Goal: Task Accomplishment & Management: Manage account settings

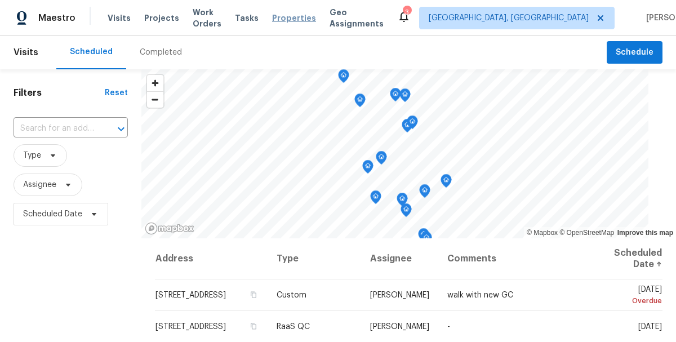
click at [292, 20] on span "Properties" at bounding box center [294, 17] width 44 height 11
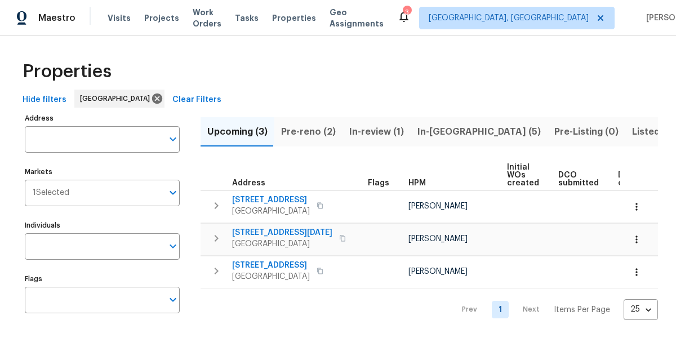
click at [309, 131] on span "Pre-reno (2)" at bounding box center [308, 132] width 55 height 16
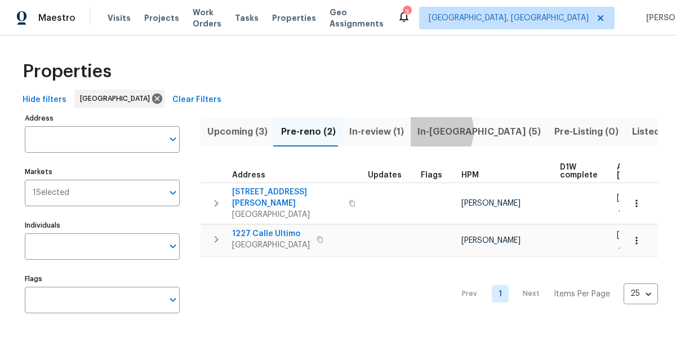
click at [423, 130] on span "In-[GEOGRAPHIC_DATA] (5)" at bounding box center [478, 132] width 123 height 16
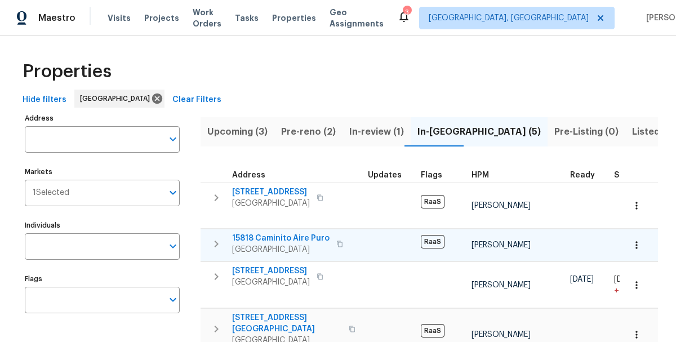
scroll to position [77, 0]
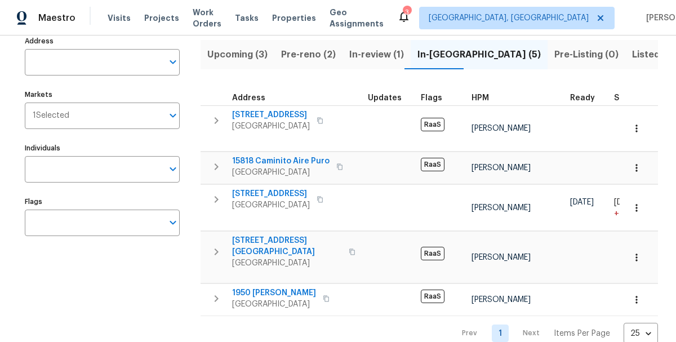
click at [315, 57] on span "Pre-reno (2)" at bounding box center [308, 55] width 55 height 16
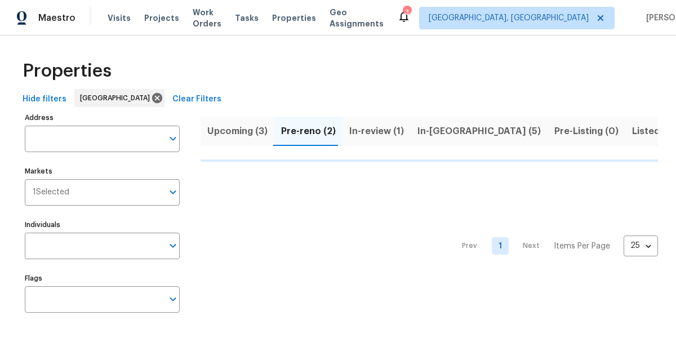
scroll to position [1, 0]
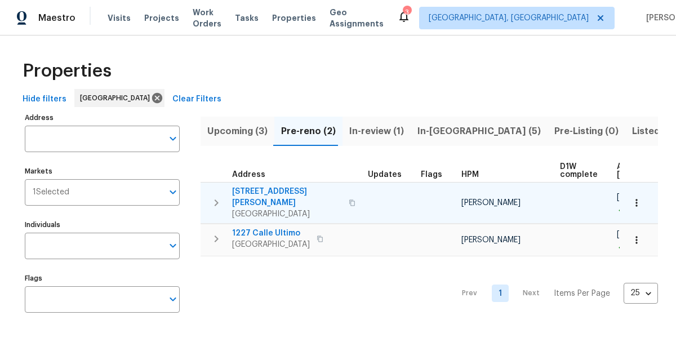
click at [261, 187] on span "[STREET_ADDRESS][PERSON_NAME]" at bounding box center [287, 197] width 110 height 23
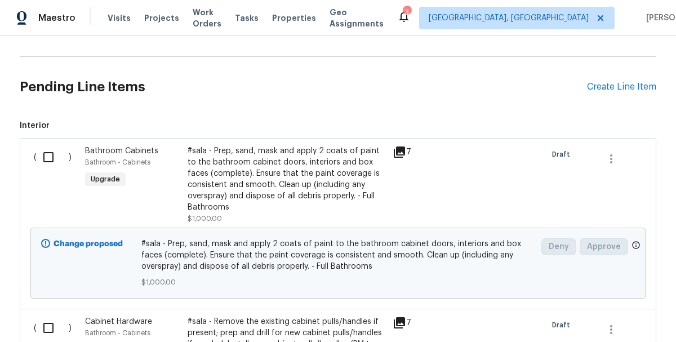
scroll to position [240, 0]
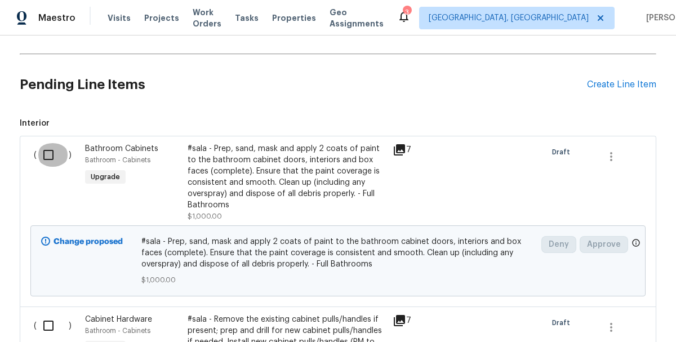
click at [46, 160] on input "checkbox" at bounding box center [53, 155] width 32 height 24
checkbox input "true"
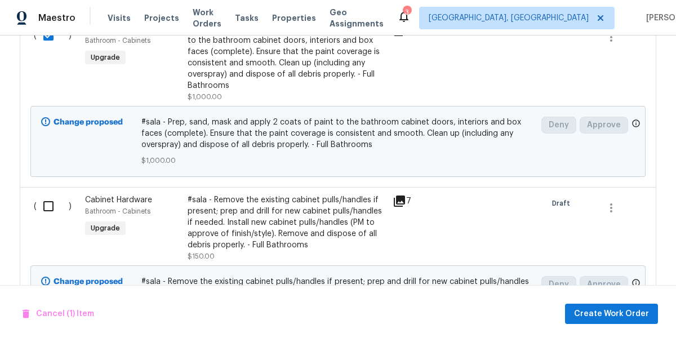
scroll to position [371, 0]
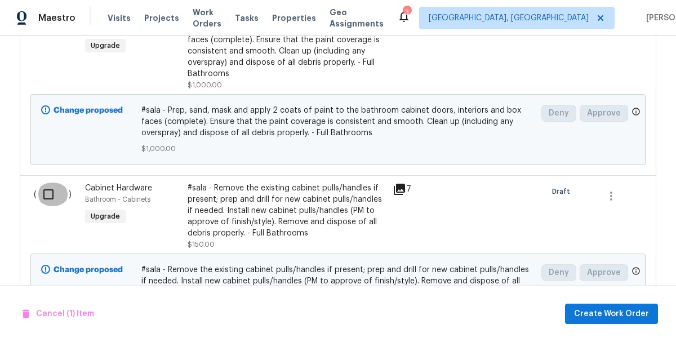
click at [48, 194] on input "checkbox" at bounding box center [53, 194] width 32 height 24
checkbox input "true"
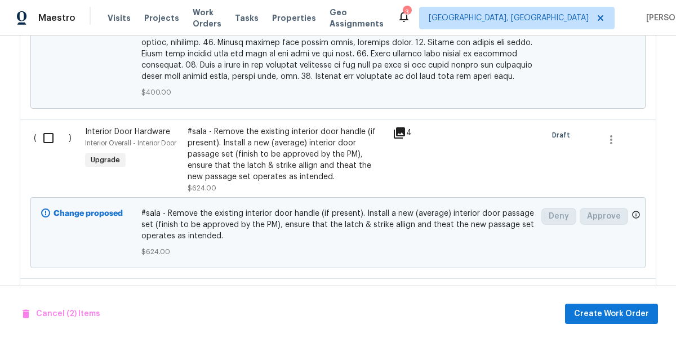
scroll to position [1107, 0]
click at [55, 131] on input "checkbox" at bounding box center [53, 138] width 32 height 24
checkbox input "true"
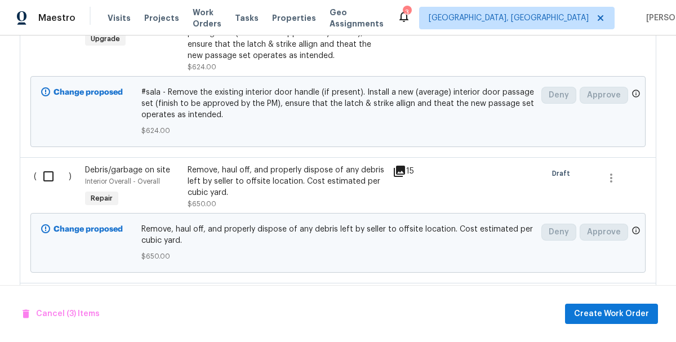
scroll to position [1229, 0]
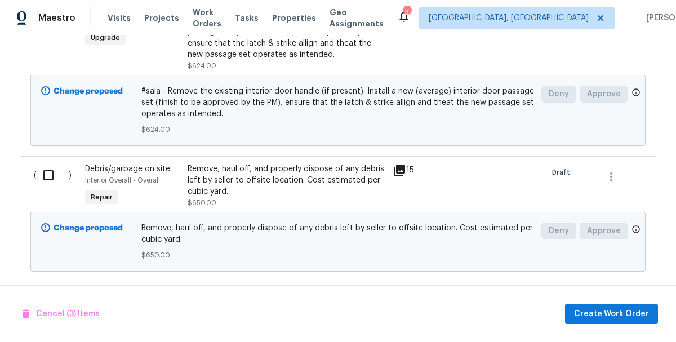
click at [48, 167] on input "checkbox" at bounding box center [53, 175] width 32 height 24
checkbox input "true"
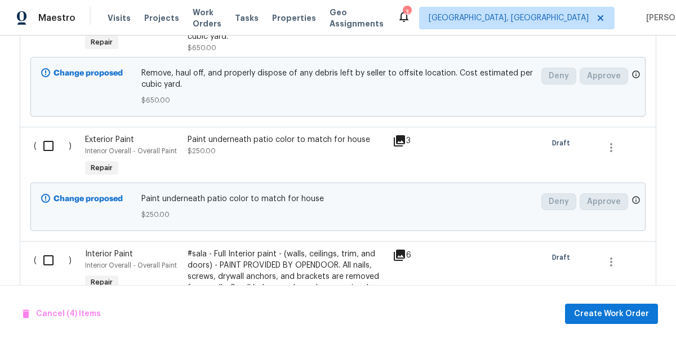
scroll to position [1393, 0]
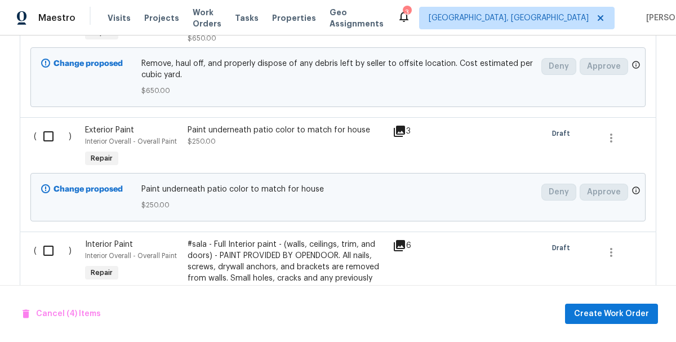
click at [52, 130] on input "checkbox" at bounding box center [53, 136] width 32 height 24
checkbox input "true"
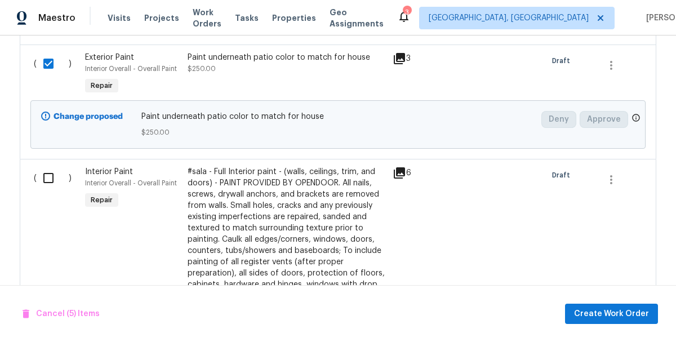
scroll to position [1486, 0]
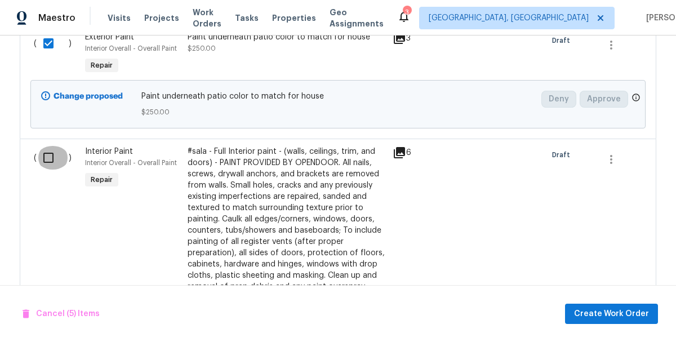
click at [48, 157] on input "checkbox" at bounding box center [53, 158] width 32 height 24
checkbox input "true"
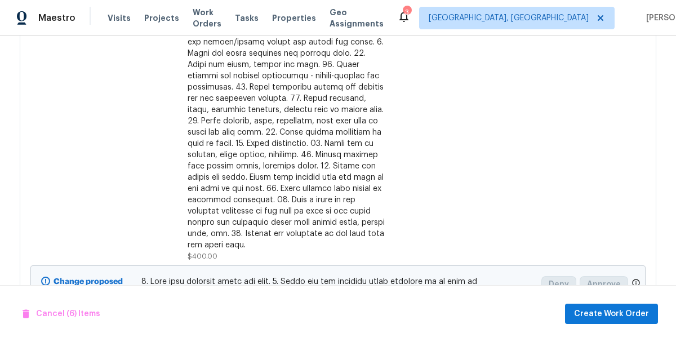
scroll to position [913, 0]
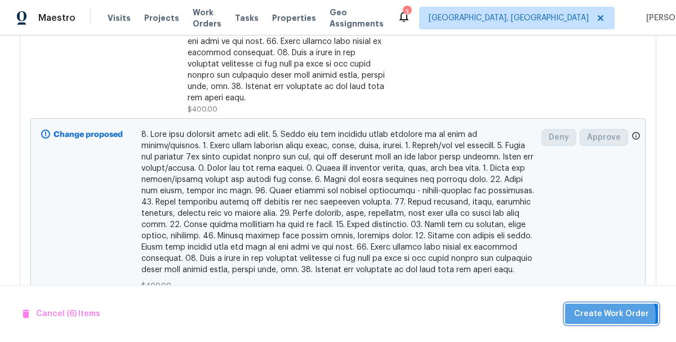
click at [610, 315] on span "Create Work Order" at bounding box center [611, 314] width 75 height 14
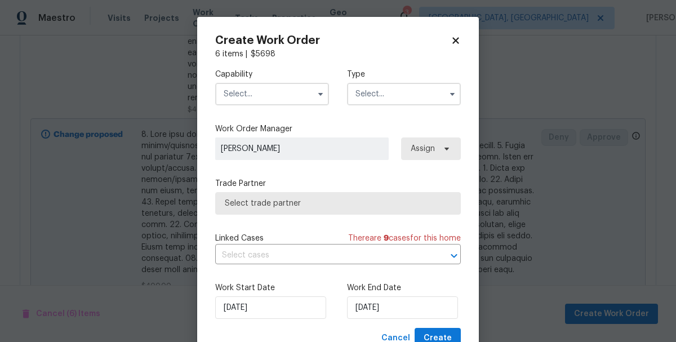
click at [256, 92] on input "text" at bounding box center [272, 94] width 114 height 23
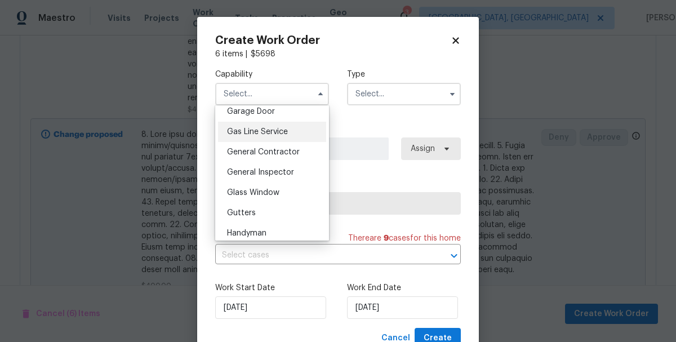
scroll to position [506, 0]
click at [256, 150] on span "General Contractor" at bounding box center [263, 151] width 73 height 8
type input "General Contractor"
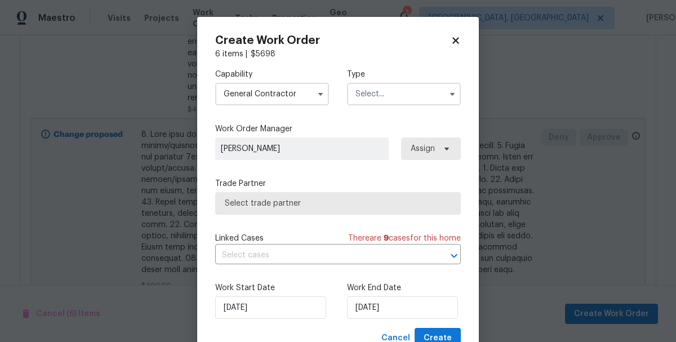
click at [396, 100] on input "text" at bounding box center [404, 94] width 114 height 23
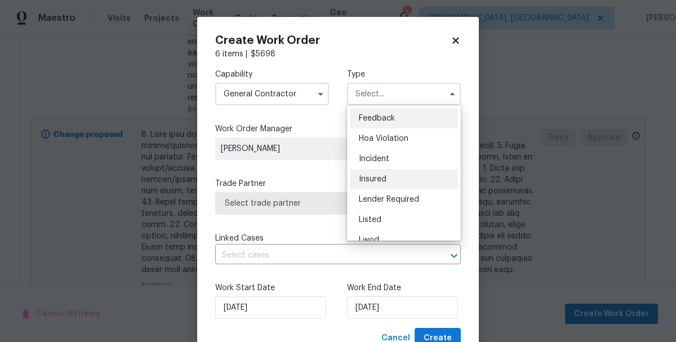
scroll to position [134, 0]
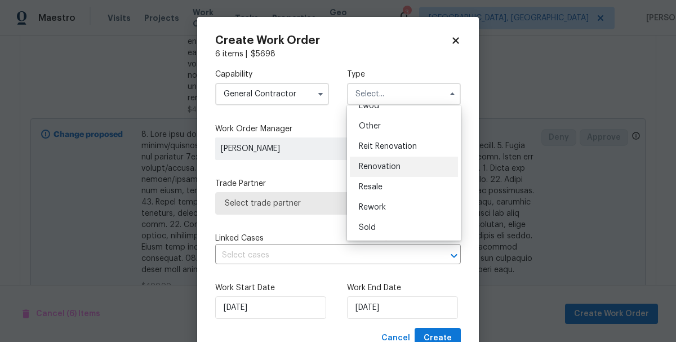
click at [380, 166] on span "Renovation" at bounding box center [380, 167] width 42 height 8
type input "Renovation"
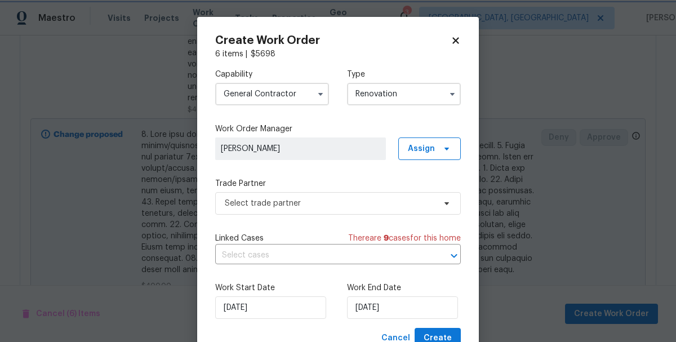
scroll to position [42, 0]
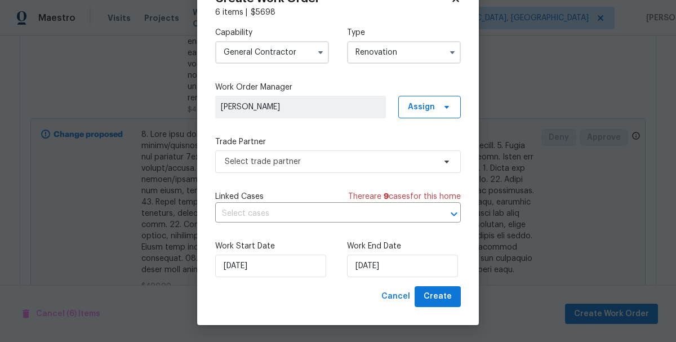
click at [274, 173] on div "Capability General Contractor Type Renovation Work Order Manager Kaden Peterson…" at bounding box center [337, 152] width 245 height 268
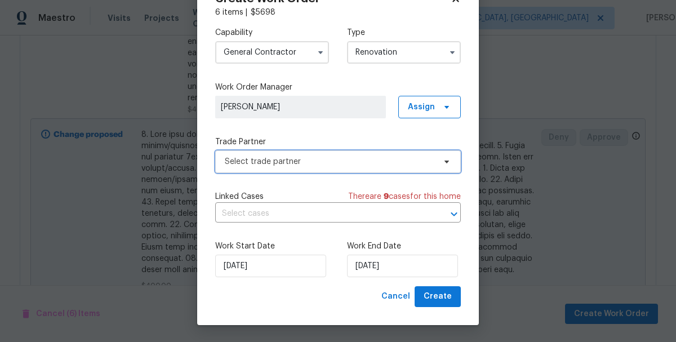
click at [268, 164] on span "Select trade partner" at bounding box center [330, 161] width 210 height 11
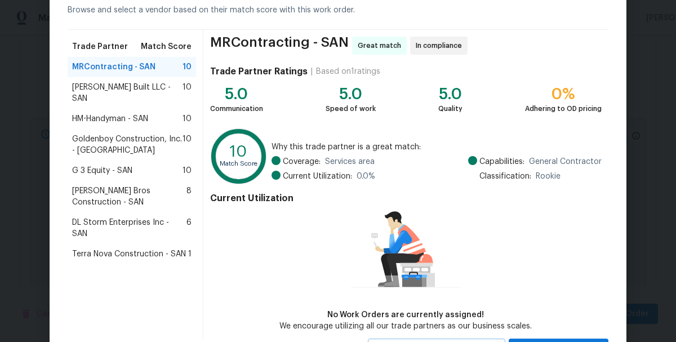
scroll to position [35, 0]
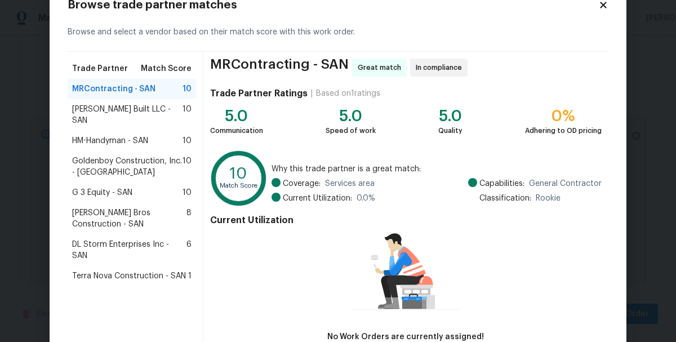
click at [118, 270] on span "Terra Nova Construction - SAN" at bounding box center [129, 275] width 114 height 11
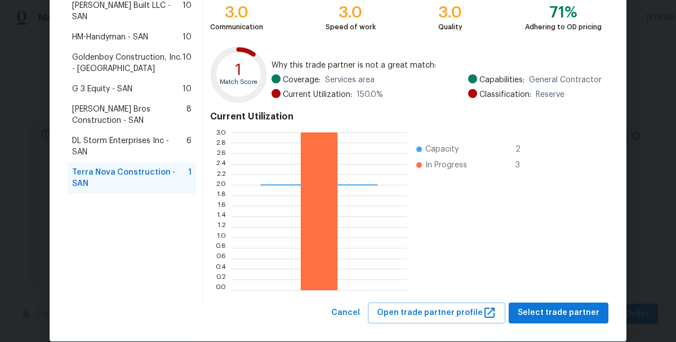
scroll to position [155, 0]
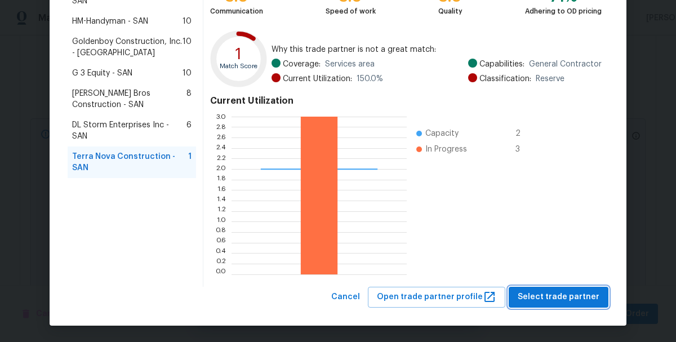
click at [548, 302] on span "Select trade partner" at bounding box center [558, 297] width 82 height 14
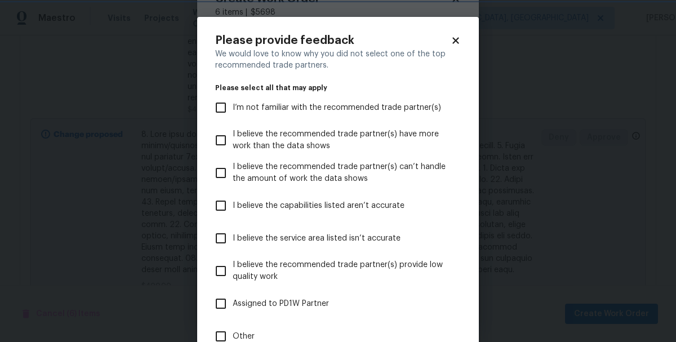
scroll to position [0, 0]
click at [224, 337] on input "Other" at bounding box center [221, 336] width 24 height 24
checkbox input "true"
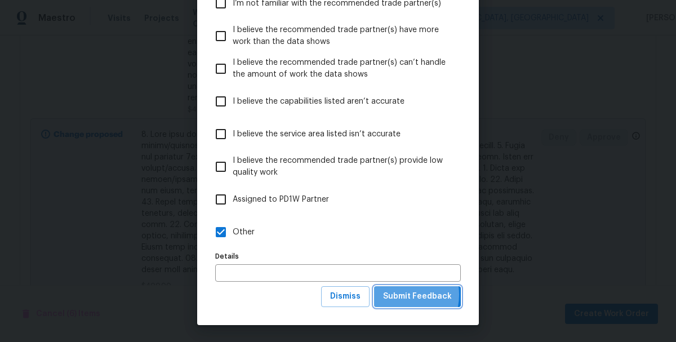
click at [401, 294] on span "Submit Feedback" at bounding box center [417, 296] width 69 height 14
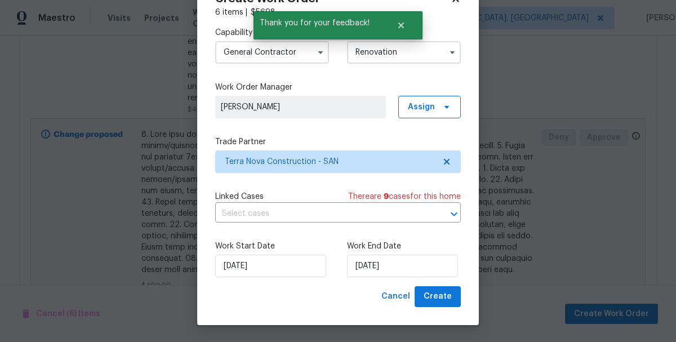
scroll to position [0, 0]
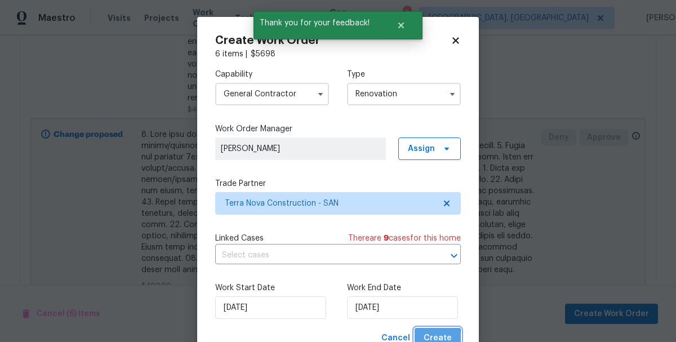
click at [438, 338] on span "Create" at bounding box center [437, 338] width 28 height 14
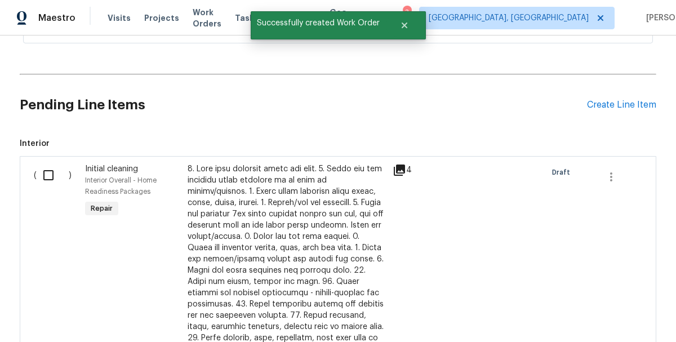
scroll to position [288, 0]
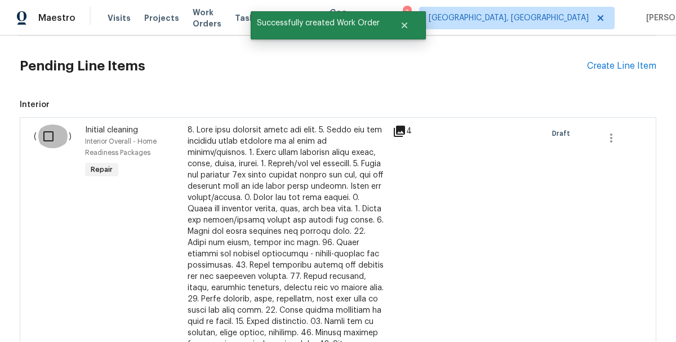
click at [51, 131] on input "checkbox" at bounding box center [53, 136] width 32 height 24
checkbox input "true"
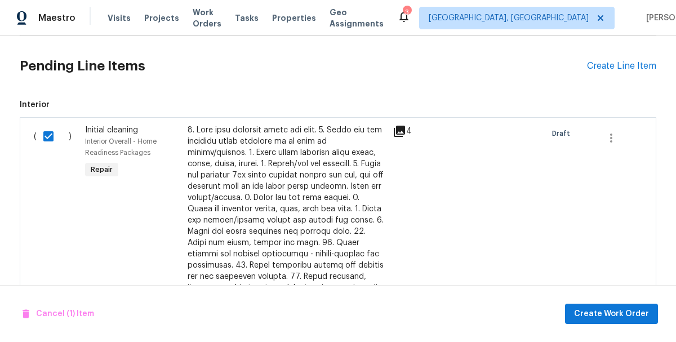
scroll to position [649, 0]
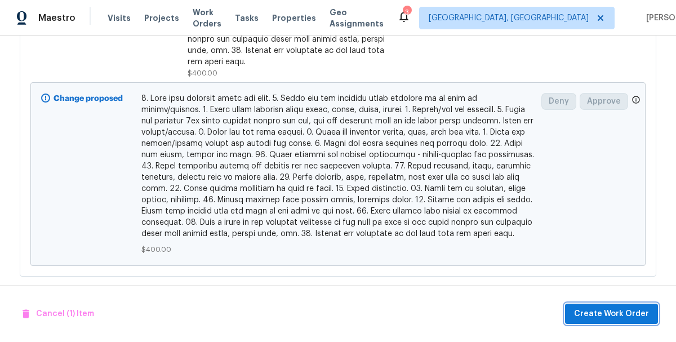
click at [622, 316] on span "Create Work Order" at bounding box center [611, 314] width 75 height 14
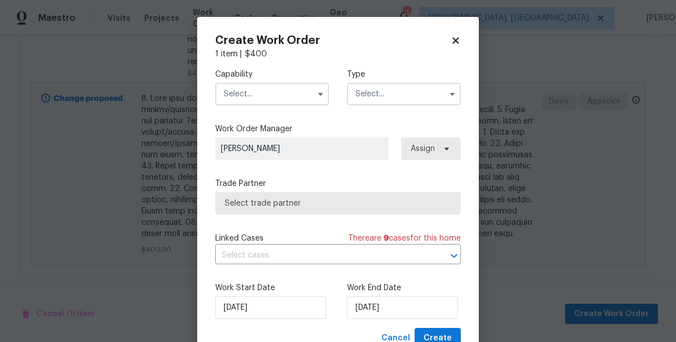
click at [228, 99] on input "text" at bounding box center [272, 94] width 114 height 23
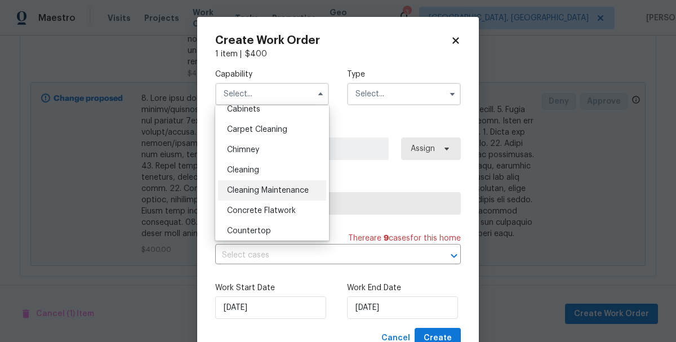
scroll to position [110, 0]
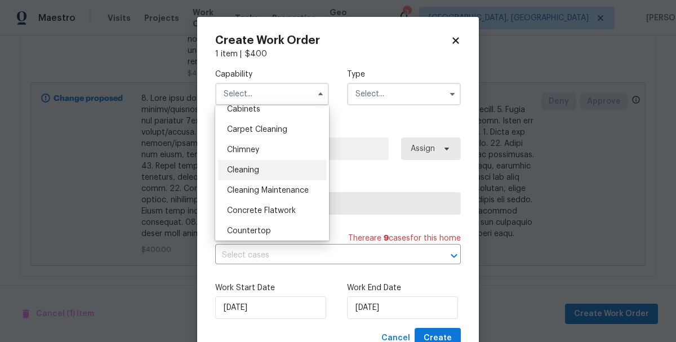
click at [249, 165] on div "Cleaning" at bounding box center [272, 170] width 108 height 20
type input "Cleaning"
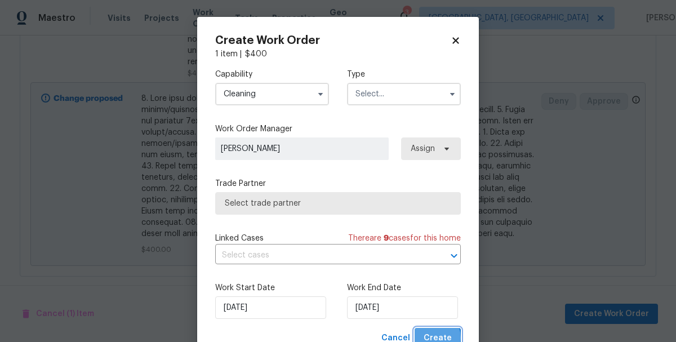
click at [435, 338] on span "Create" at bounding box center [437, 338] width 28 height 14
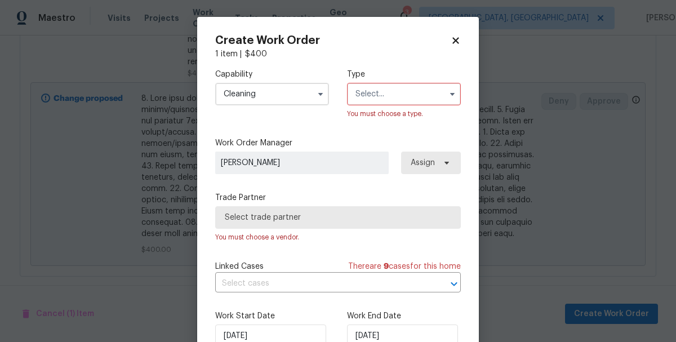
click at [379, 105] on input "text" at bounding box center [404, 94] width 114 height 23
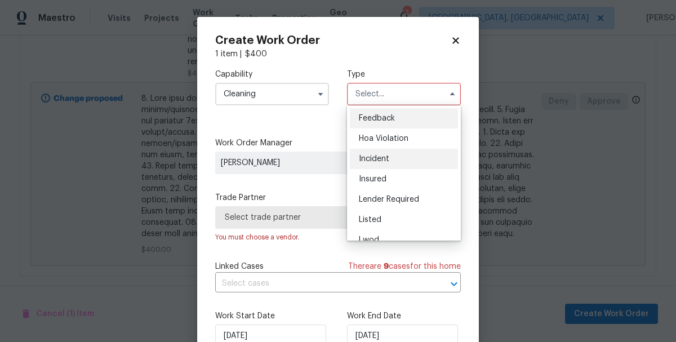
scroll to position [134, 0]
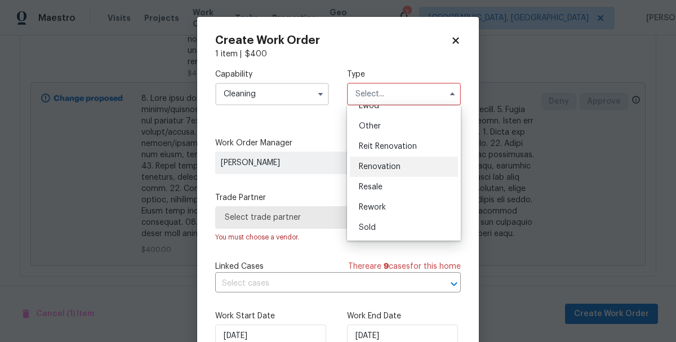
click at [372, 164] on span "Renovation" at bounding box center [380, 167] width 42 height 8
type input "Renovation"
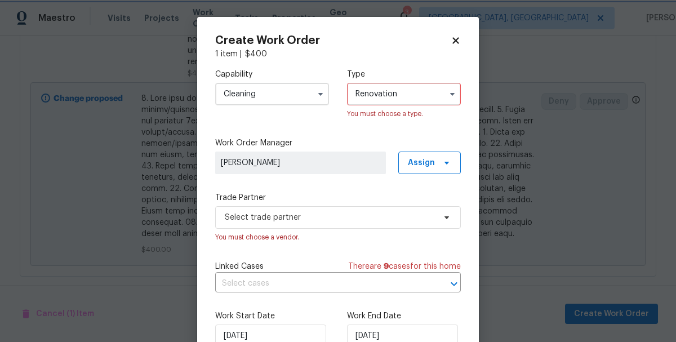
scroll to position [70, 0]
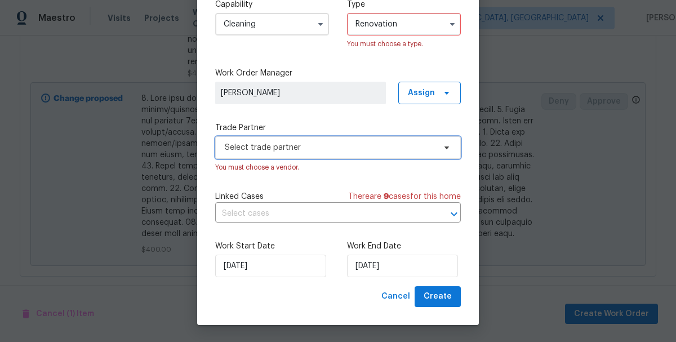
click at [255, 150] on span "Select trade partner" at bounding box center [330, 147] width 210 height 11
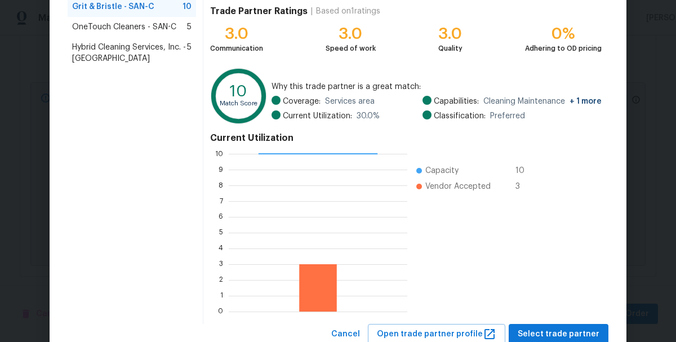
scroll to position [120, 0]
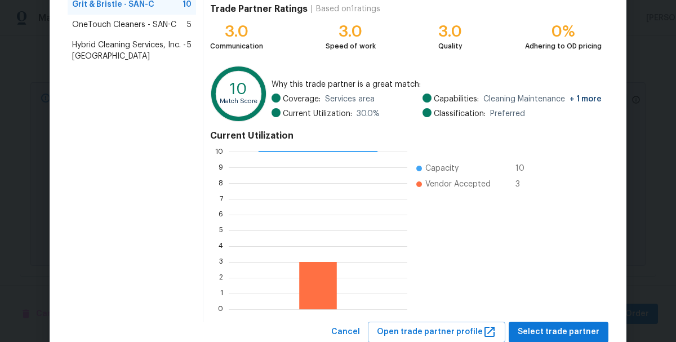
click at [90, 52] on span "Hybrid Cleaning Services, Inc. - SAN-C" at bounding box center [129, 50] width 115 height 23
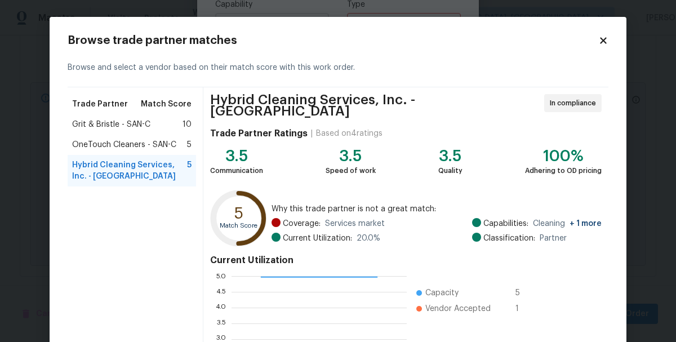
scroll to position [155, 0]
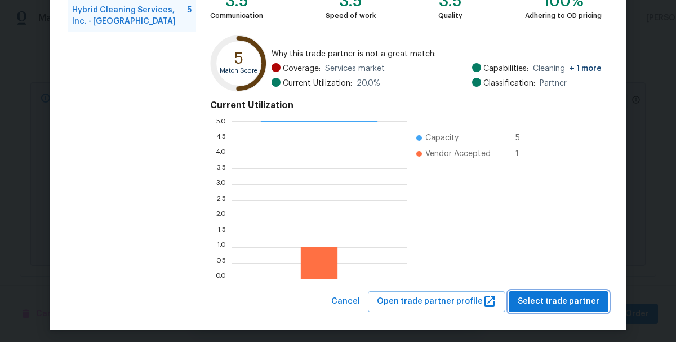
click at [564, 294] on span "Select trade partner" at bounding box center [558, 301] width 82 height 14
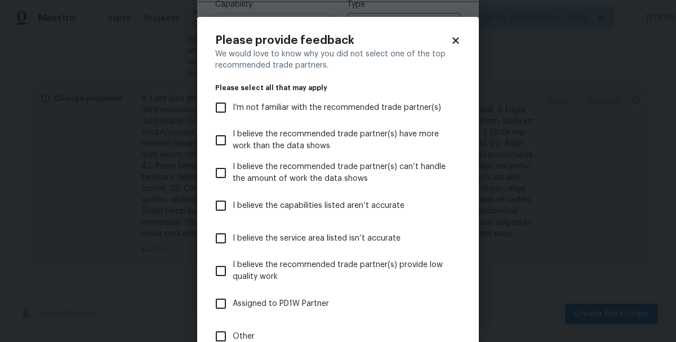
scroll to position [104, 0]
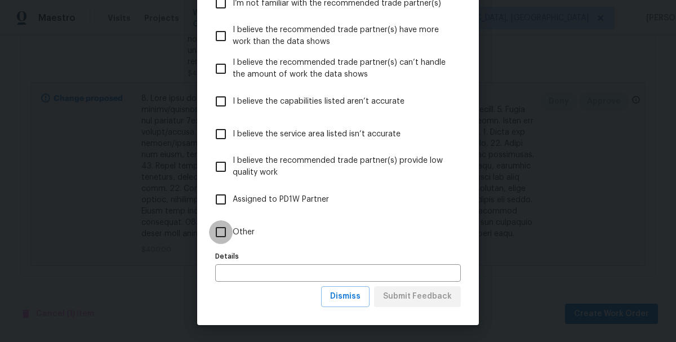
click at [220, 235] on input "Other" at bounding box center [221, 232] width 24 height 24
checkbox input "true"
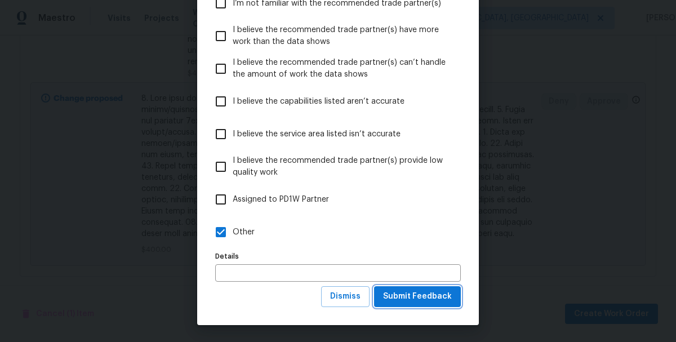
click at [401, 300] on span "Submit Feedback" at bounding box center [417, 296] width 69 height 14
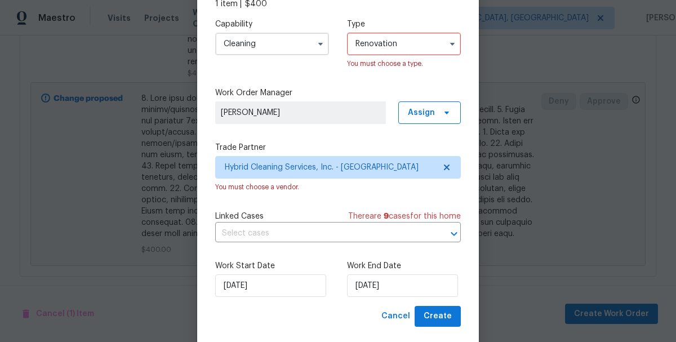
scroll to position [70, 0]
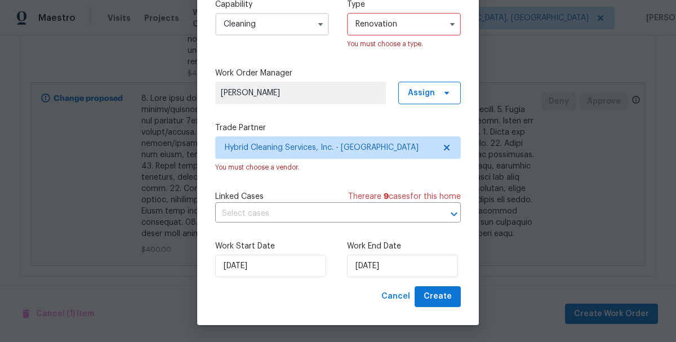
click at [383, 28] on input "Renovation" at bounding box center [404, 24] width 114 height 23
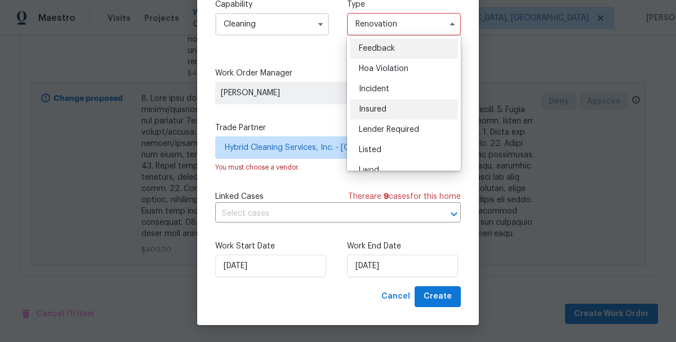
scroll to position [134, 0]
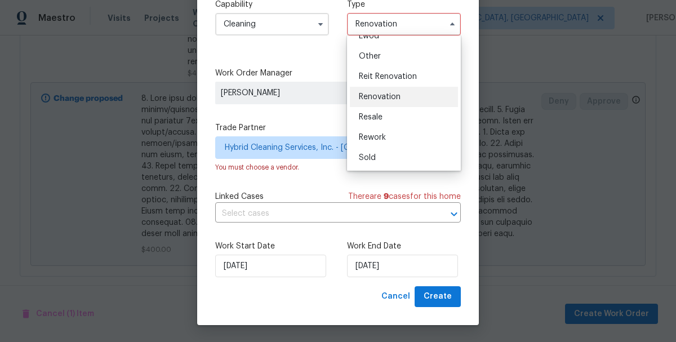
click at [380, 96] on span "Renovation" at bounding box center [380, 97] width 42 height 8
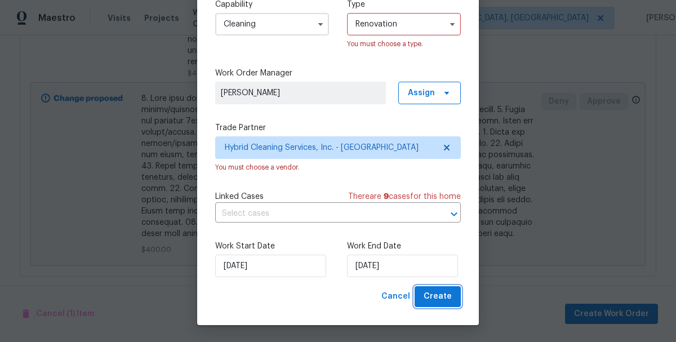
click at [432, 302] on span "Create" at bounding box center [437, 296] width 28 height 14
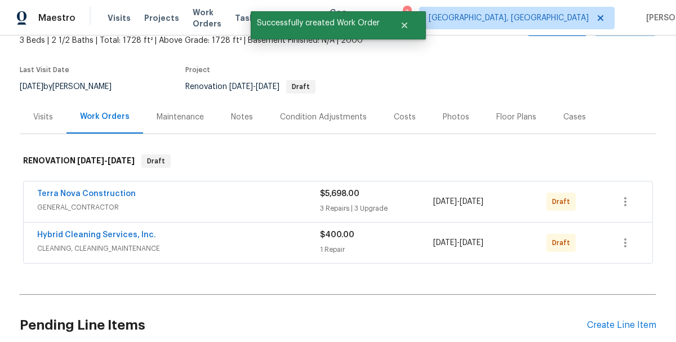
scroll to position [72, 0]
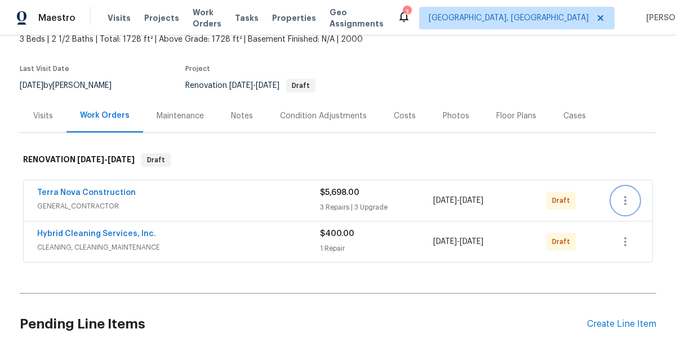
click at [629, 201] on icon "button" at bounding box center [625, 201] width 14 height 14
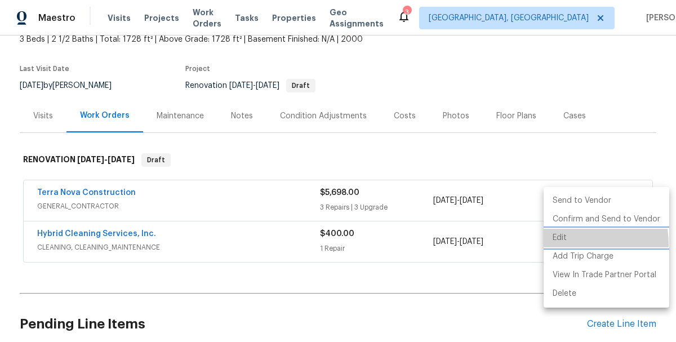
click at [560, 244] on li "Edit" at bounding box center [606, 238] width 126 height 19
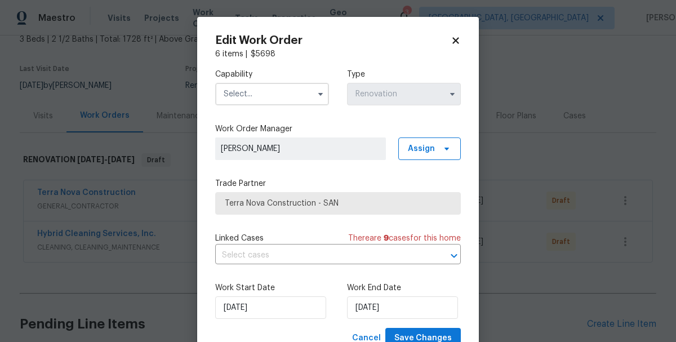
scroll to position [42, 0]
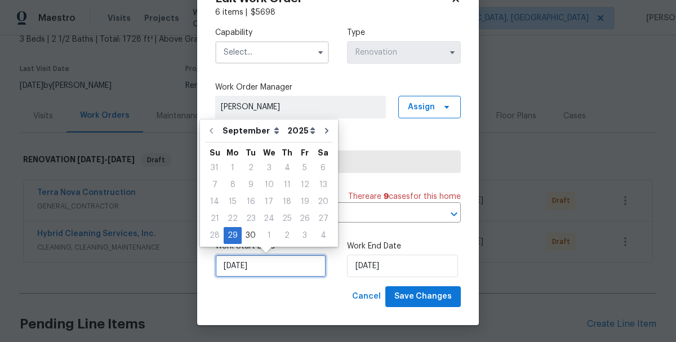
click at [258, 266] on input "9/29/2025" at bounding box center [270, 266] width 111 height 23
click at [267, 236] on div "1" at bounding box center [269, 235] width 19 height 16
type input "10/1/2025"
select select "9"
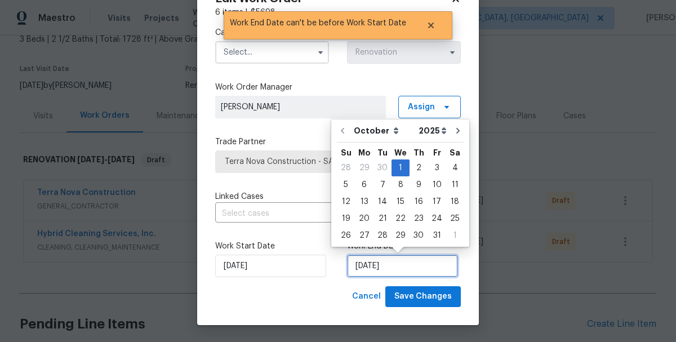
click at [379, 274] on input "10/1/2025" at bounding box center [402, 266] width 111 height 23
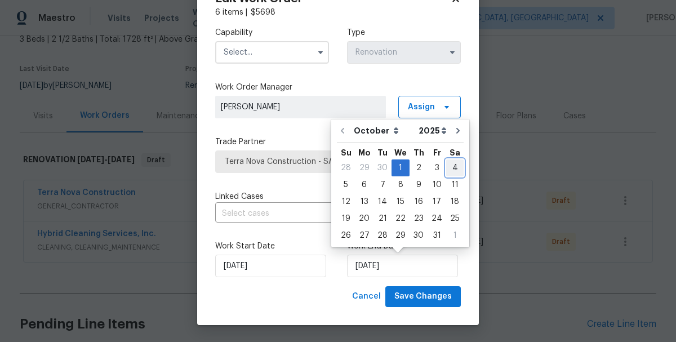
click at [449, 169] on div "4" at bounding box center [454, 168] width 17 height 16
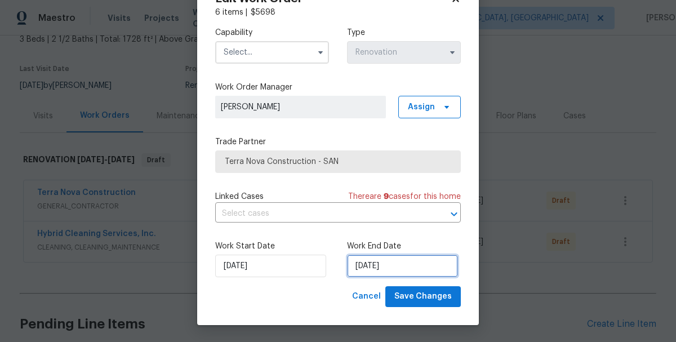
click at [400, 266] on input "10/4/2025" at bounding box center [402, 266] width 111 height 23
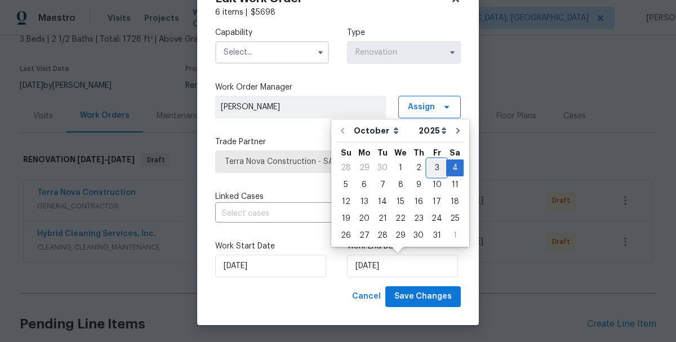
click at [431, 167] on div "3" at bounding box center [436, 168] width 19 height 16
type input "10/3/2025"
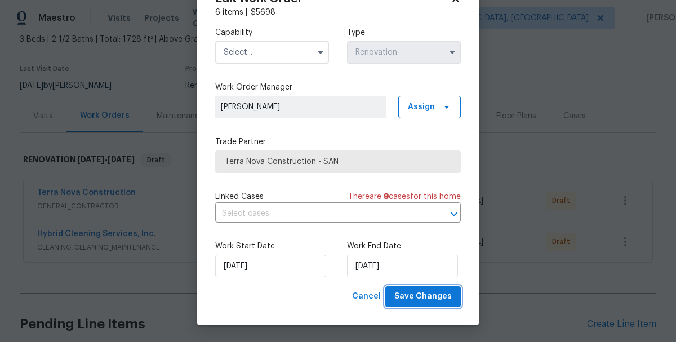
click at [420, 299] on span "Save Changes" at bounding box center [422, 296] width 57 height 14
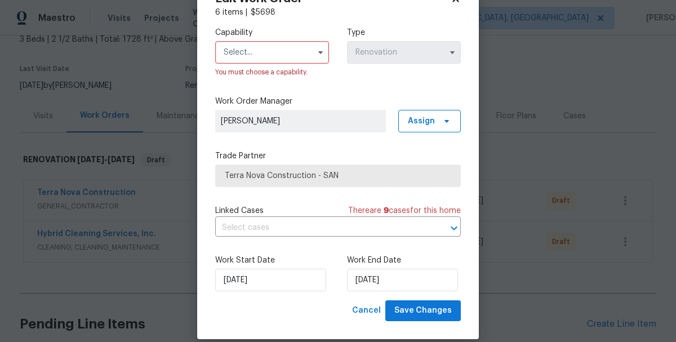
click at [252, 55] on input "text" at bounding box center [272, 52] width 114 height 23
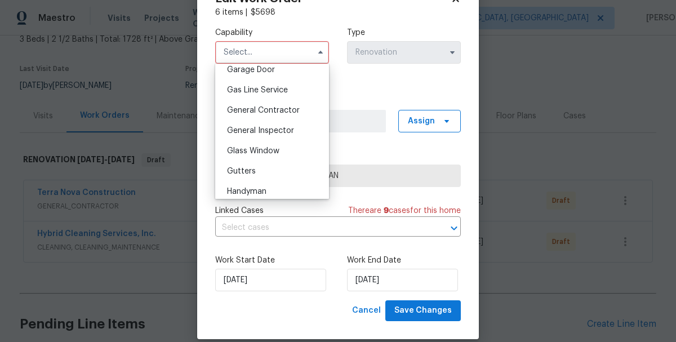
scroll to position [505, 0]
click at [256, 108] on span "General Contractor" at bounding box center [263, 110] width 73 height 8
type input "General Contractor"
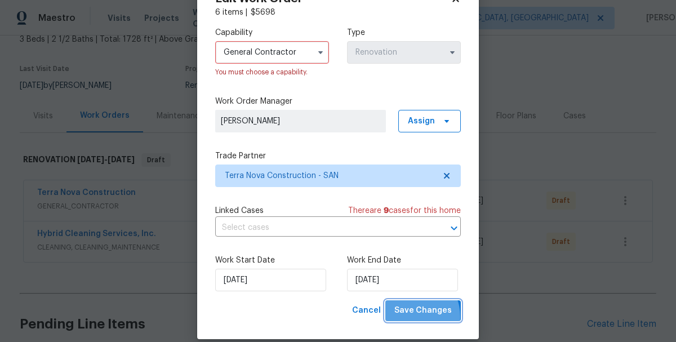
click at [411, 316] on span "Save Changes" at bounding box center [422, 310] width 57 height 14
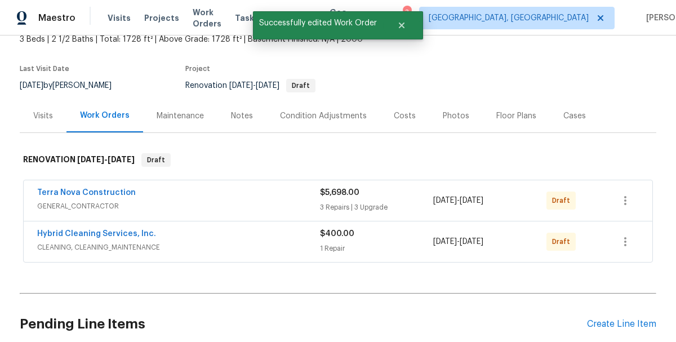
scroll to position [0, 0]
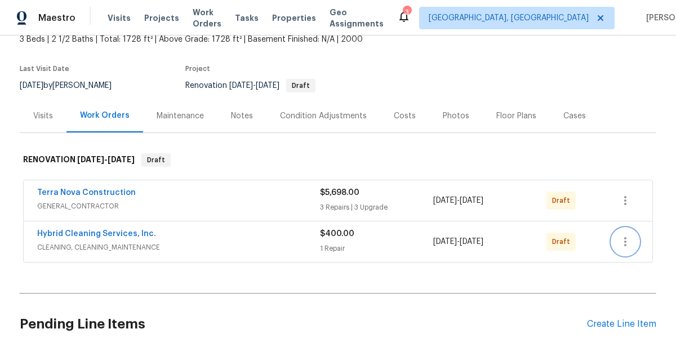
click at [617, 243] on button "button" at bounding box center [624, 241] width 27 height 27
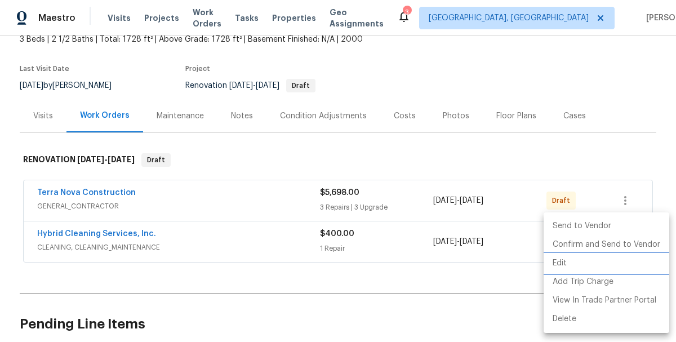
click at [566, 261] on li "Edit" at bounding box center [606, 263] width 126 height 19
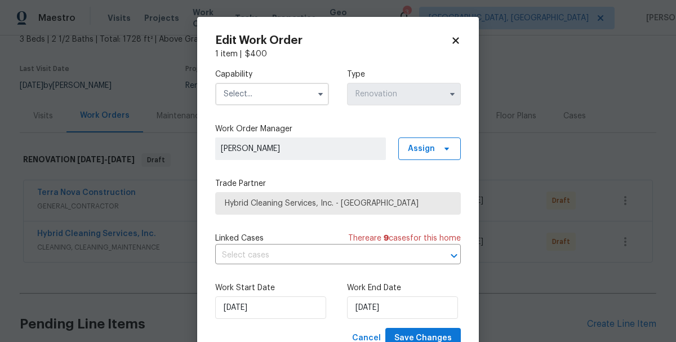
click at [263, 96] on input "text" at bounding box center [272, 94] width 114 height 23
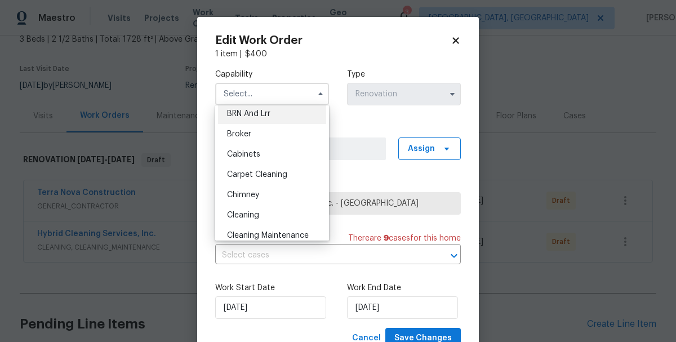
scroll to position [96, 0]
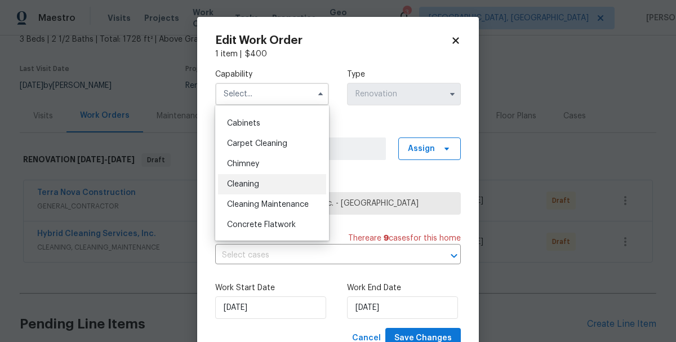
click at [245, 189] on div "Cleaning" at bounding box center [272, 184] width 108 height 20
type input "Cleaning"
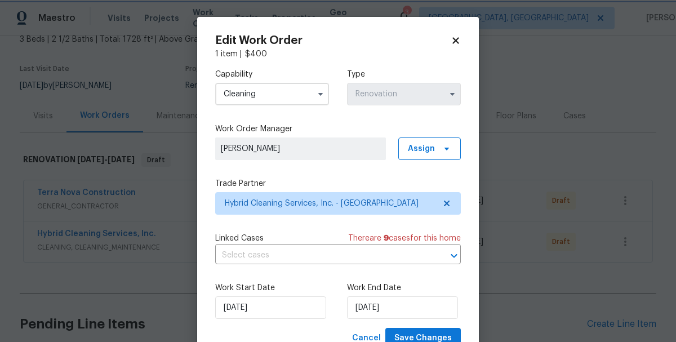
scroll to position [42, 0]
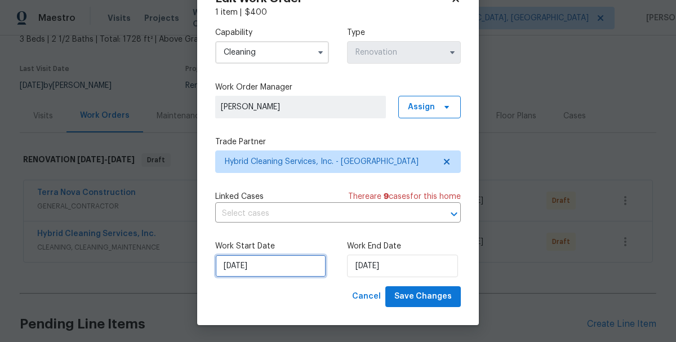
click at [270, 264] on input "9/29/2025" at bounding box center [270, 266] width 111 height 23
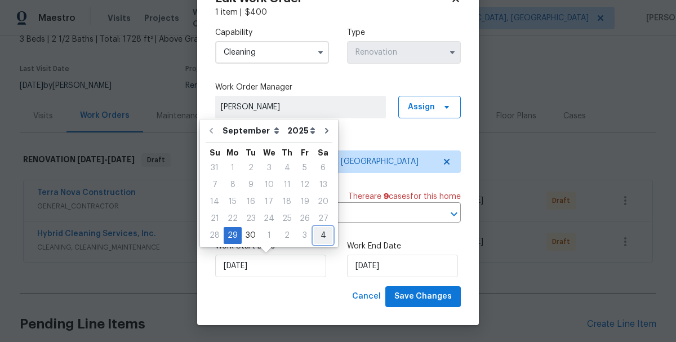
click at [315, 235] on div "4" at bounding box center [323, 235] width 19 height 16
type input "10/4/2025"
select select "9"
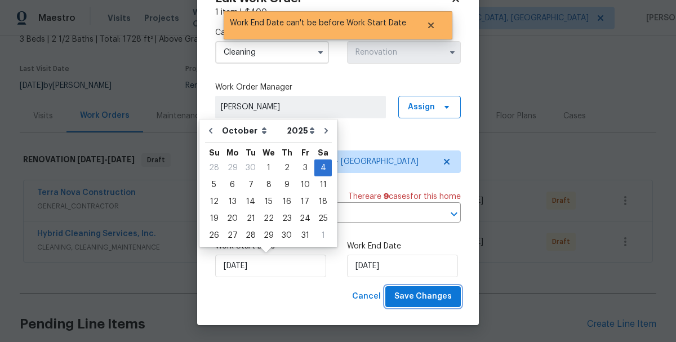
click at [414, 302] on span "Save Changes" at bounding box center [422, 296] width 57 height 14
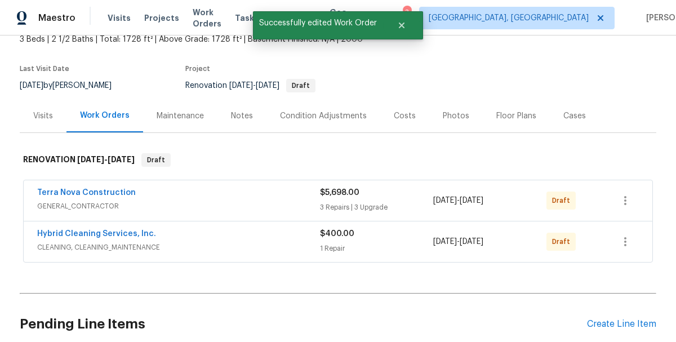
scroll to position [0, 0]
click at [630, 199] on icon "button" at bounding box center [625, 201] width 14 height 14
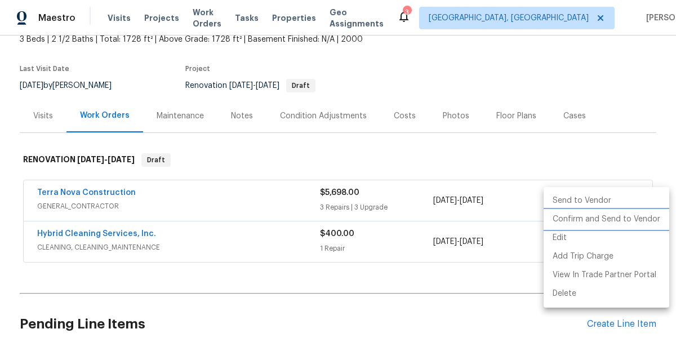
click at [586, 217] on li "Confirm and Send to Vendor" at bounding box center [606, 219] width 126 height 19
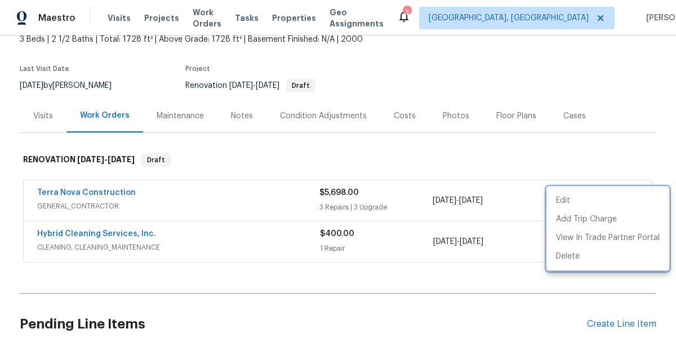
click at [444, 307] on div at bounding box center [338, 171] width 676 height 342
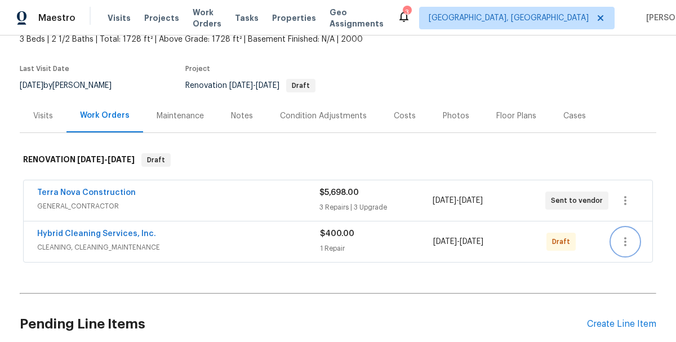
click at [630, 235] on icon "button" at bounding box center [625, 242] width 14 height 14
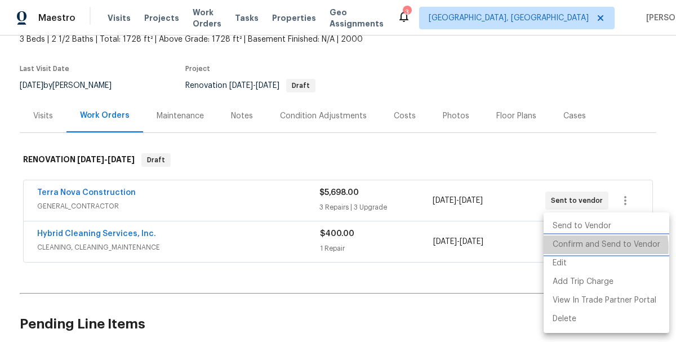
click at [601, 247] on li "Confirm and Send to Vendor" at bounding box center [606, 244] width 126 height 19
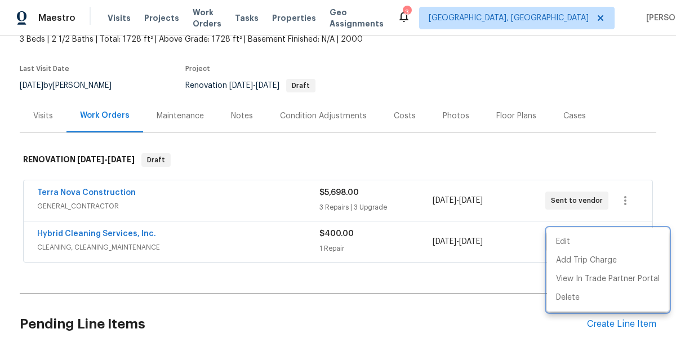
click at [264, 313] on div at bounding box center [338, 171] width 676 height 342
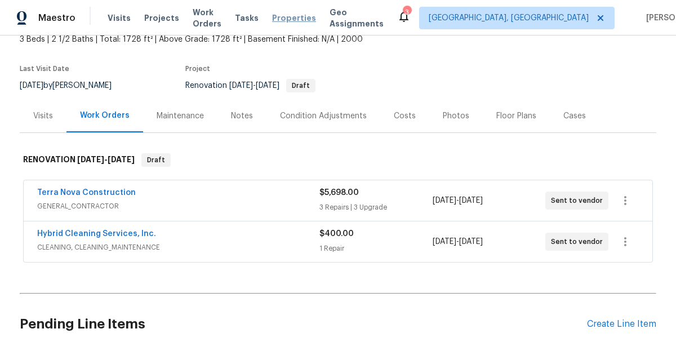
click at [302, 12] on span "Properties" at bounding box center [294, 17] width 44 height 11
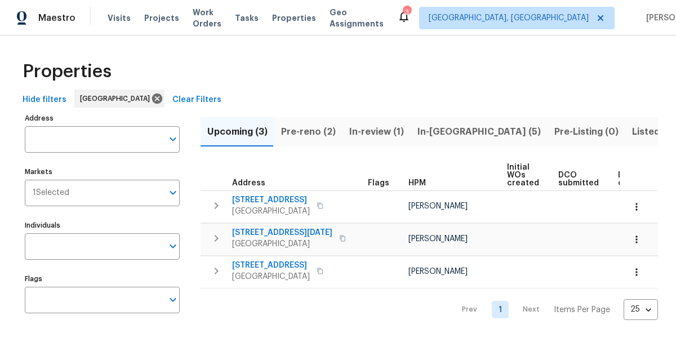
click at [429, 137] on span "In-reno (5)" at bounding box center [478, 132] width 123 height 16
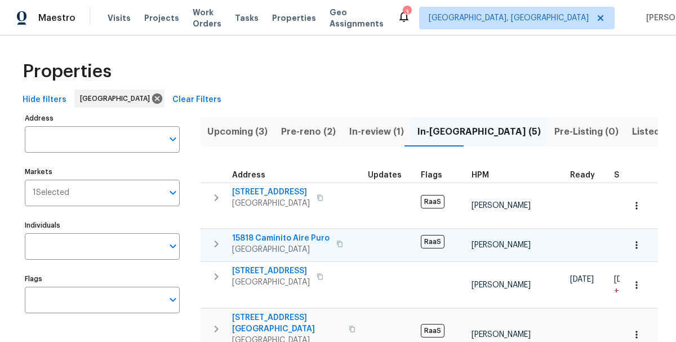
click at [297, 233] on span "15818 Caminito Aire Puro" at bounding box center [280, 238] width 97 height 11
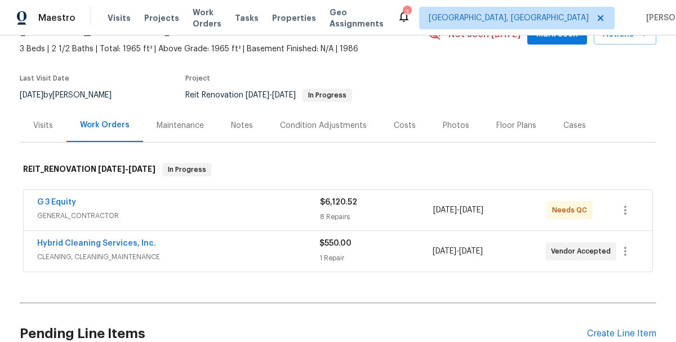
scroll to position [63, 0]
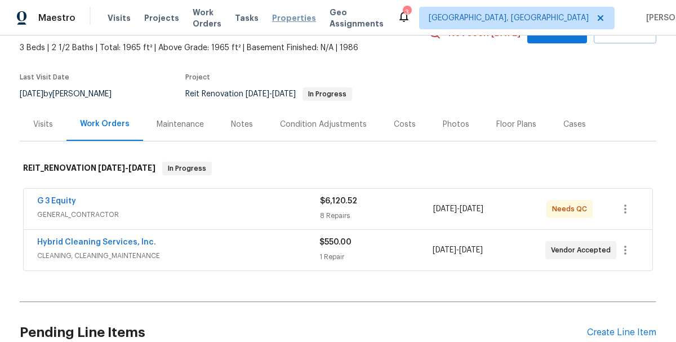
click at [293, 14] on span "Properties" at bounding box center [294, 17] width 44 height 11
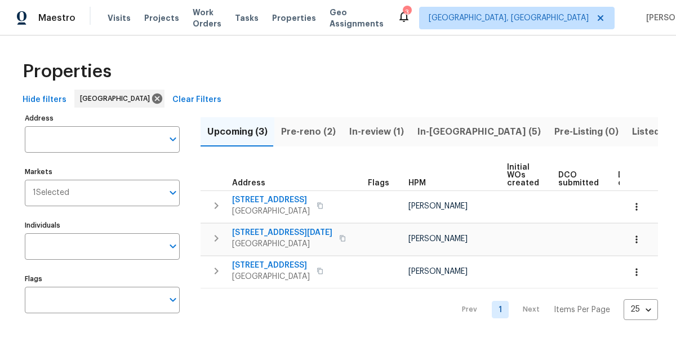
click at [307, 126] on span "Pre-reno (2)" at bounding box center [308, 132] width 55 height 16
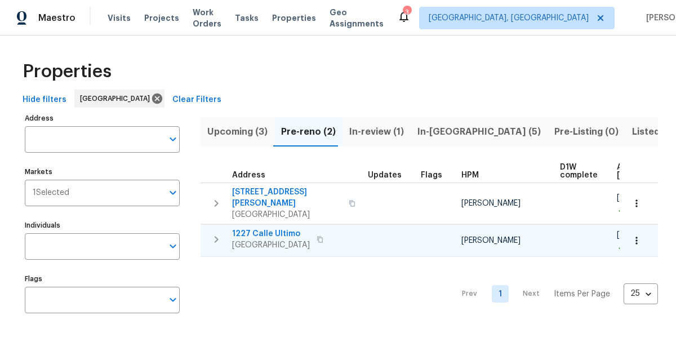
click at [264, 228] on span "1227 Calle Ultimo" at bounding box center [271, 233] width 78 height 11
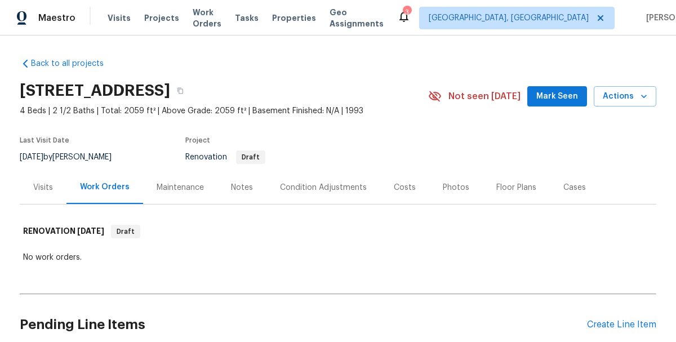
click at [296, 26] on div "Visits Projects Work Orders Tasks Properties Geo Assignments" at bounding box center [252, 18] width 289 height 23
click at [300, 12] on span "Properties" at bounding box center [294, 17] width 44 height 11
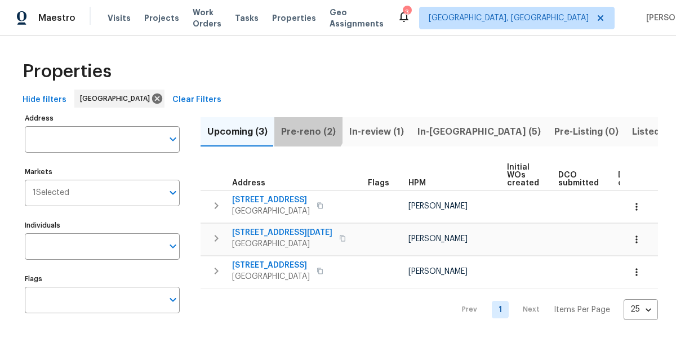
click at [306, 126] on span "Pre-reno (2)" at bounding box center [308, 132] width 55 height 16
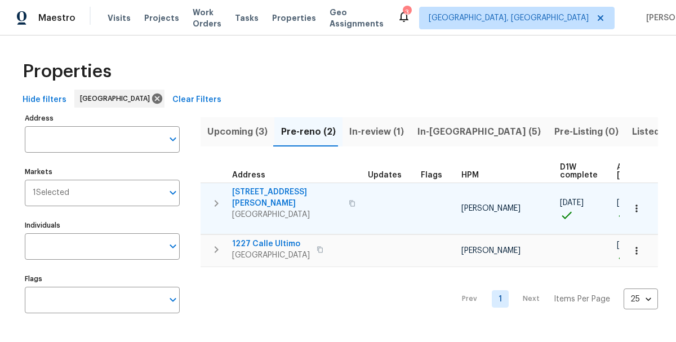
click at [272, 189] on span "[STREET_ADDRESS][PERSON_NAME]" at bounding box center [287, 197] width 110 height 23
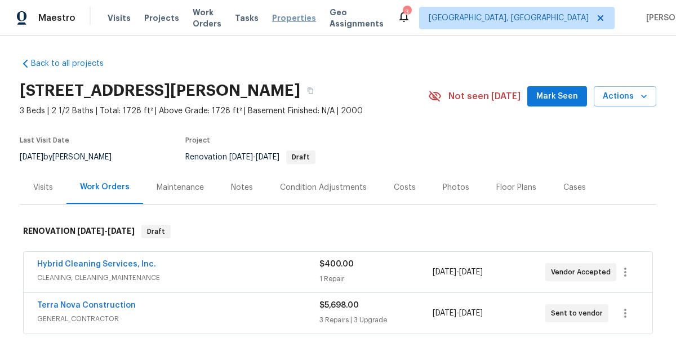
click at [298, 19] on span "Properties" at bounding box center [294, 17] width 44 height 11
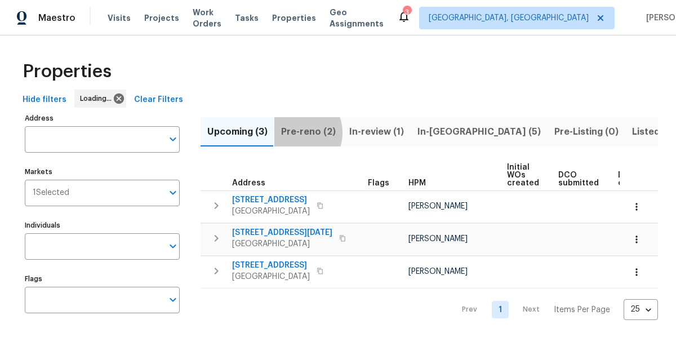
click at [296, 132] on span "Pre-reno (2)" at bounding box center [308, 132] width 55 height 16
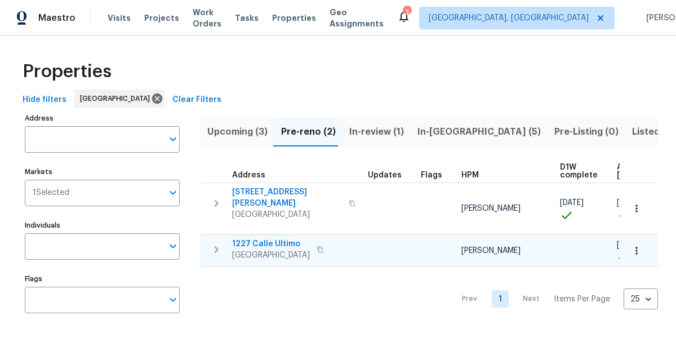
click at [249, 238] on span "1227 Calle Ultimo" at bounding box center [271, 243] width 78 height 11
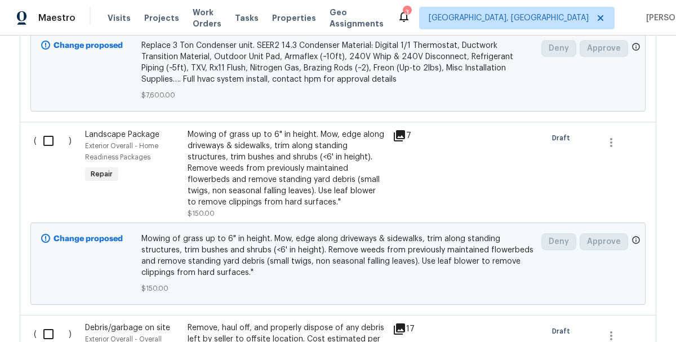
scroll to position [459, 0]
click at [50, 128] on input "checkbox" at bounding box center [53, 140] width 32 height 24
checkbox input "true"
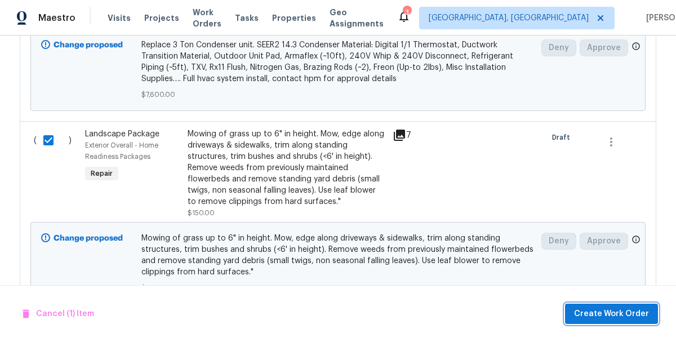
click at [617, 316] on span "Create Work Order" at bounding box center [611, 314] width 75 height 14
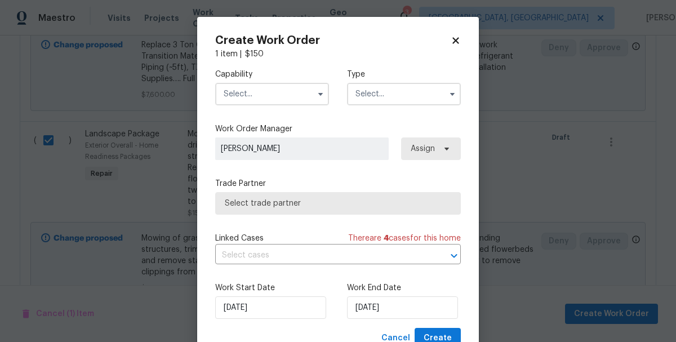
click at [283, 107] on div "Capability Type" at bounding box center [337, 87] width 245 height 55
click at [283, 99] on input "text" at bounding box center [272, 94] width 114 height 23
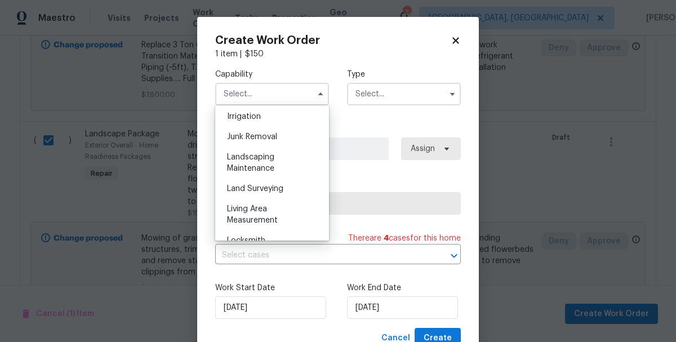
scroll to position [709, 0]
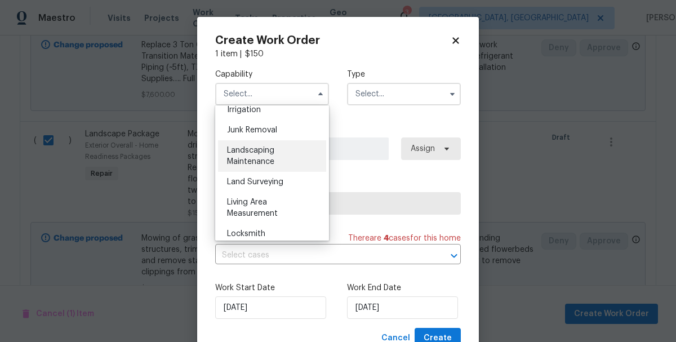
click at [261, 160] on span "Landscaping Maintenance" at bounding box center [250, 155] width 47 height 19
type input "Landscaping Maintenance"
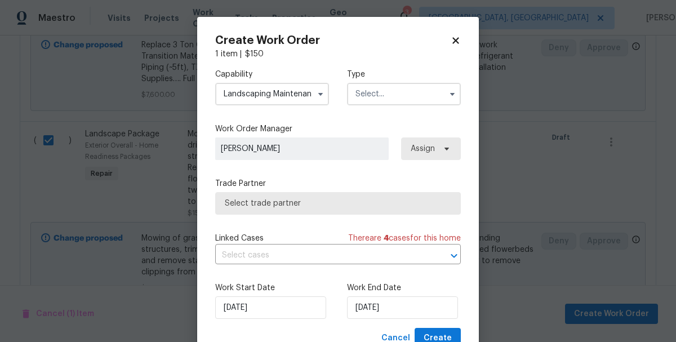
click at [391, 100] on input "text" at bounding box center [404, 94] width 114 height 23
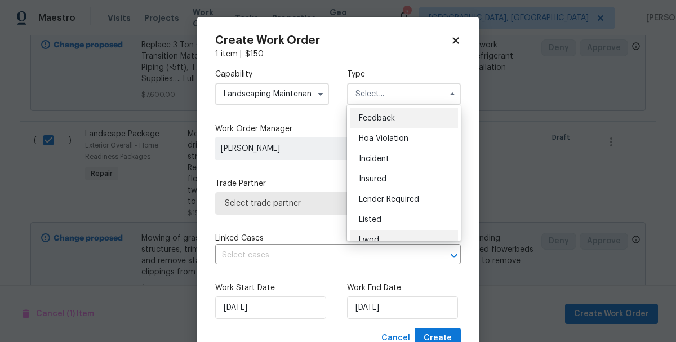
scroll to position [134, 0]
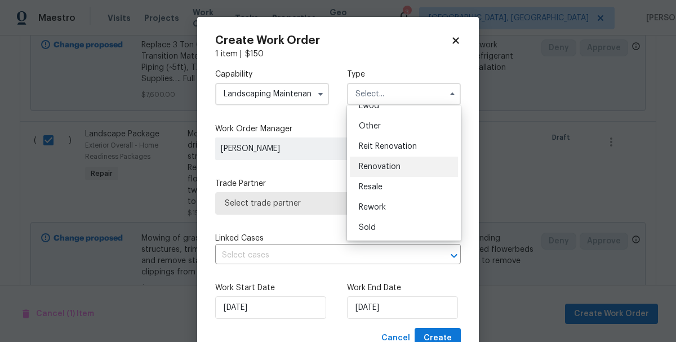
click at [392, 166] on span "Renovation" at bounding box center [380, 167] width 42 height 8
type input "Renovation"
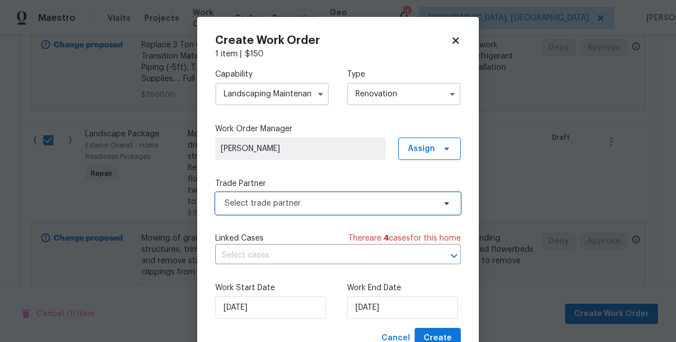
click at [267, 206] on span "Select trade partner" at bounding box center [330, 203] width 210 height 11
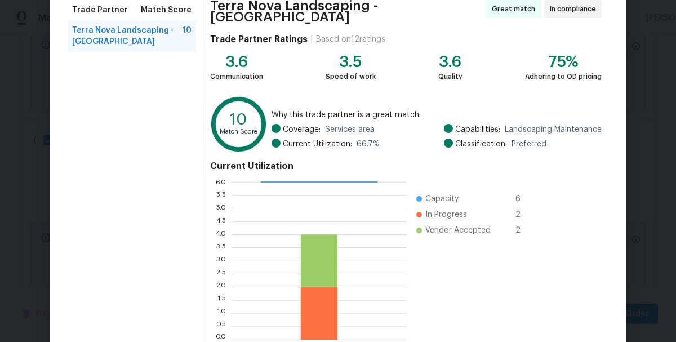
scroll to position [155, 0]
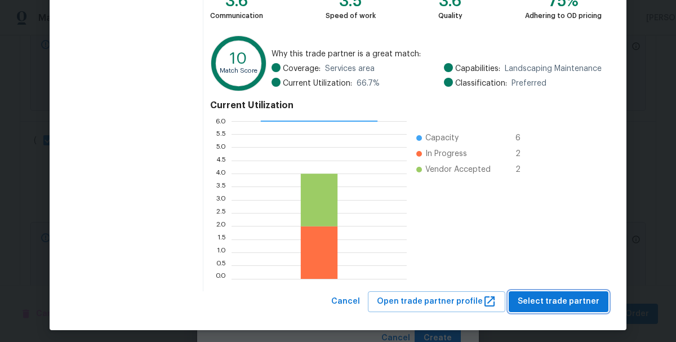
click at [540, 298] on span "Select trade partner" at bounding box center [558, 301] width 82 height 14
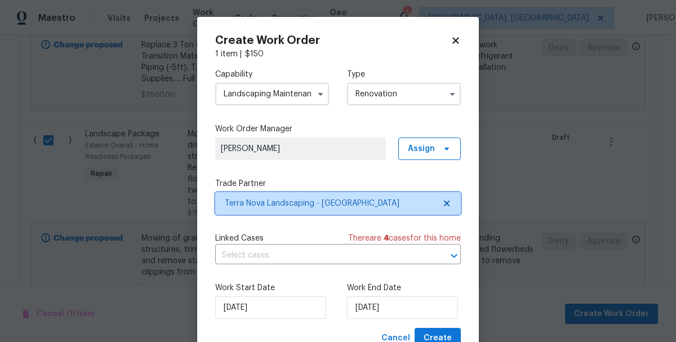
scroll to position [42, 0]
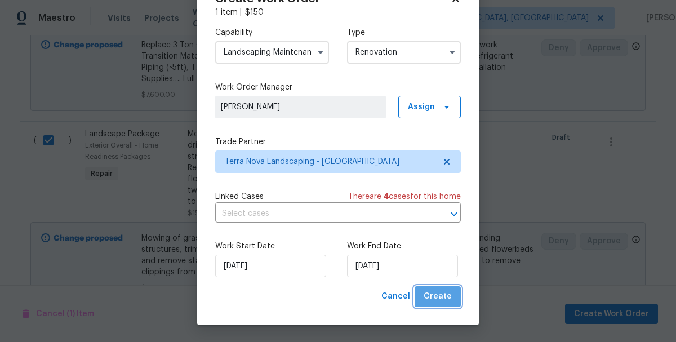
click at [445, 303] on span "Create" at bounding box center [437, 296] width 28 height 14
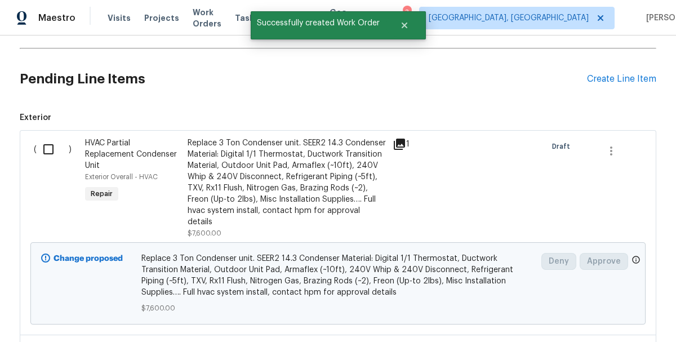
scroll to position [280, 0]
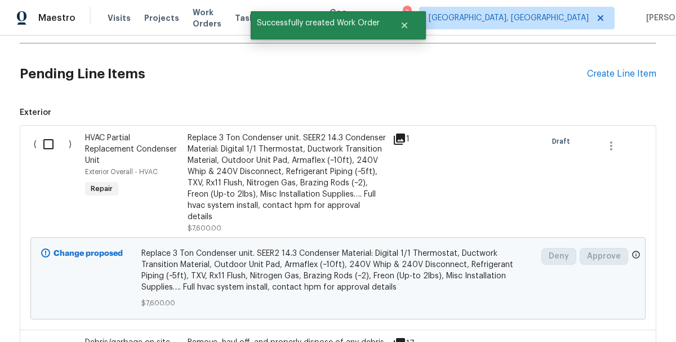
click at [42, 144] on input "checkbox" at bounding box center [53, 144] width 32 height 24
checkbox input "true"
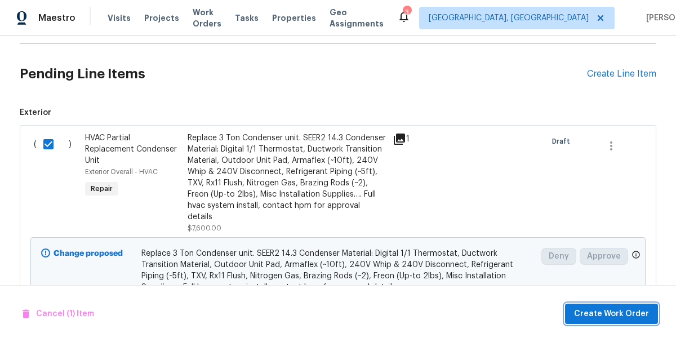
click at [626, 307] on span "Create Work Order" at bounding box center [611, 314] width 75 height 14
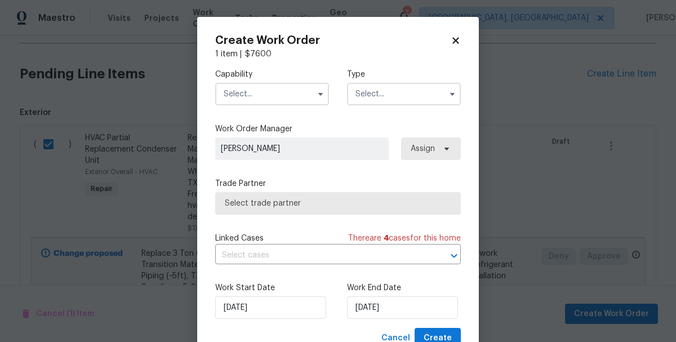
click at [271, 92] on input "text" at bounding box center [272, 94] width 114 height 23
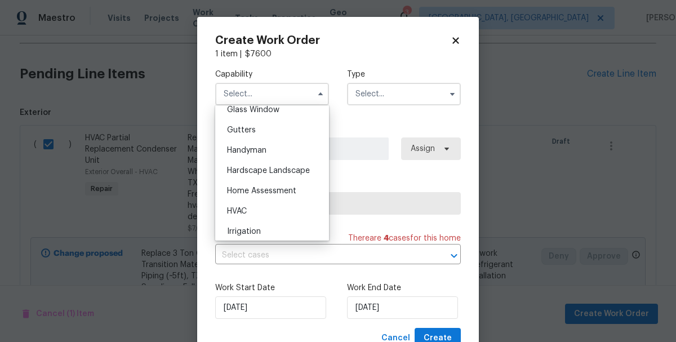
scroll to position [593, 0]
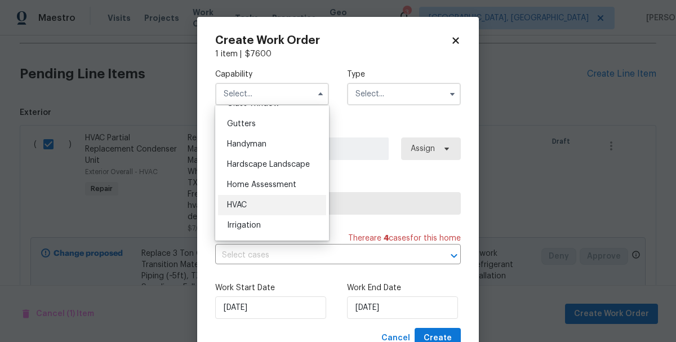
click at [239, 206] on span "HVAC" at bounding box center [237, 205] width 20 height 8
type input "HVAC"
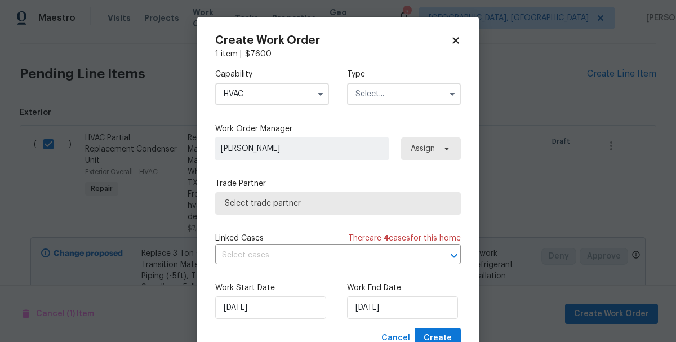
click at [415, 99] on input "text" at bounding box center [404, 94] width 114 height 23
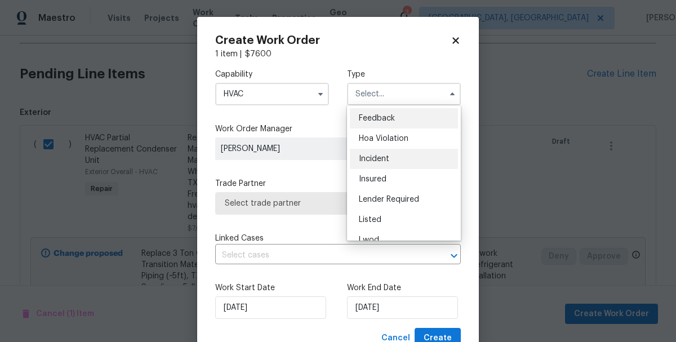
scroll to position [134, 0]
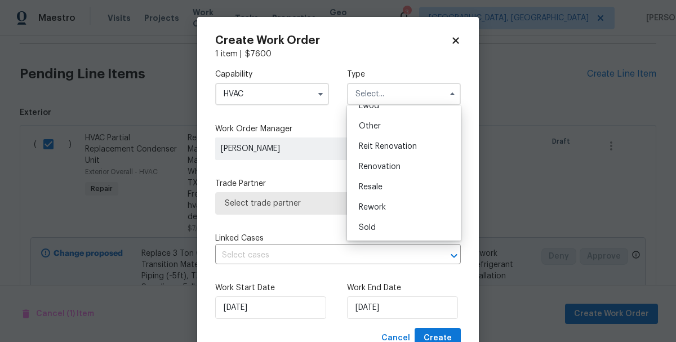
click at [375, 165] on span "Renovation" at bounding box center [380, 167] width 42 height 8
type input "Renovation"
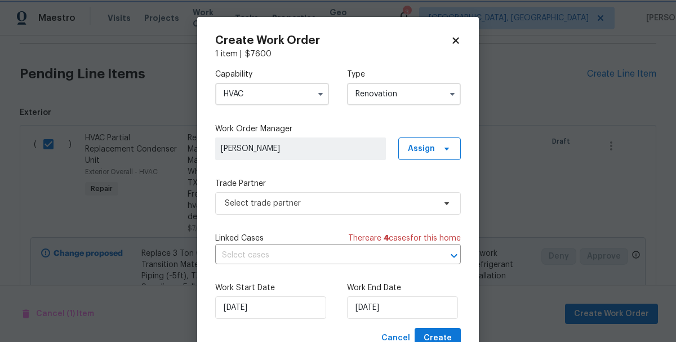
scroll to position [0, 0]
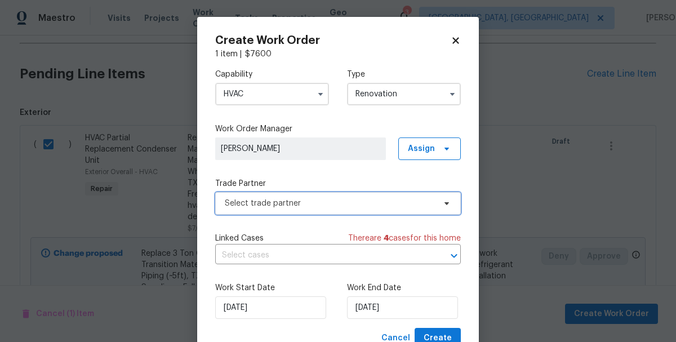
click at [261, 202] on span "Select trade partner" at bounding box center [330, 203] width 210 height 11
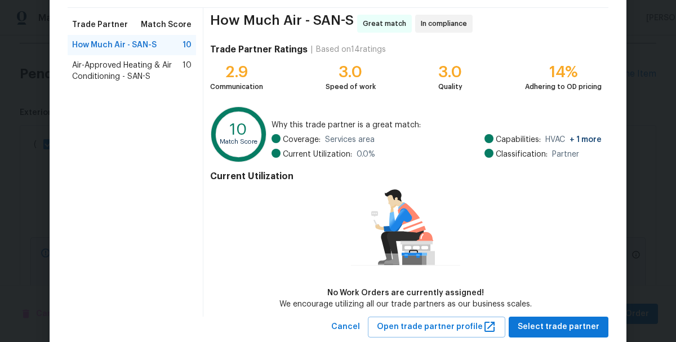
scroll to position [81, 0]
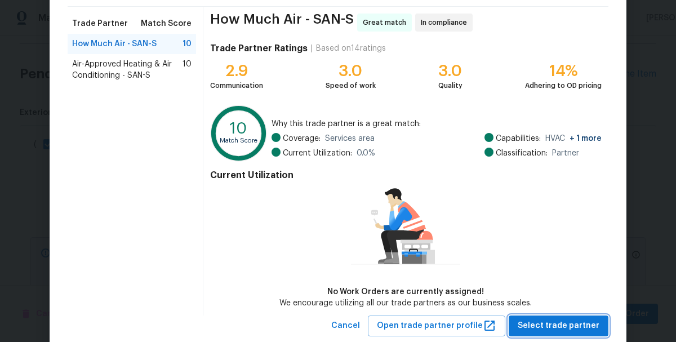
click at [552, 325] on span "Select trade partner" at bounding box center [558, 326] width 82 height 14
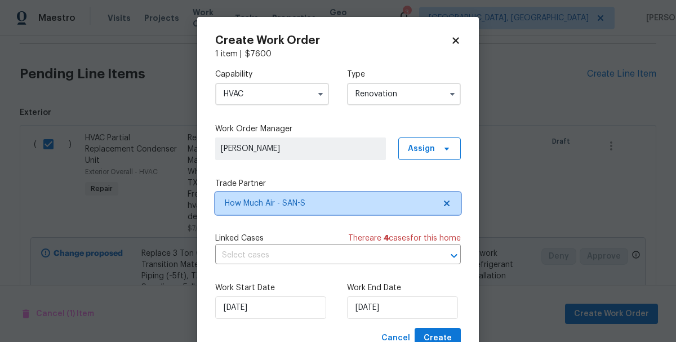
scroll to position [42, 0]
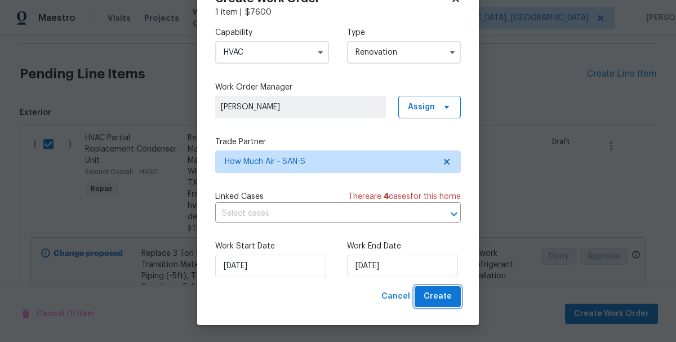
click at [436, 294] on span "Create" at bounding box center [437, 296] width 28 height 14
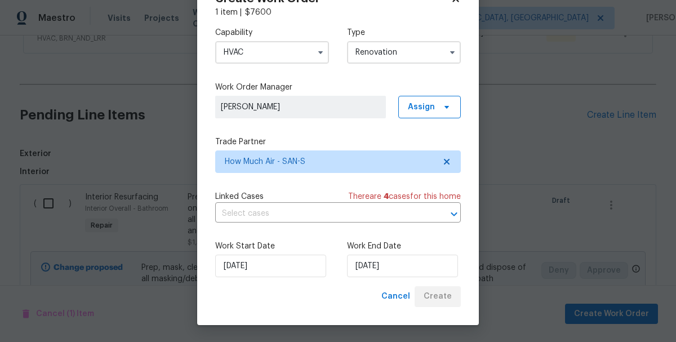
scroll to position [322, 0]
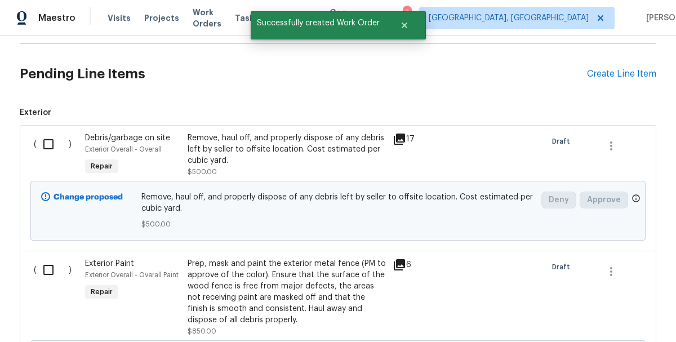
click at [45, 150] on input "checkbox" at bounding box center [53, 144] width 32 height 24
checkbox input "true"
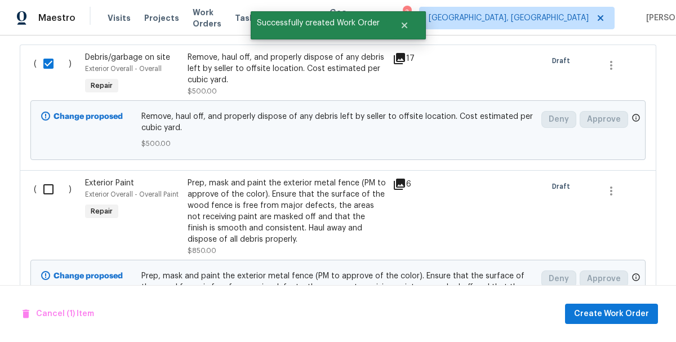
scroll to position [401, 0]
click at [52, 195] on input "checkbox" at bounding box center [53, 190] width 32 height 24
checkbox input "true"
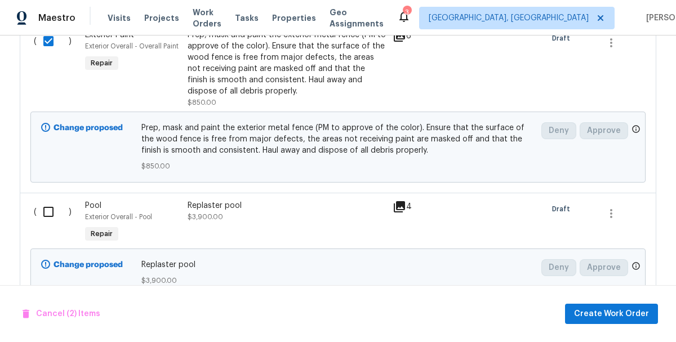
scroll to position [653, 0]
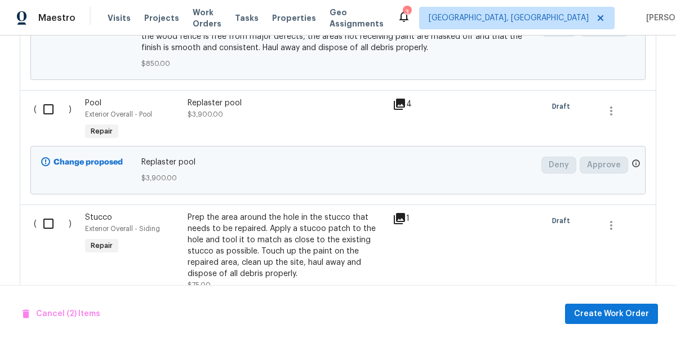
click at [52, 223] on input "checkbox" at bounding box center [53, 224] width 32 height 24
checkbox input "true"
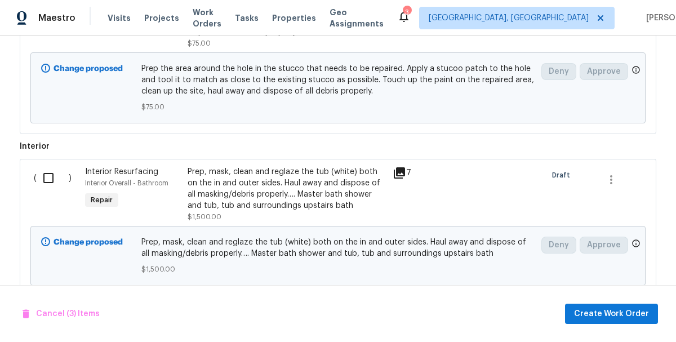
scroll to position [900, 0]
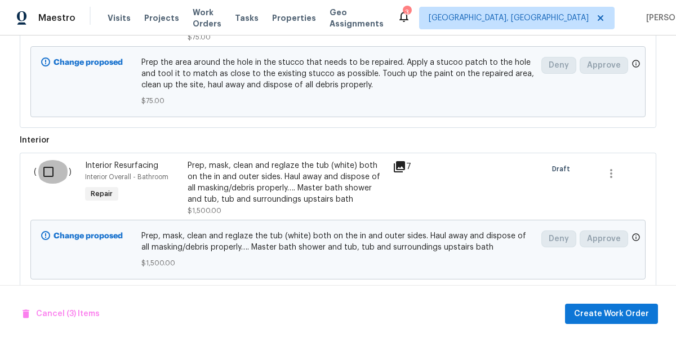
click at [48, 172] on input "checkbox" at bounding box center [53, 172] width 32 height 24
checkbox input "true"
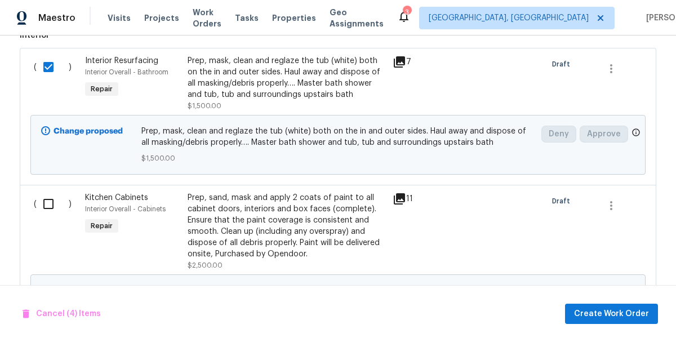
scroll to position [1007, 0]
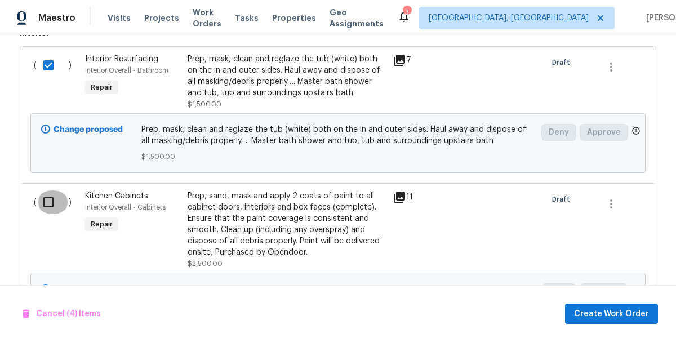
click at [46, 201] on input "checkbox" at bounding box center [53, 202] width 32 height 24
checkbox input "true"
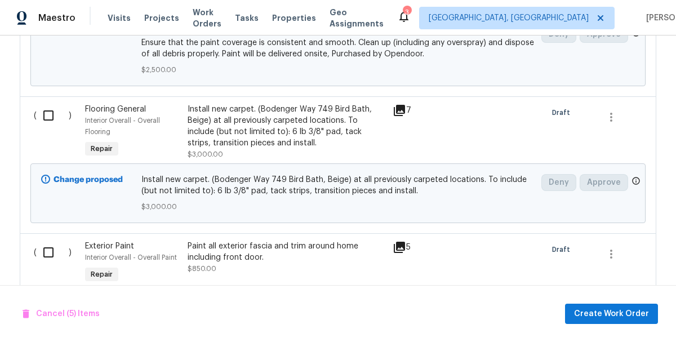
scroll to position [1306, 0]
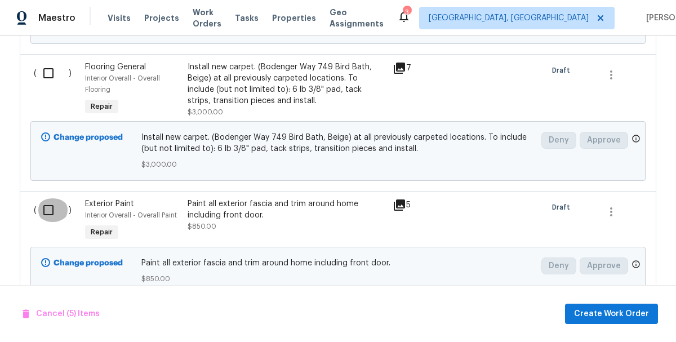
click at [48, 219] on input "checkbox" at bounding box center [53, 210] width 32 height 24
checkbox input "true"
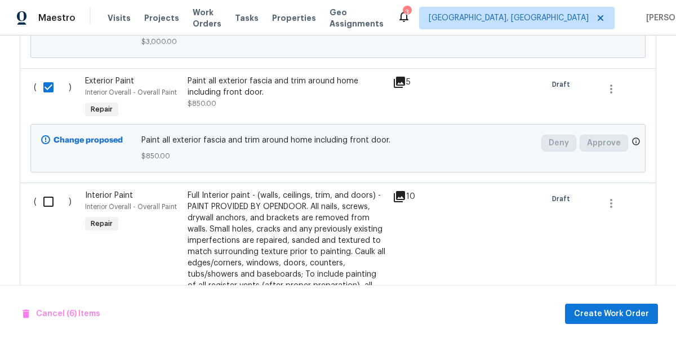
scroll to position [1450, 0]
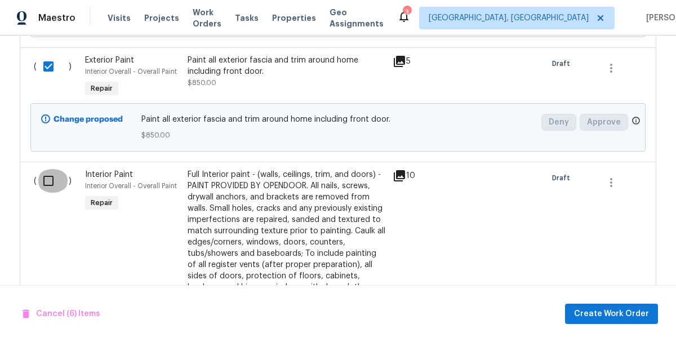
click at [49, 179] on input "checkbox" at bounding box center [53, 181] width 32 height 24
checkbox input "true"
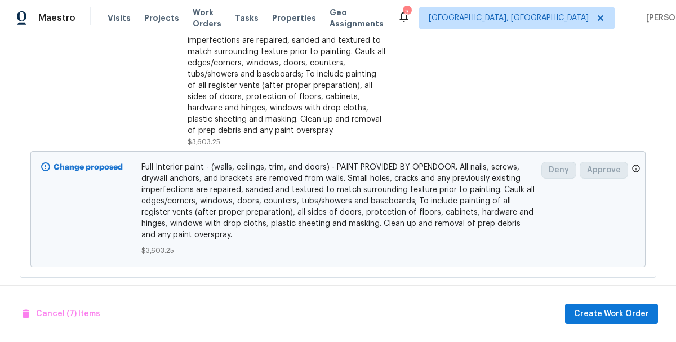
scroll to position [1644, 0]
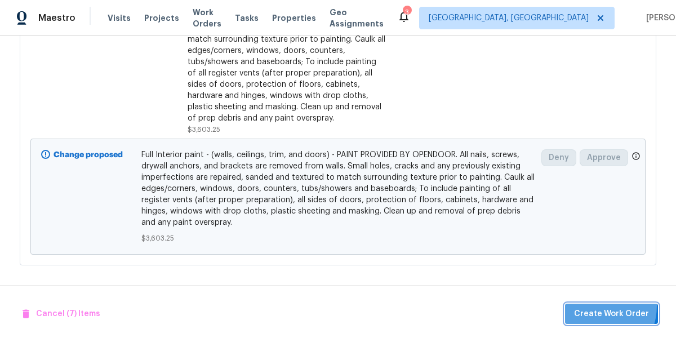
click at [596, 305] on button "Create Work Order" at bounding box center [611, 313] width 93 height 21
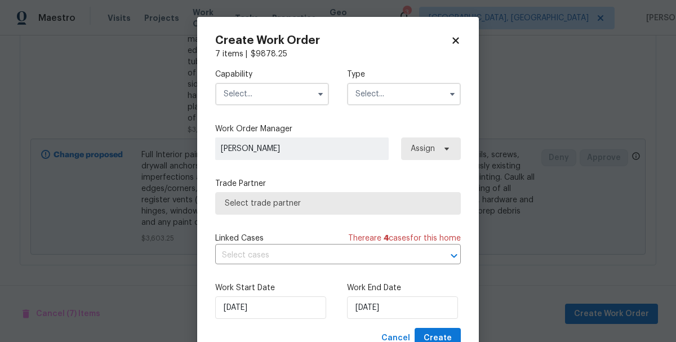
click at [263, 93] on input "text" at bounding box center [272, 94] width 114 height 23
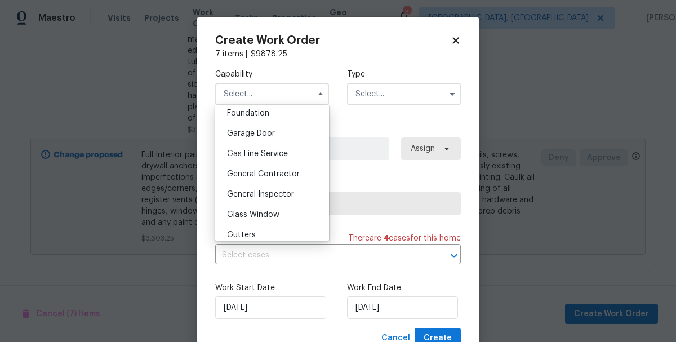
scroll to position [466, 0]
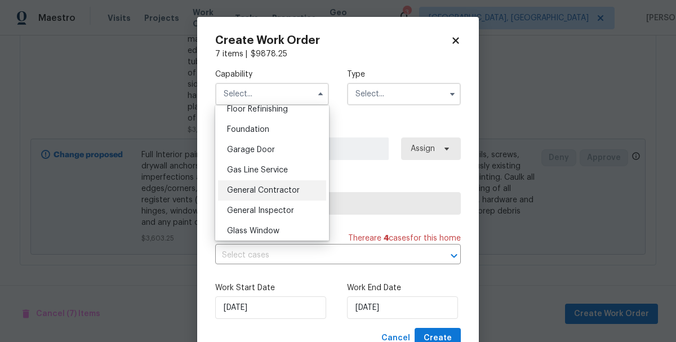
click at [269, 190] on span "General Contractor" at bounding box center [263, 190] width 73 height 8
type input "General Contractor"
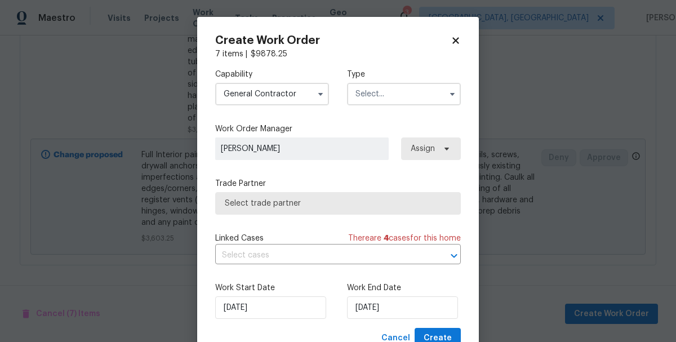
click at [409, 92] on input "text" at bounding box center [404, 94] width 114 height 23
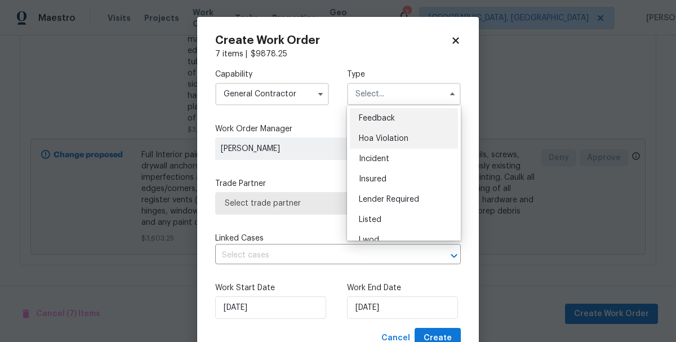
scroll to position [134, 0]
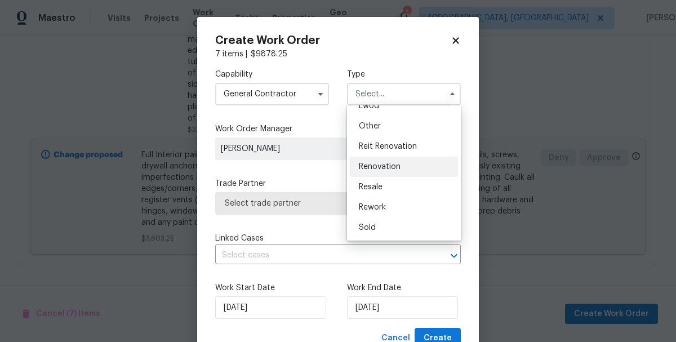
click at [383, 172] on div "Renovation" at bounding box center [404, 167] width 108 height 20
type input "Renovation"
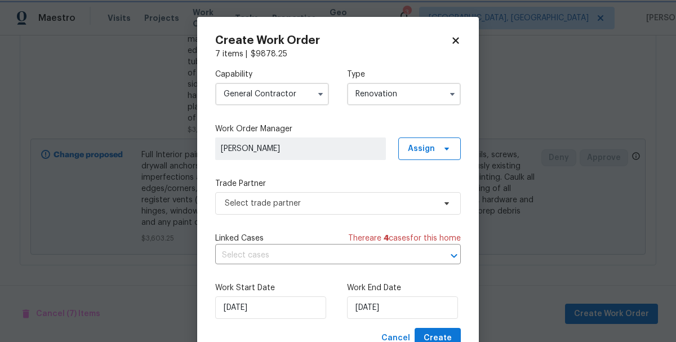
scroll to position [42, 0]
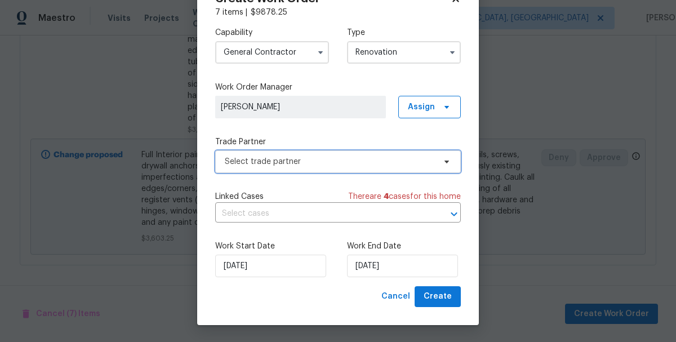
click at [249, 167] on span "Select trade partner" at bounding box center [330, 161] width 210 height 11
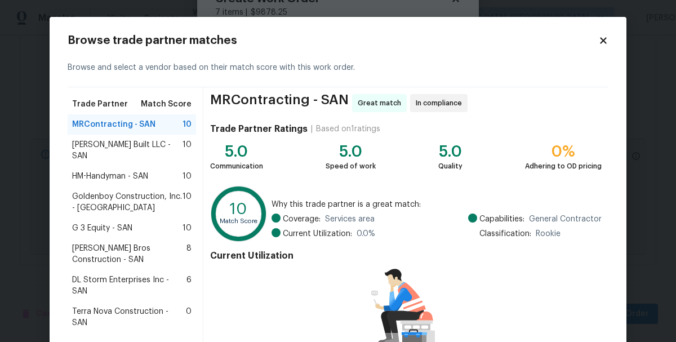
click at [93, 222] on span "G 3 Equity - SAN" at bounding box center [102, 227] width 60 height 11
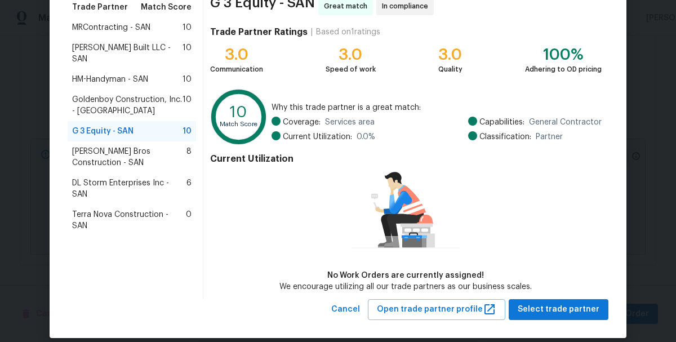
scroll to position [109, 0]
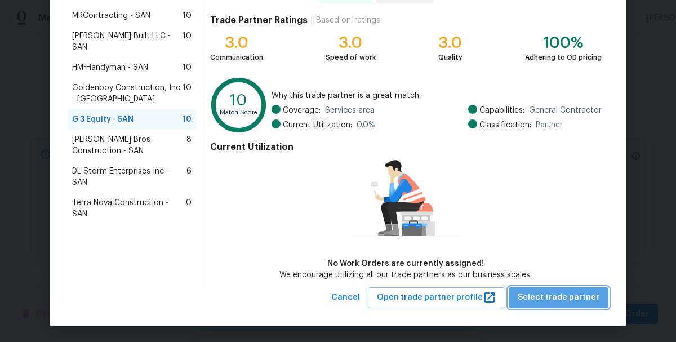
click at [567, 297] on span "Select trade partner" at bounding box center [558, 298] width 82 height 14
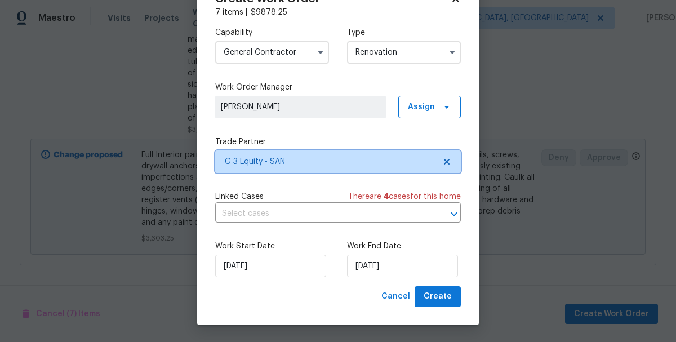
scroll to position [0, 0]
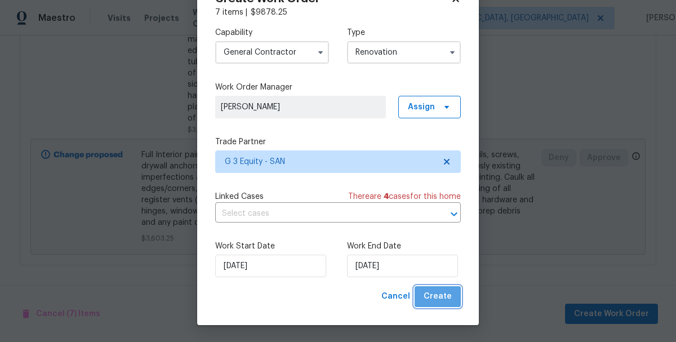
click at [445, 304] on button "Create" at bounding box center [437, 296] width 46 height 21
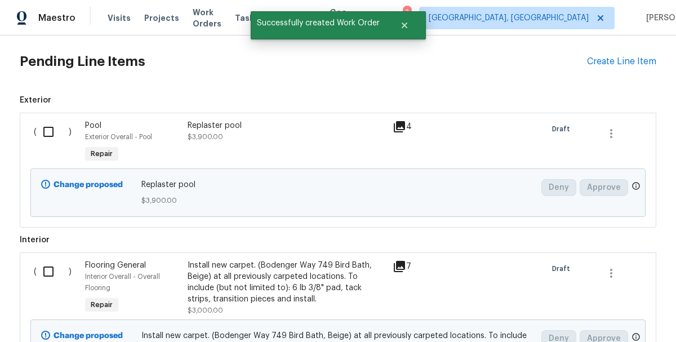
scroll to position [373, 0]
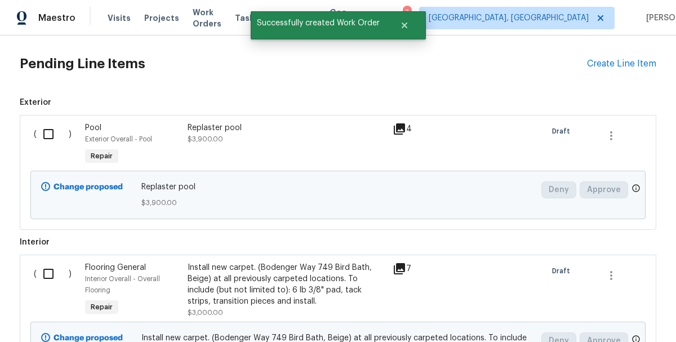
click at [44, 136] on input "checkbox" at bounding box center [53, 134] width 32 height 24
checkbox input "true"
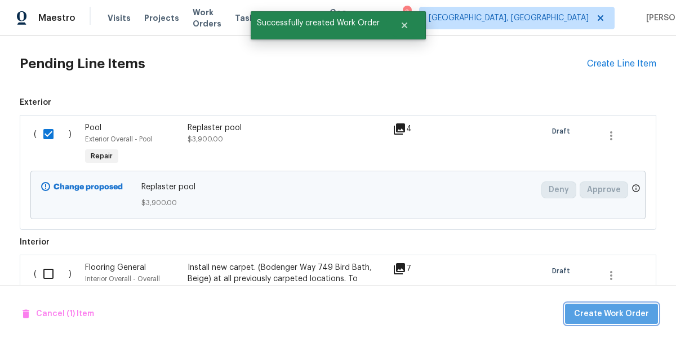
click at [618, 320] on button "Create Work Order" at bounding box center [611, 313] width 93 height 21
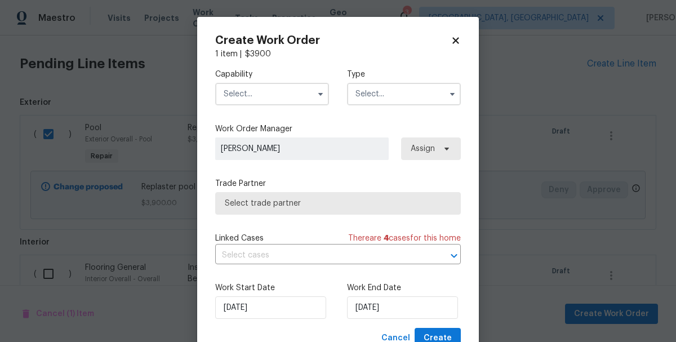
click at [260, 100] on input "text" at bounding box center [272, 94] width 114 height 23
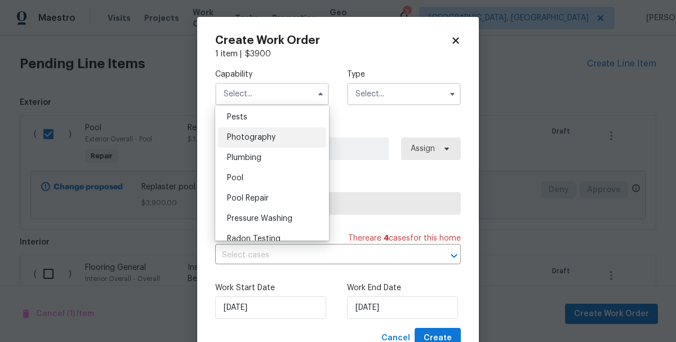
scroll to position [968, 0]
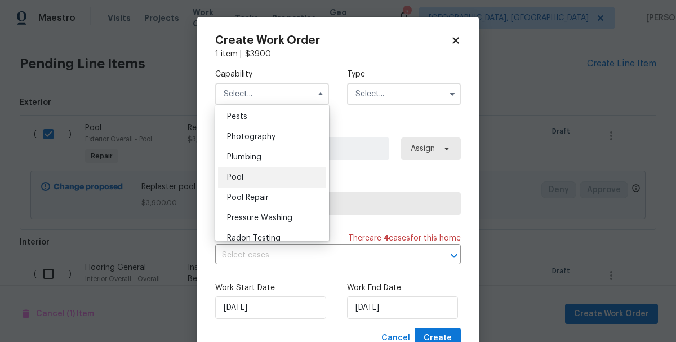
click at [242, 183] on div "Pool" at bounding box center [272, 177] width 108 height 20
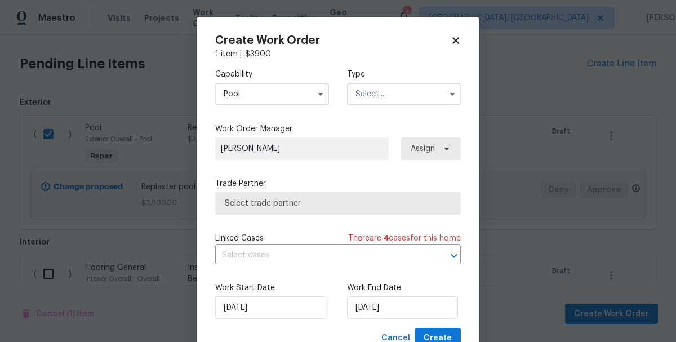
click at [261, 90] on input "Pool" at bounding box center [272, 94] width 114 height 23
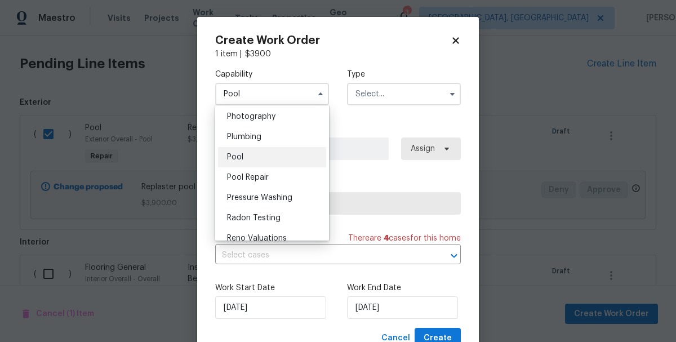
scroll to position [970, 0]
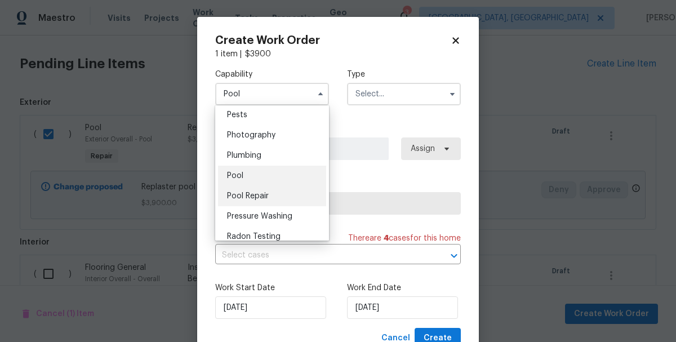
click at [251, 193] on span "Pool Repair" at bounding box center [248, 196] width 42 height 8
type input "Pool Repair"
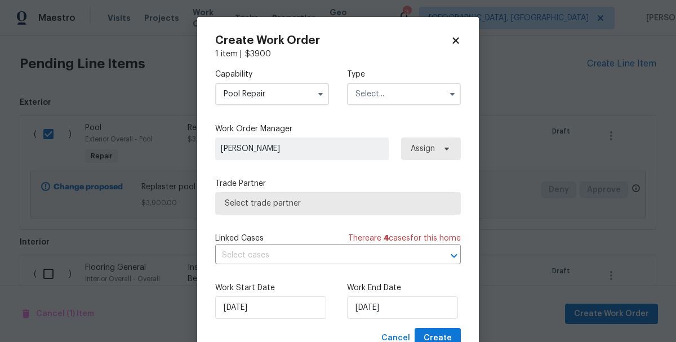
click at [389, 98] on input "text" at bounding box center [404, 94] width 114 height 23
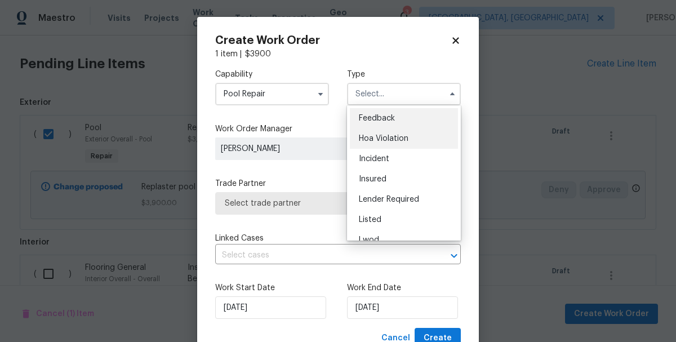
scroll to position [134, 0]
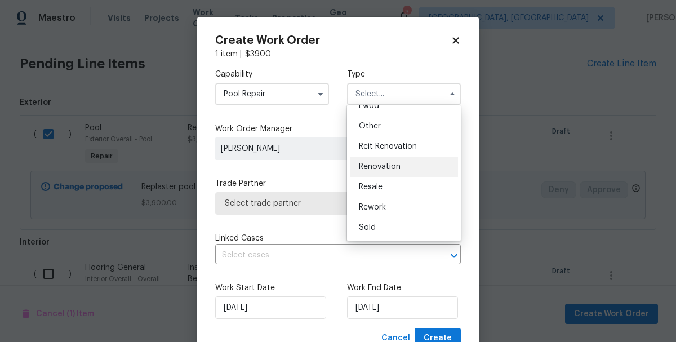
click at [376, 172] on div "Renovation" at bounding box center [404, 167] width 108 height 20
type input "Renovation"
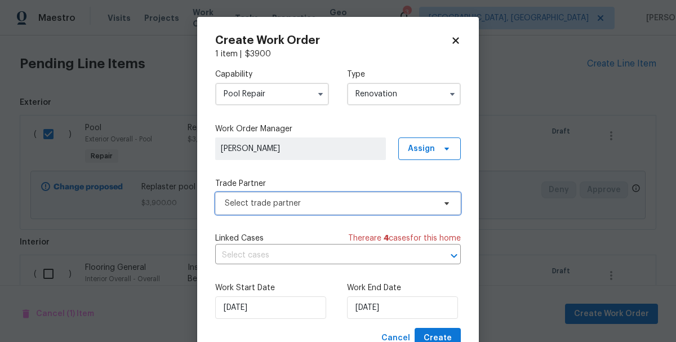
click at [249, 208] on span "Select trade partner" at bounding box center [330, 203] width 210 height 11
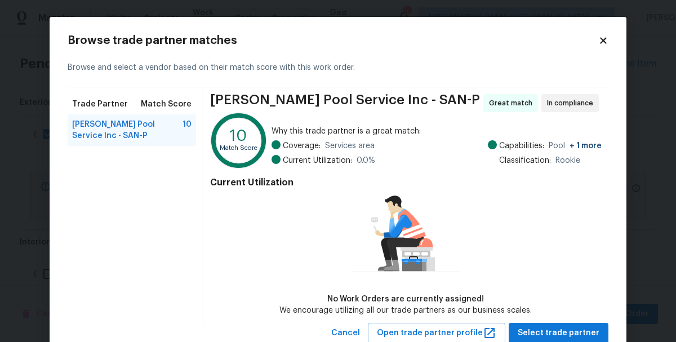
scroll to position [35, 0]
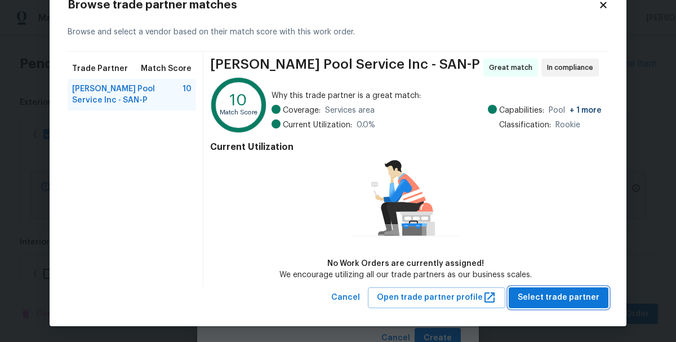
click at [584, 304] on button "Select trade partner" at bounding box center [558, 297] width 100 height 21
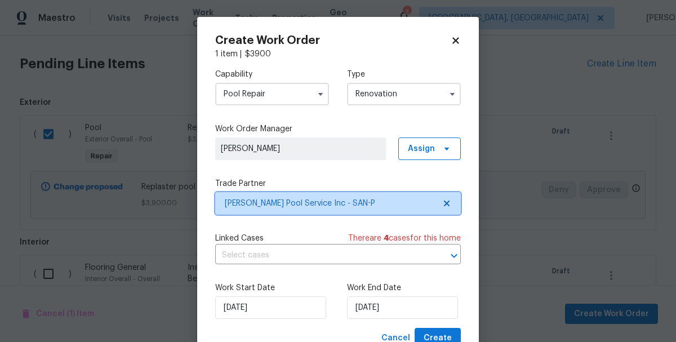
scroll to position [42, 0]
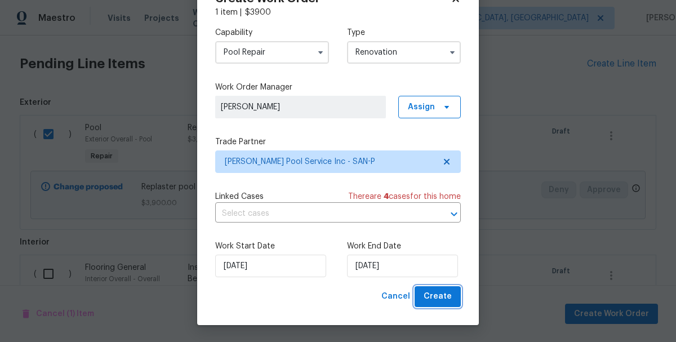
click at [444, 288] on button "Create" at bounding box center [437, 296] width 46 height 21
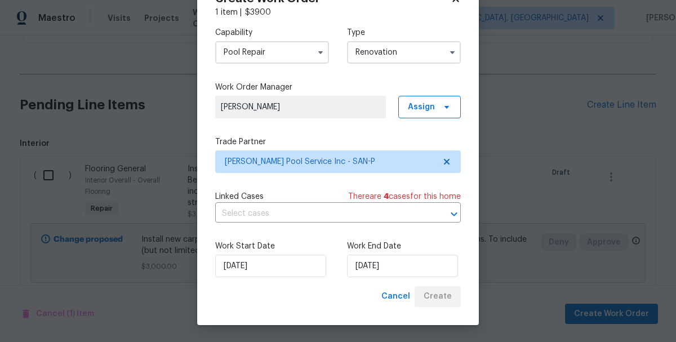
scroll to position [401, 0]
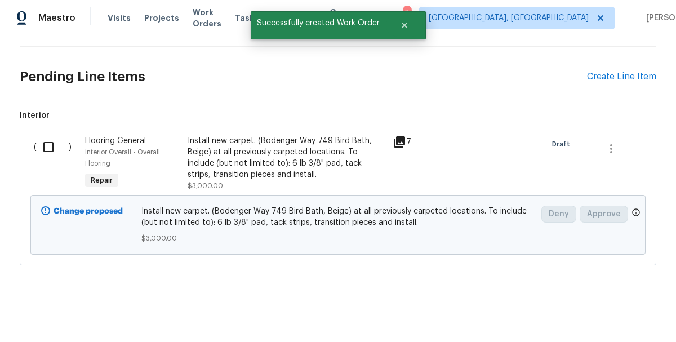
click at [50, 145] on input "checkbox" at bounding box center [53, 147] width 32 height 24
checkbox input "true"
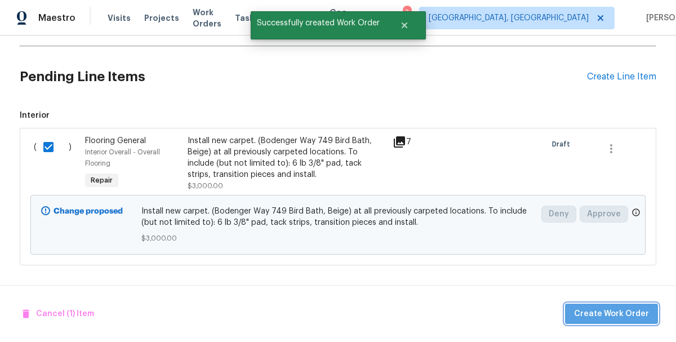
click at [616, 310] on span "Create Work Order" at bounding box center [611, 314] width 75 height 14
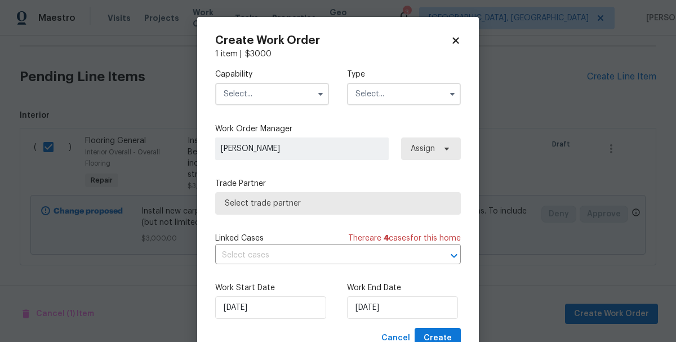
click at [280, 90] on input "text" at bounding box center [272, 94] width 114 height 23
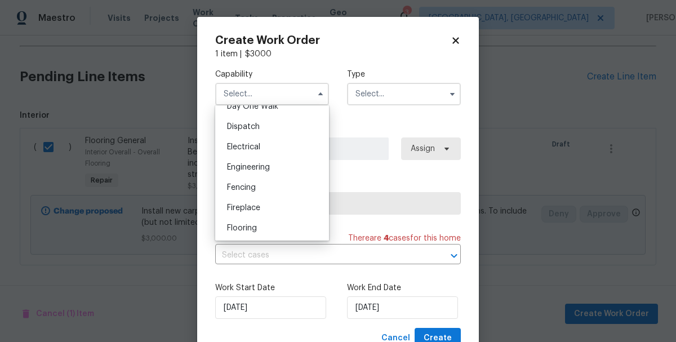
scroll to position [336, 0]
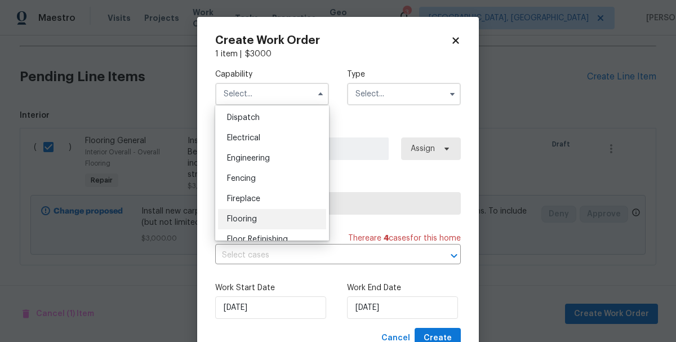
click at [252, 215] on span "Flooring" at bounding box center [242, 219] width 30 height 8
type input "Flooring"
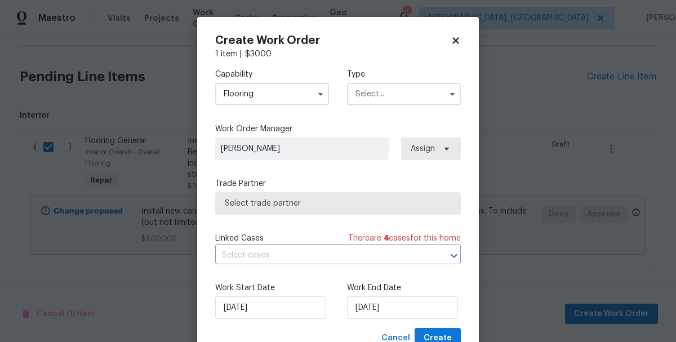
click at [415, 97] on input "text" at bounding box center [404, 94] width 114 height 23
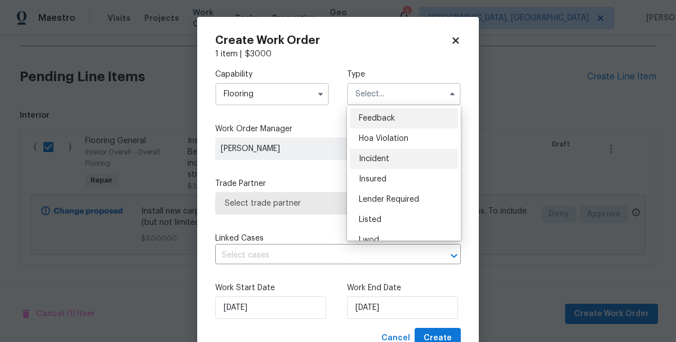
scroll to position [134, 0]
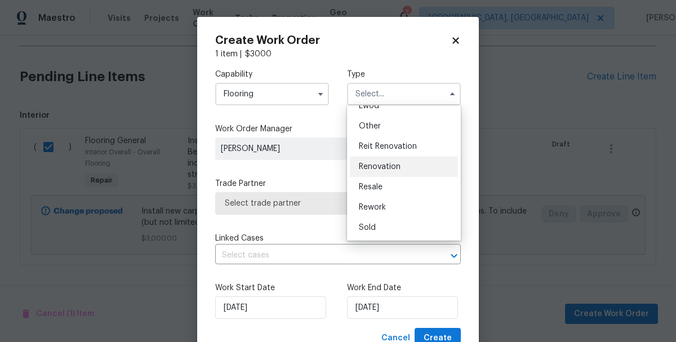
click at [377, 170] on span "Renovation" at bounding box center [380, 167] width 42 height 8
type input "Renovation"
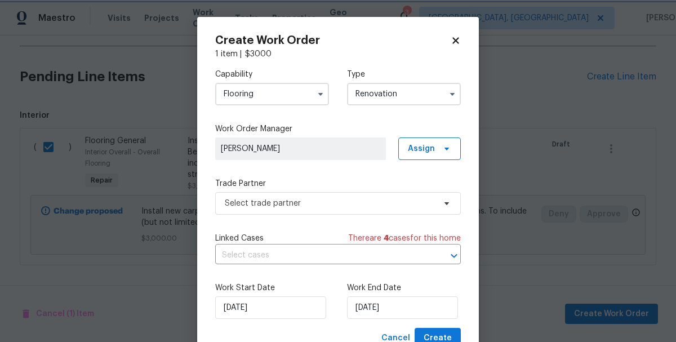
scroll to position [42, 0]
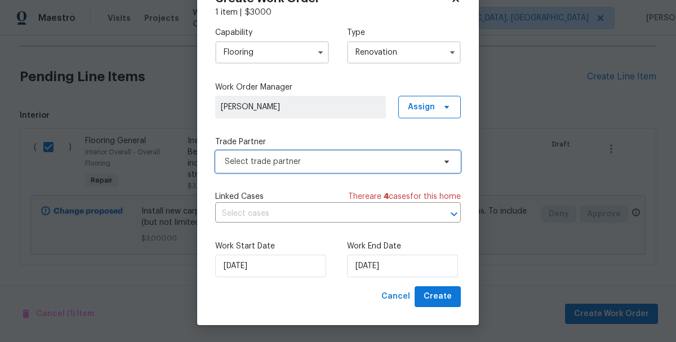
click at [303, 168] on span "Select trade partner" at bounding box center [337, 161] width 245 height 23
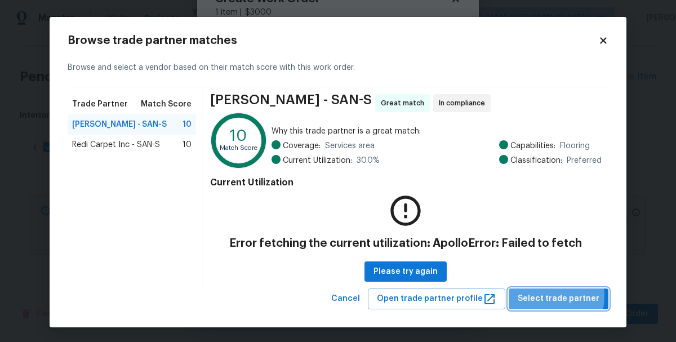
click at [543, 295] on span "Select trade partner" at bounding box center [558, 299] width 82 height 14
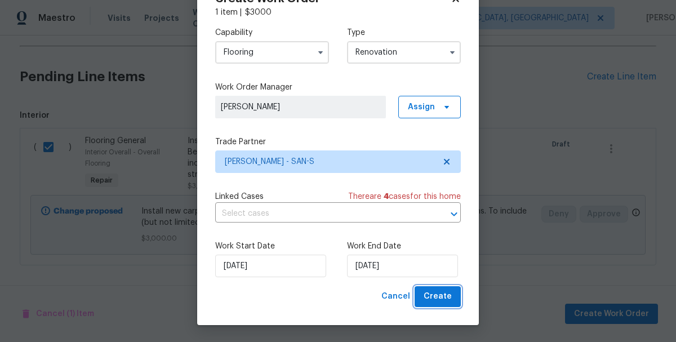
click at [440, 304] on button "Create" at bounding box center [437, 296] width 46 height 21
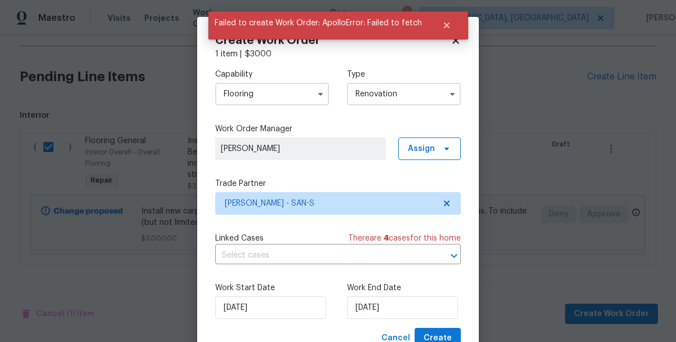
scroll to position [1, 0]
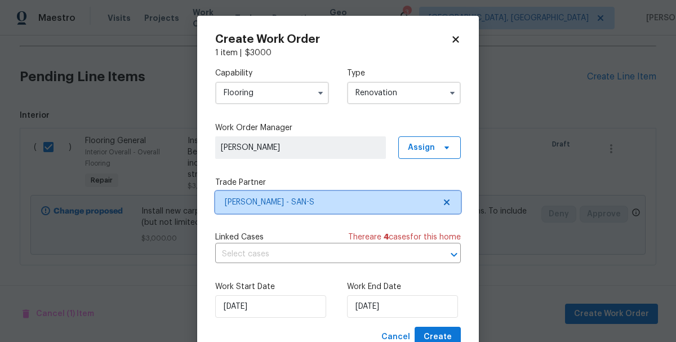
click at [450, 203] on span "Sherwin Williams - SAN-S" at bounding box center [337, 202] width 245 height 23
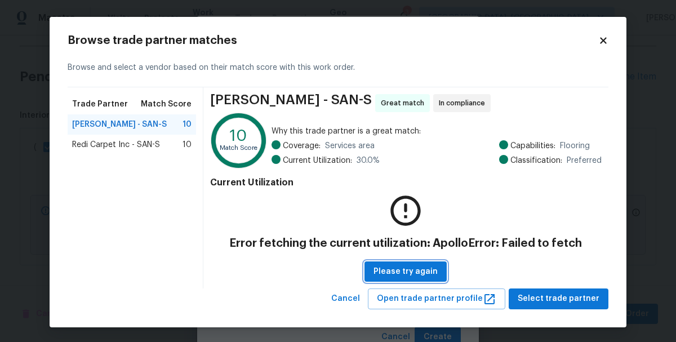
click at [410, 273] on span "Please try again" at bounding box center [405, 272] width 64 height 14
click at [92, 139] on span "Redi Carpet Inc - SAN-S" at bounding box center [116, 144] width 88 height 11
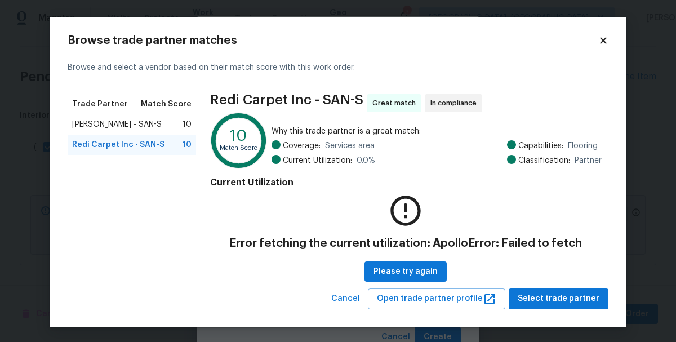
click at [102, 128] on span "Sherwin Williams - SAN-S" at bounding box center [117, 124] width 90 height 11
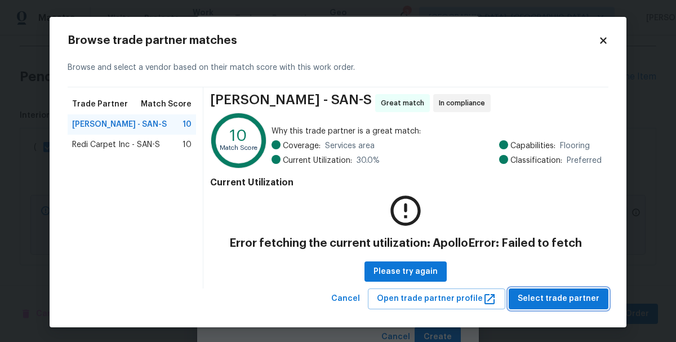
click at [566, 294] on span "Select trade partner" at bounding box center [558, 299] width 82 height 14
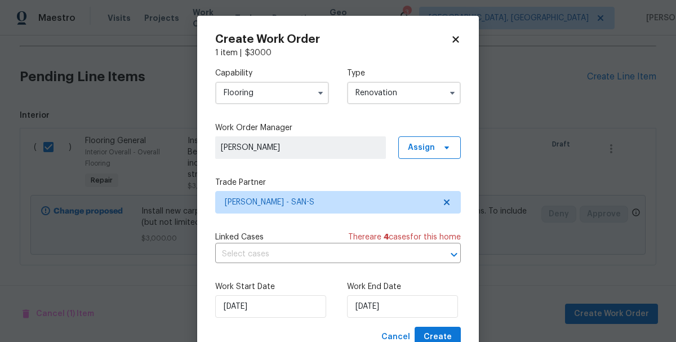
click at [566, 294] on body "Maestro Visits Projects Work Orders Tasks Properties Geo Assignments 3 San Dieg…" at bounding box center [338, 171] width 676 height 342
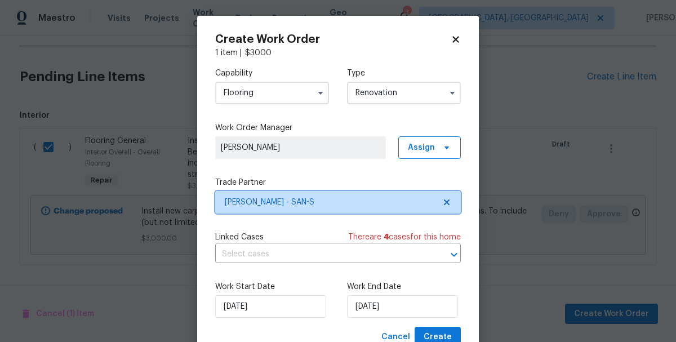
scroll to position [42, 0]
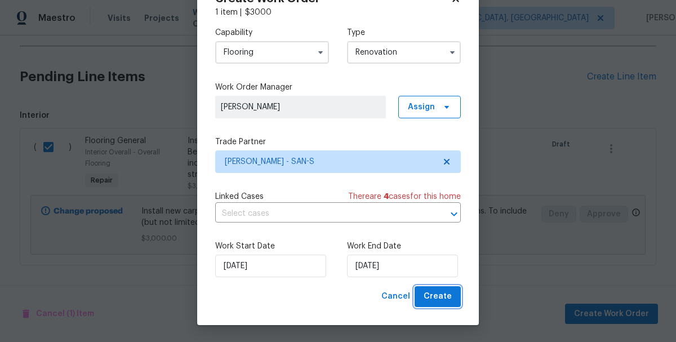
click at [437, 294] on span "Create" at bounding box center [437, 296] width 28 height 14
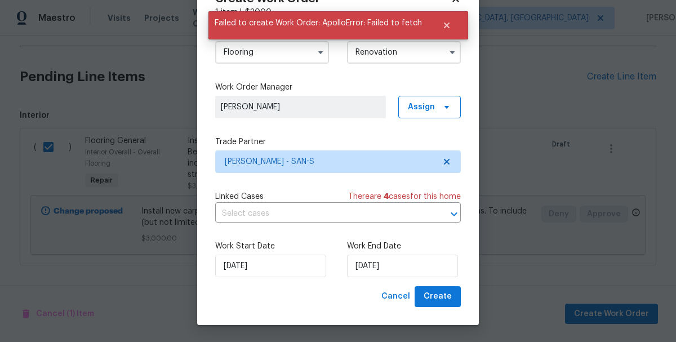
scroll to position [0, 0]
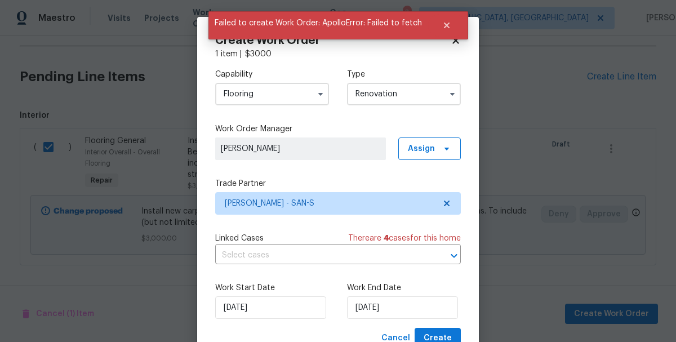
click at [453, 43] on icon at bounding box center [455, 40] width 6 height 6
checkbox input "false"
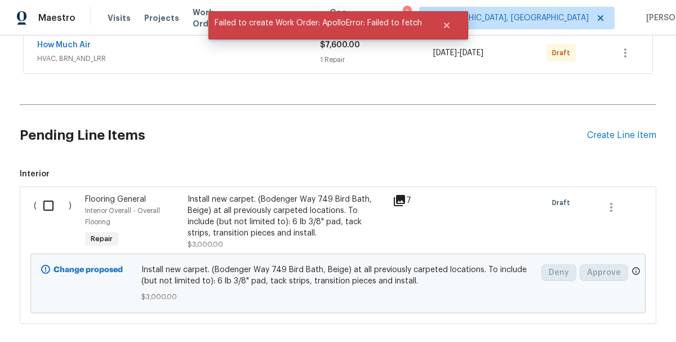
scroll to position [331, 0]
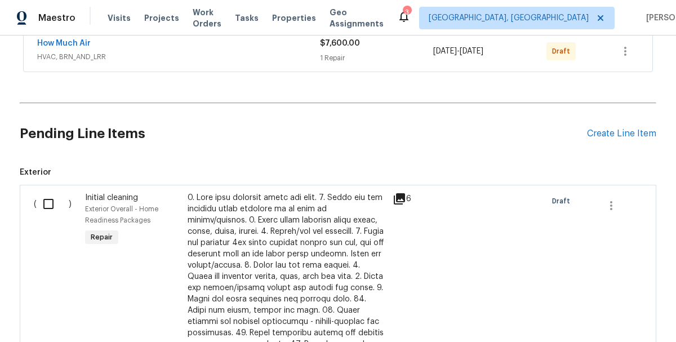
scroll to position [347, 0]
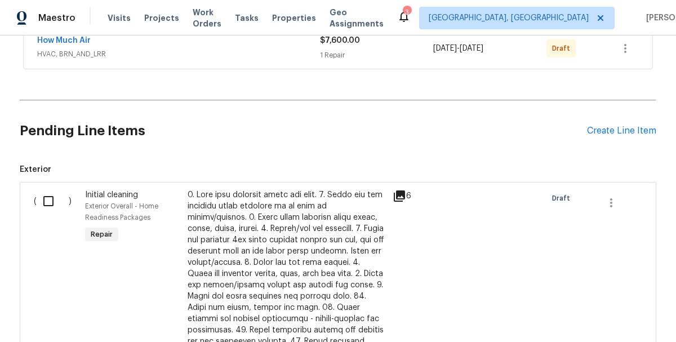
click at [56, 202] on input "checkbox" at bounding box center [53, 201] width 32 height 24
checkbox input "true"
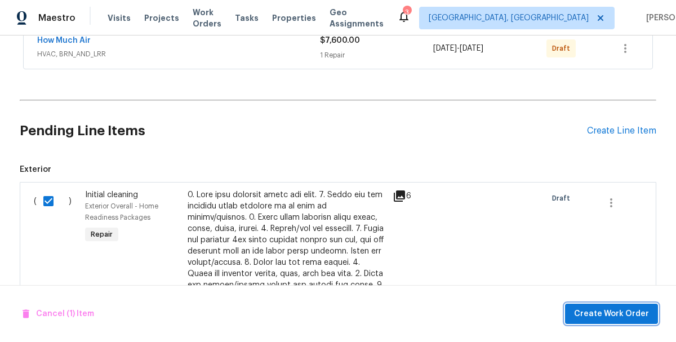
click at [597, 308] on span "Create Work Order" at bounding box center [611, 314] width 75 height 14
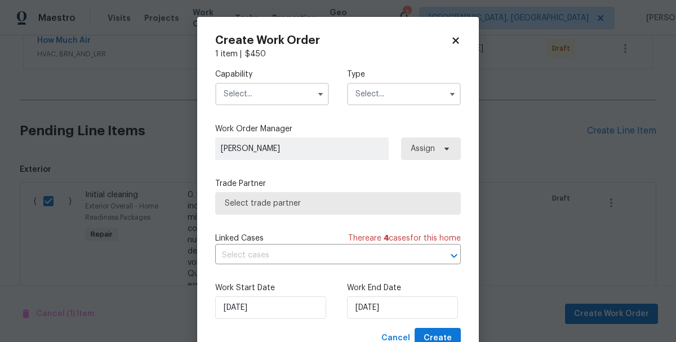
click at [264, 90] on input "text" at bounding box center [272, 94] width 114 height 23
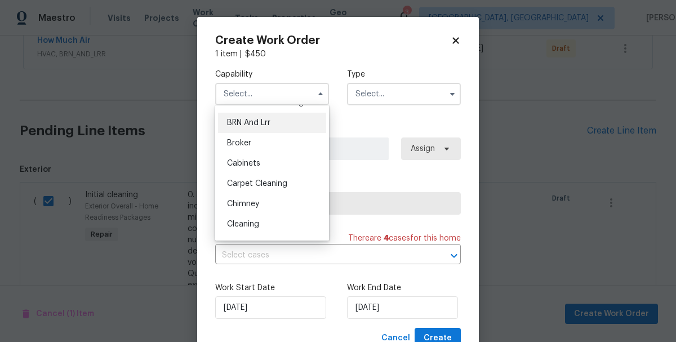
scroll to position [72, 0]
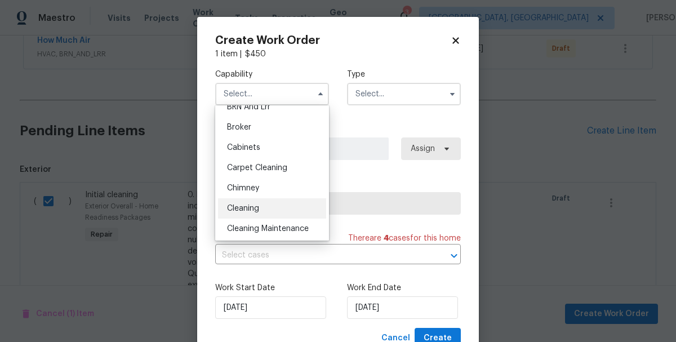
click at [250, 211] on span "Cleaning" at bounding box center [243, 208] width 32 height 8
type input "Cleaning"
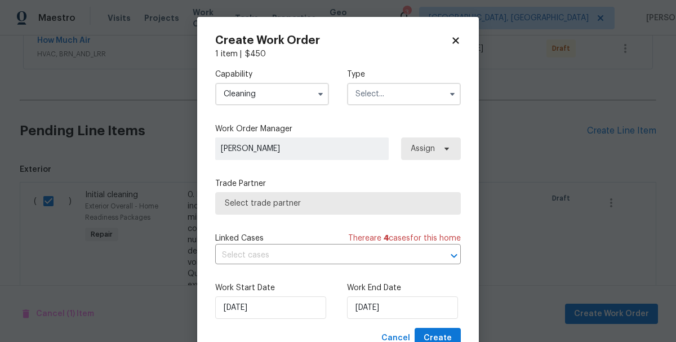
click at [407, 101] on input "text" at bounding box center [404, 94] width 114 height 23
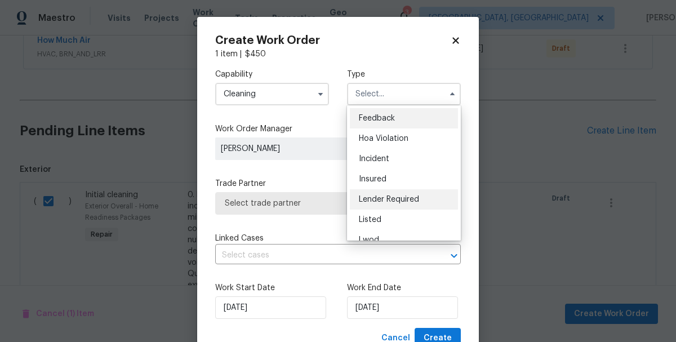
scroll to position [134, 0]
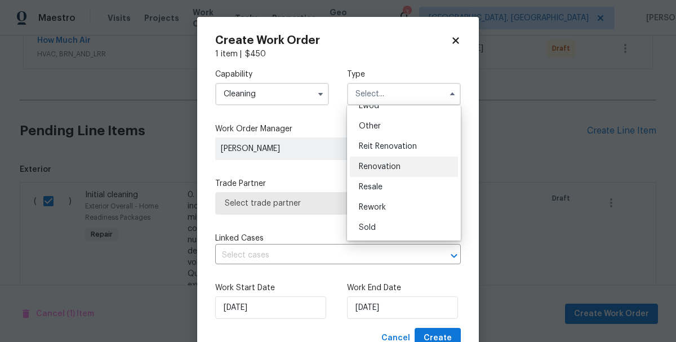
click at [381, 166] on span "Renovation" at bounding box center [380, 167] width 42 height 8
type input "Renovation"
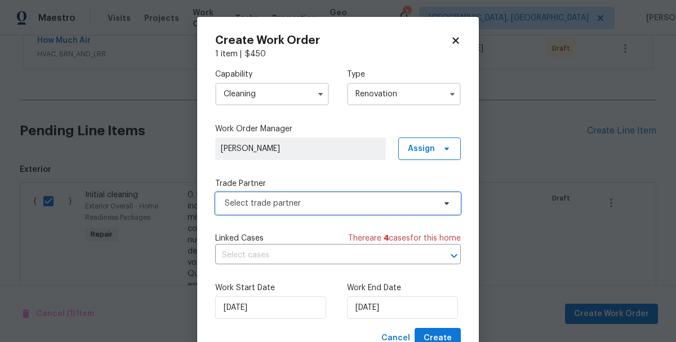
click at [278, 204] on span "Select trade partner" at bounding box center [330, 203] width 210 height 11
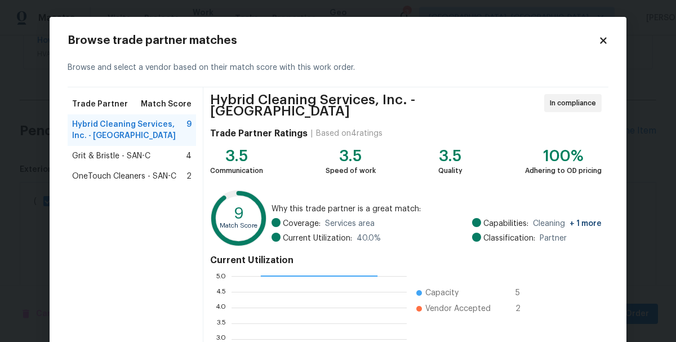
scroll to position [73, 0]
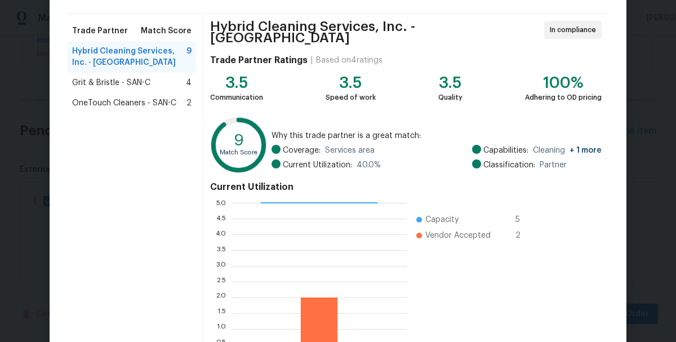
click at [106, 90] on div "Grit & Bristle - SAN-C 4" at bounding box center [132, 83] width 128 height 20
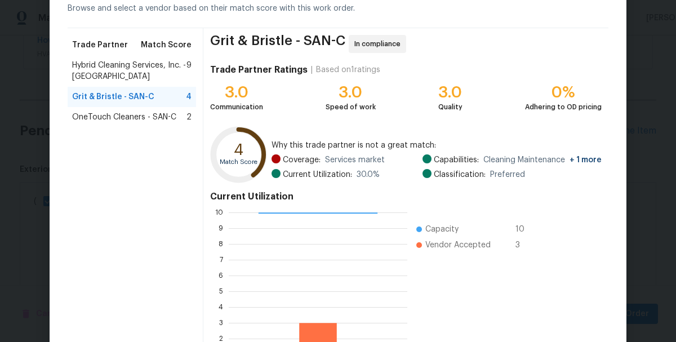
scroll to position [155, 0]
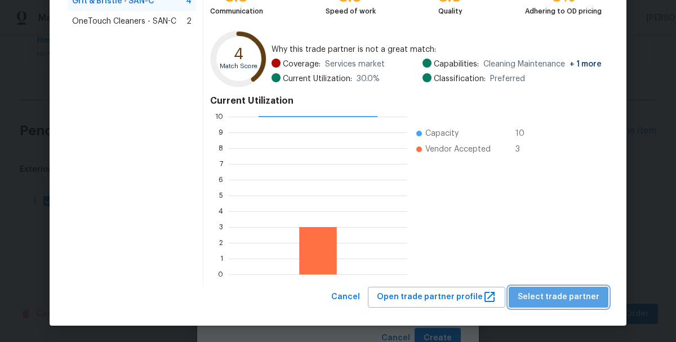
click at [565, 296] on span "Select trade partner" at bounding box center [558, 297] width 82 height 14
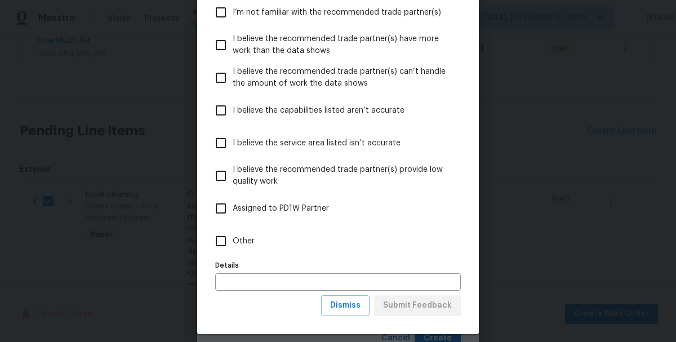
scroll to position [104, 0]
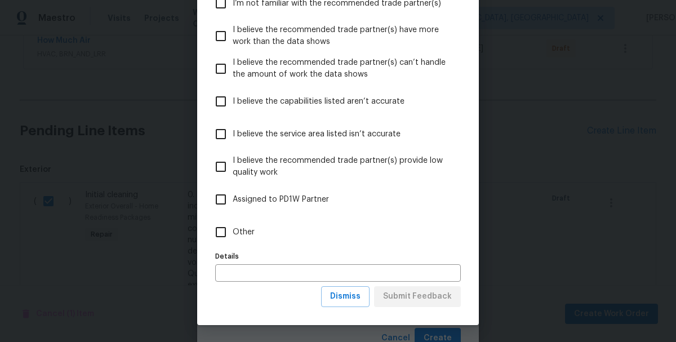
click at [217, 239] on input "Other" at bounding box center [221, 232] width 24 height 24
checkbox input "true"
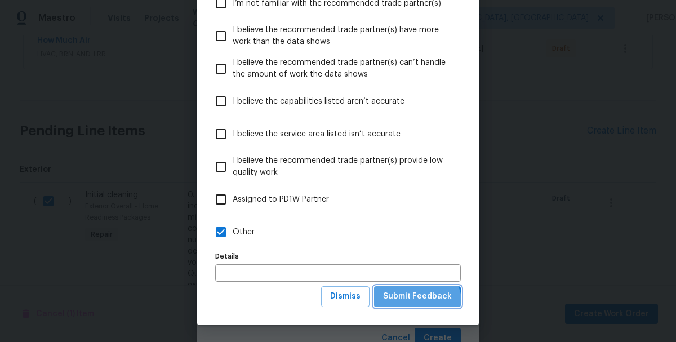
click at [414, 305] on button "Submit Feedback" at bounding box center [417, 296] width 87 height 21
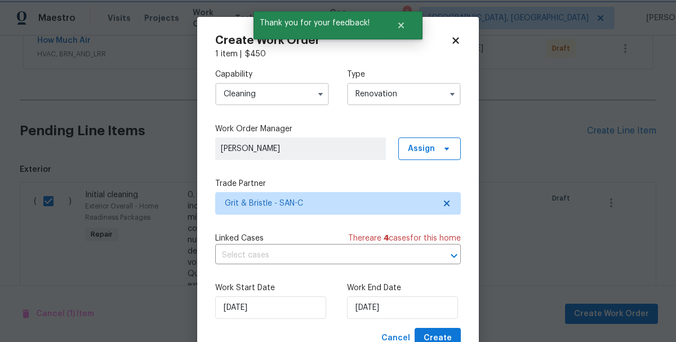
scroll to position [42, 0]
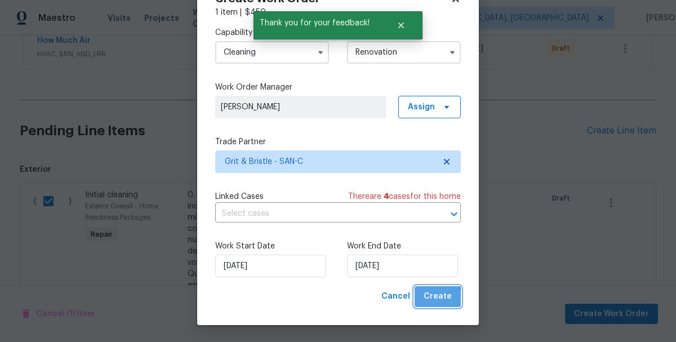
click at [433, 301] on span "Create" at bounding box center [437, 296] width 28 height 14
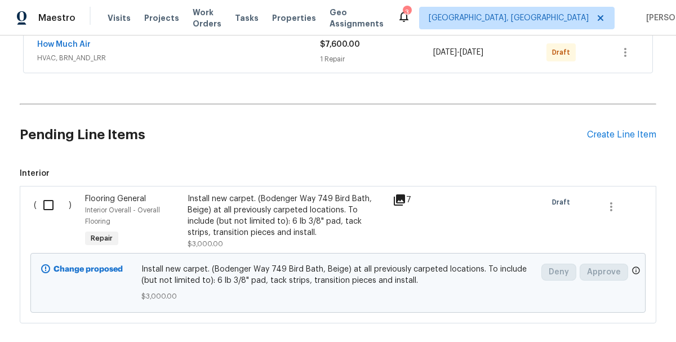
scroll to position [443, 0]
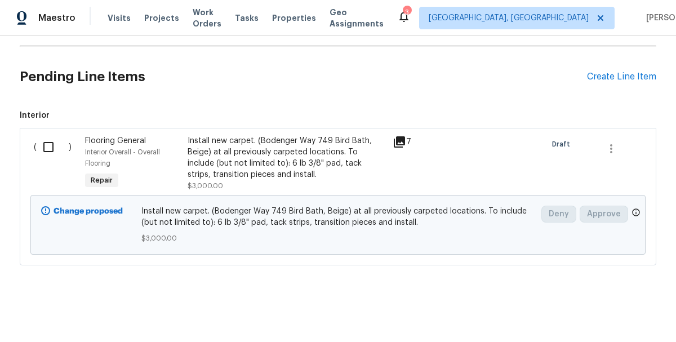
click at [44, 152] on input "checkbox" at bounding box center [53, 147] width 32 height 24
checkbox input "true"
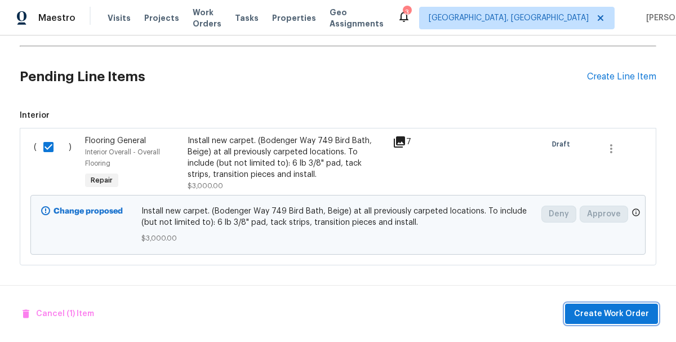
click at [602, 314] on span "Create Work Order" at bounding box center [611, 314] width 75 height 14
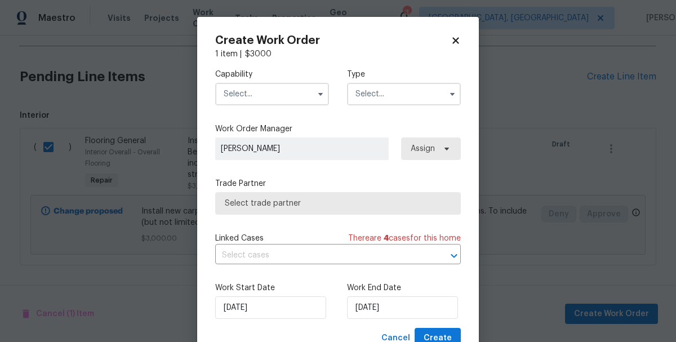
click at [271, 92] on input "text" at bounding box center [272, 94] width 114 height 23
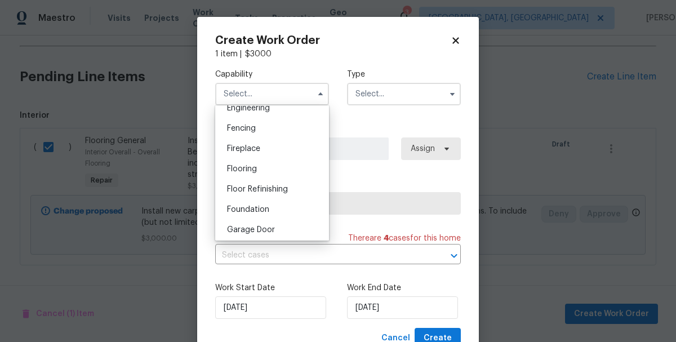
scroll to position [403, 0]
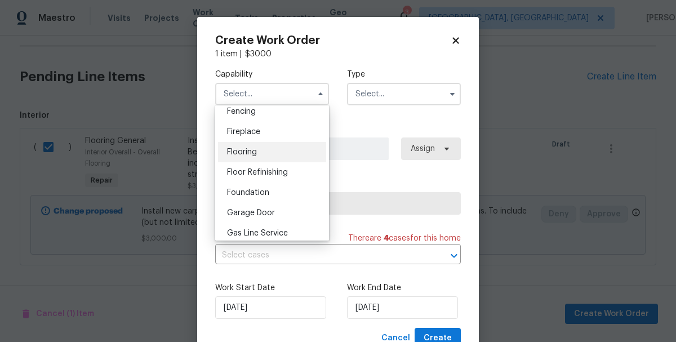
click at [253, 154] on span "Flooring" at bounding box center [242, 152] width 30 height 8
type input "Flooring"
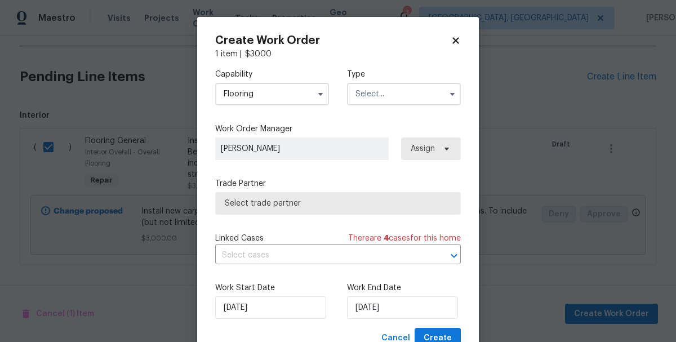
click at [404, 103] on input "text" at bounding box center [404, 94] width 114 height 23
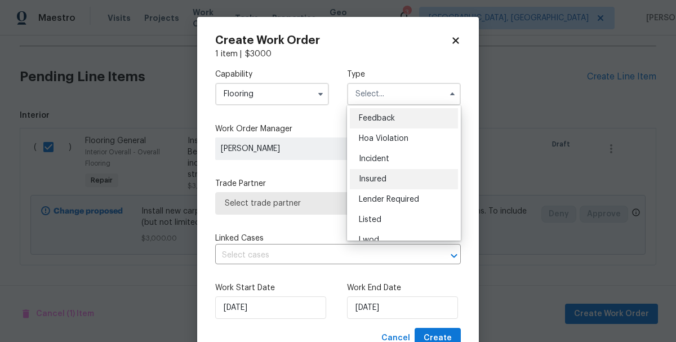
scroll to position [134, 0]
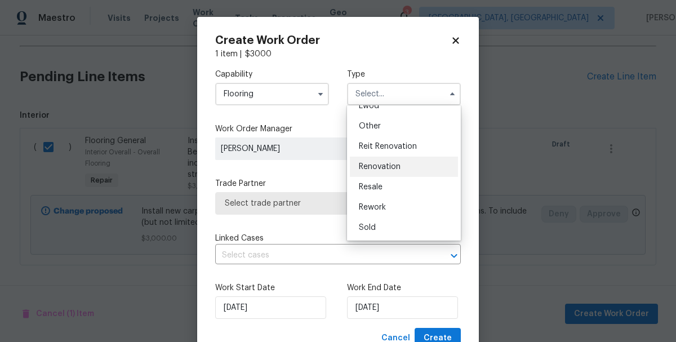
click at [394, 171] on div "Renovation" at bounding box center [404, 167] width 108 height 20
type input "Renovation"
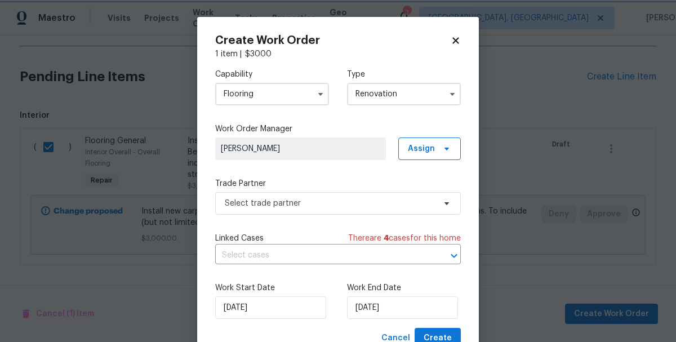
scroll to position [0, 0]
click at [297, 215] on div "Capability Flooring Type Renovation Work Order Manager Kaden Peterson Assign Tr…" at bounding box center [337, 194] width 245 height 268
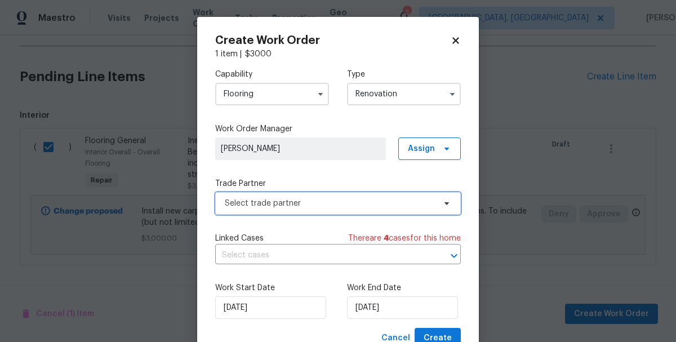
click at [300, 209] on span "Select trade partner" at bounding box center [337, 203] width 245 height 23
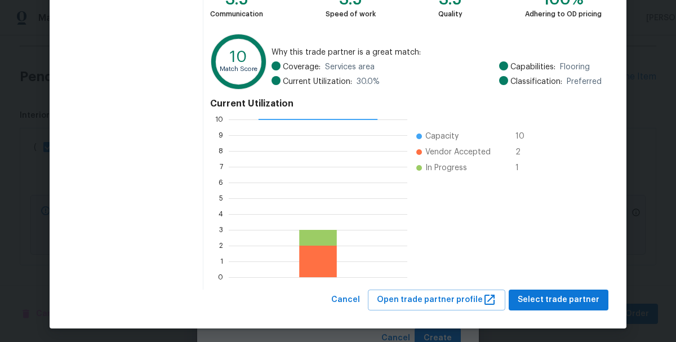
scroll to position [155, 0]
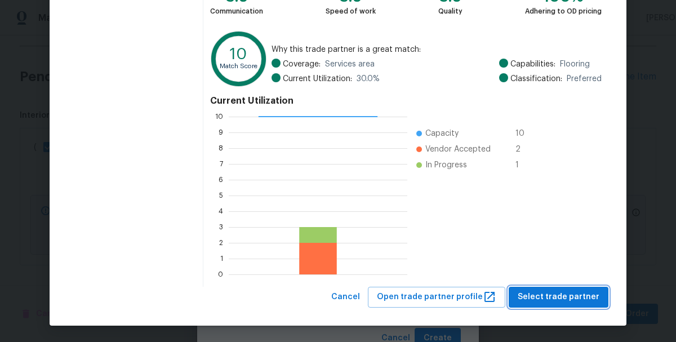
click at [574, 301] on span "Select trade partner" at bounding box center [558, 297] width 82 height 14
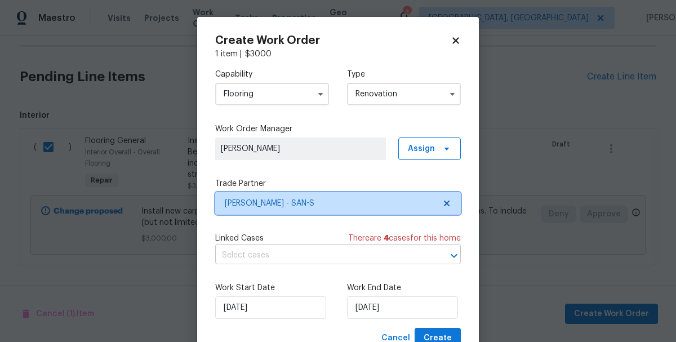
scroll to position [42, 0]
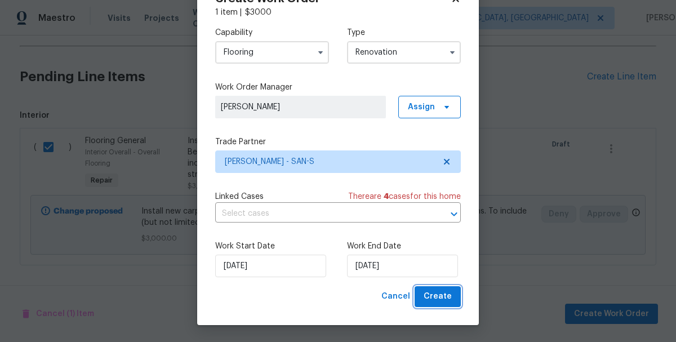
click at [446, 297] on span "Create" at bounding box center [437, 296] width 28 height 14
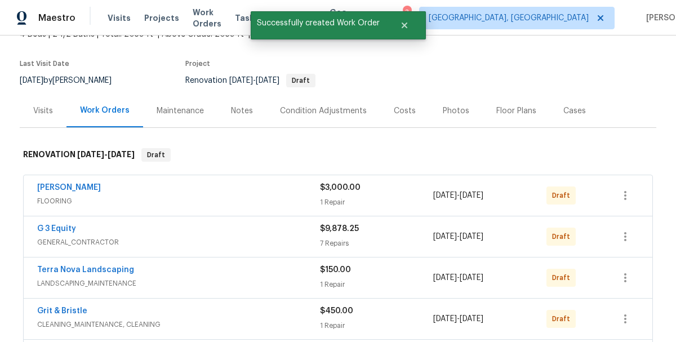
scroll to position [0, 0]
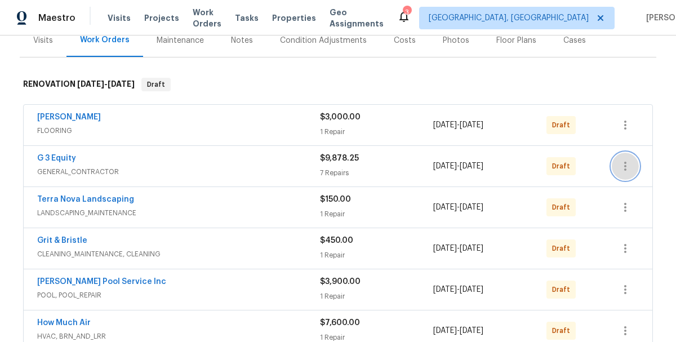
click at [626, 171] on icon "button" at bounding box center [625, 166] width 14 height 14
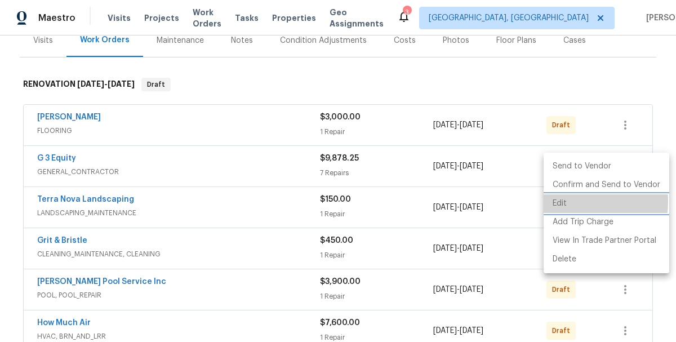
click at [563, 201] on li "Edit" at bounding box center [606, 203] width 126 height 19
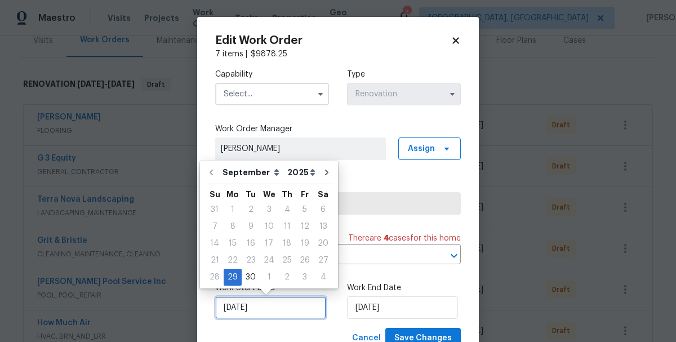
click at [260, 309] on input "9/29/2025" at bounding box center [270, 307] width 111 height 23
click at [266, 280] on div "1" at bounding box center [269, 277] width 19 height 16
type input "10/1/2025"
select select "9"
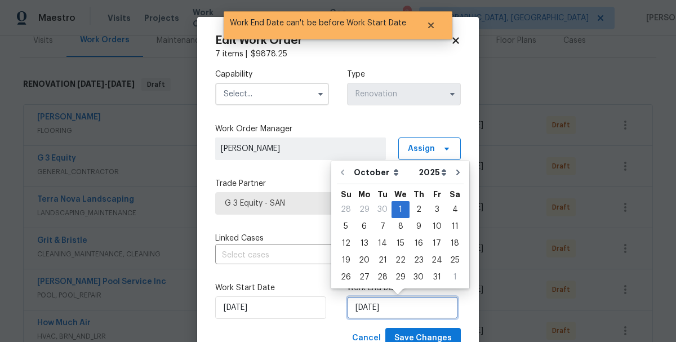
click at [400, 305] on input "10/1/2025" at bounding box center [402, 307] width 111 height 23
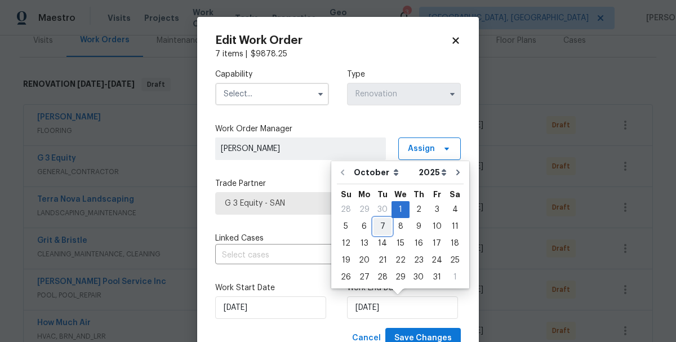
click at [380, 230] on div "7" at bounding box center [382, 226] width 18 height 16
type input "10/7/2025"
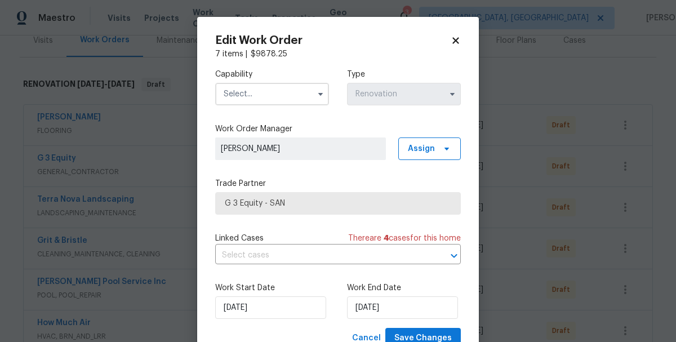
click at [275, 97] on input "text" at bounding box center [272, 94] width 114 height 23
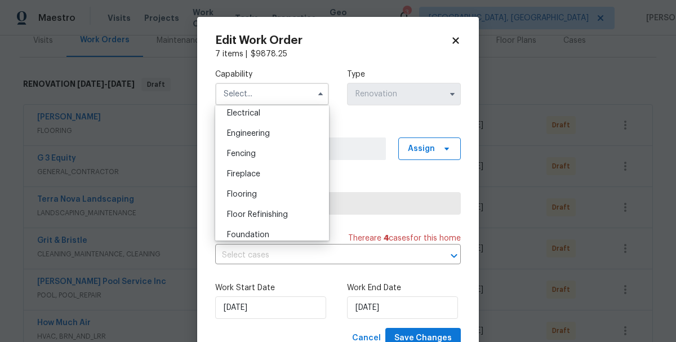
scroll to position [475, 0]
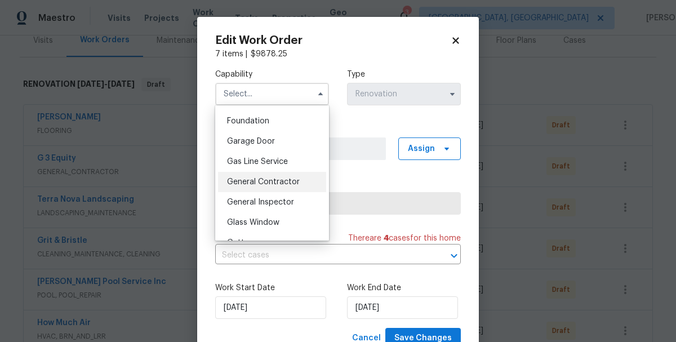
click at [267, 181] on span "General Contractor" at bounding box center [263, 182] width 73 height 8
type input "General Contractor"
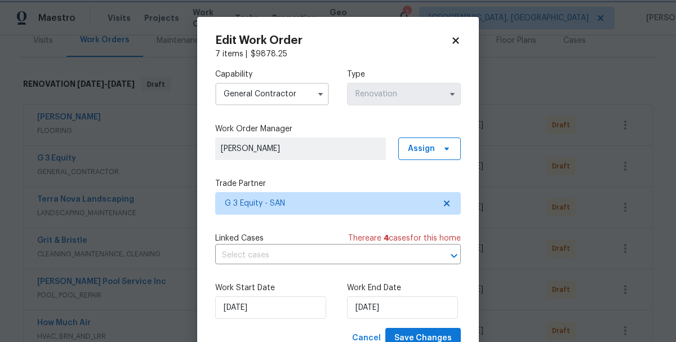
scroll to position [42, 0]
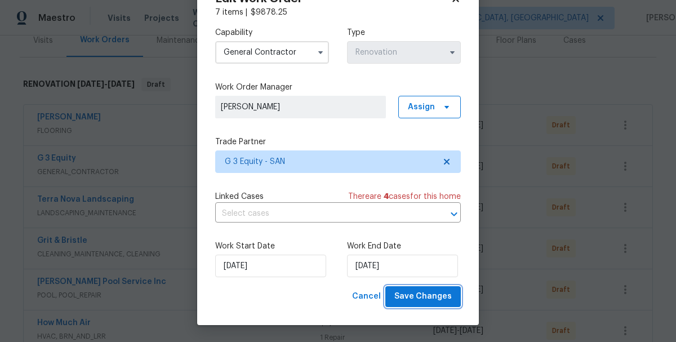
click at [417, 298] on span "Save Changes" at bounding box center [422, 296] width 57 height 14
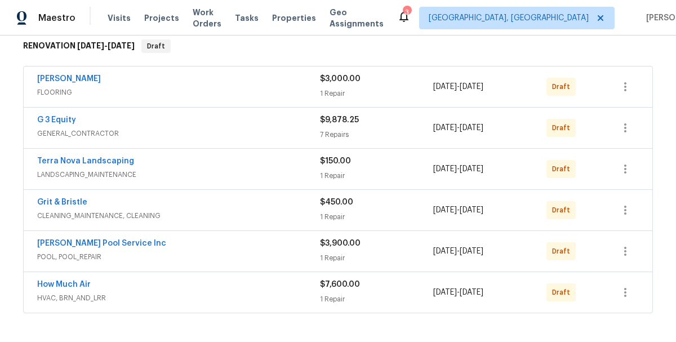
scroll to position [192, 0]
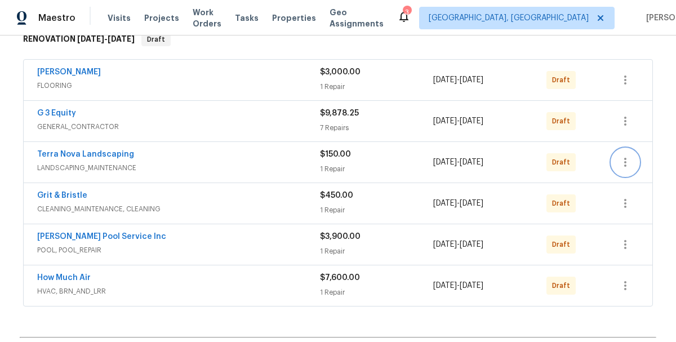
click at [618, 160] on icon "button" at bounding box center [625, 162] width 14 height 14
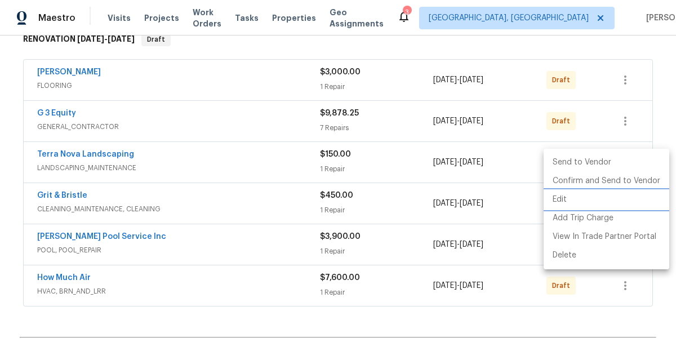
click at [559, 203] on li "Edit" at bounding box center [606, 199] width 126 height 19
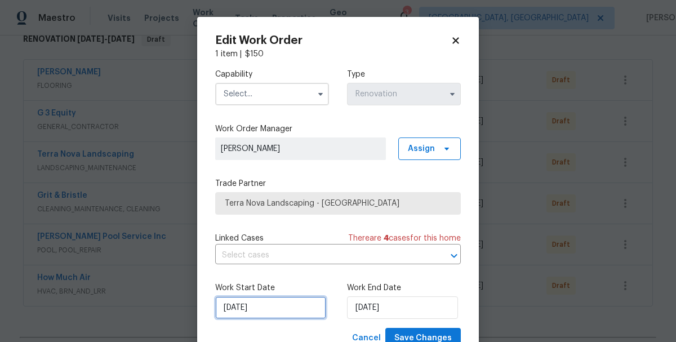
click at [257, 310] on input "9/29/2025" at bounding box center [270, 307] width 111 height 23
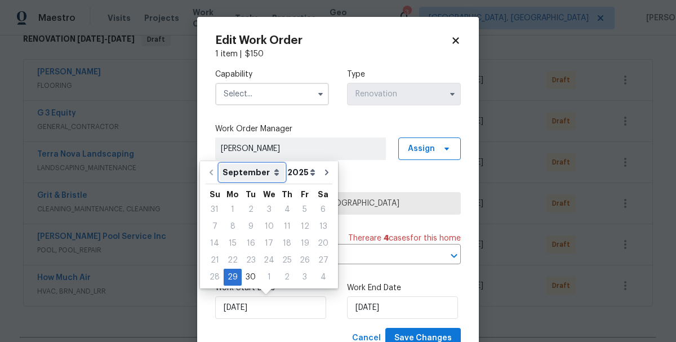
click at [265, 174] on select "September October November December" at bounding box center [252, 172] width 65 height 17
select select "9"
click at [220, 164] on select "September October November December" at bounding box center [252, 172] width 65 height 17
type input "10/29/2025"
select select "9"
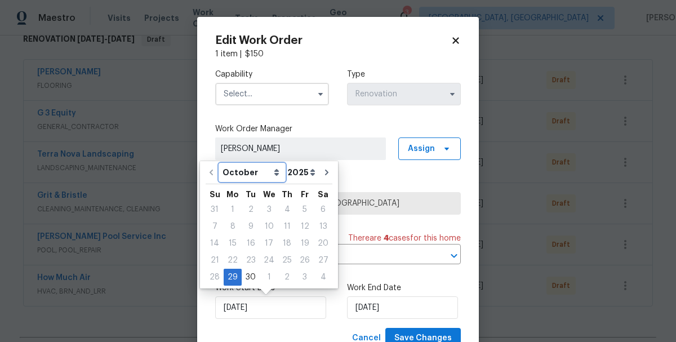
type input "10/29/2025"
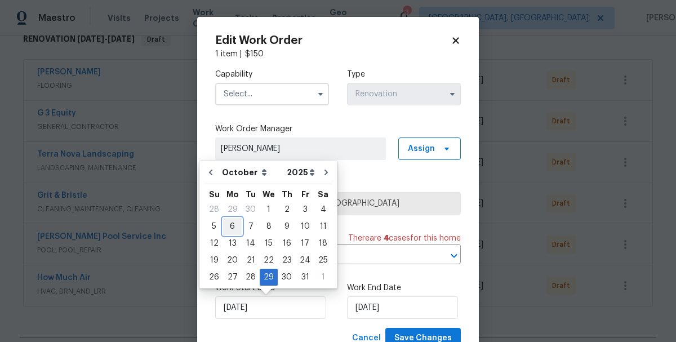
click at [231, 227] on div "6" at bounding box center [232, 226] width 19 height 16
type input "10/6/2025"
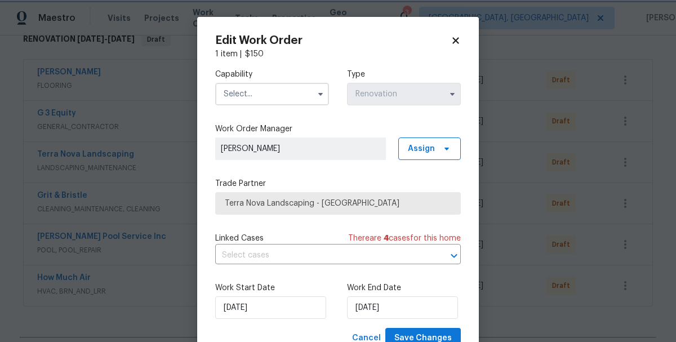
scroll to position [42, 0]
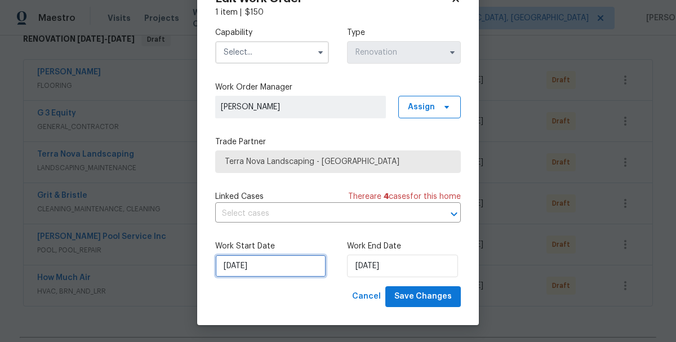
select select "9"
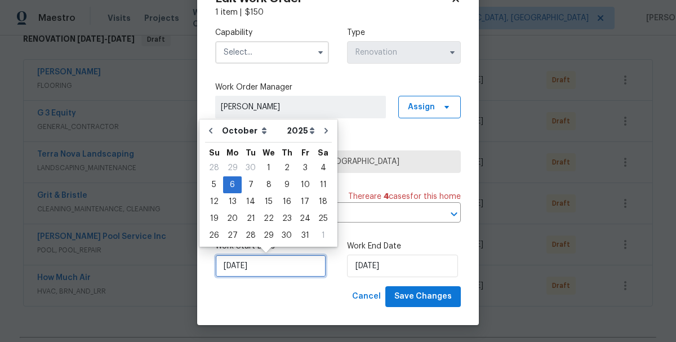
click at [274, 269] on input "10/6/2025" at bounding box center [270, 266] width 111 height 23
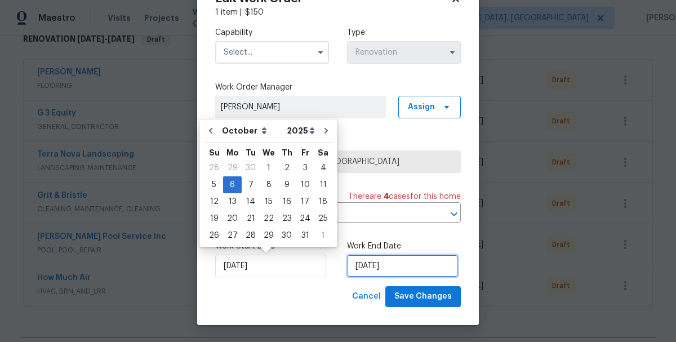
click at [377, 265] on input "10/29/2025" at bounding box center [402, 266] width 111 height 23
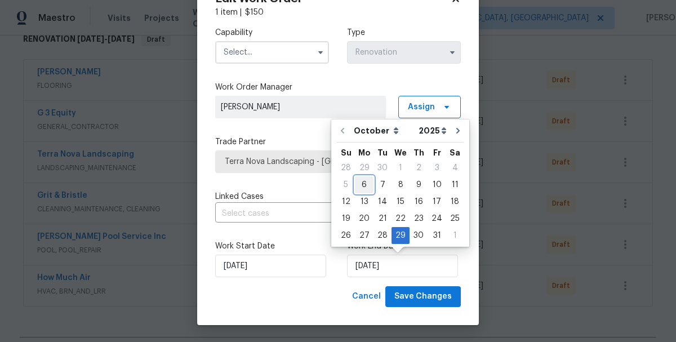
click at [367, 186] on div "6" at bounding box center [364, 185] width 19 height 16
type input "10/6/2025"
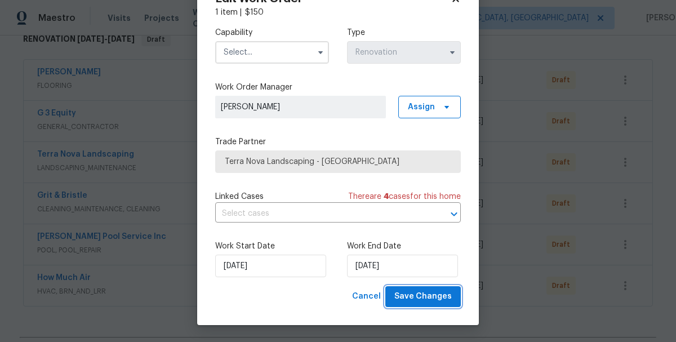
click at [418, 296] on span "Save Changes" at bounding box center [422, 296] width 57 height 14
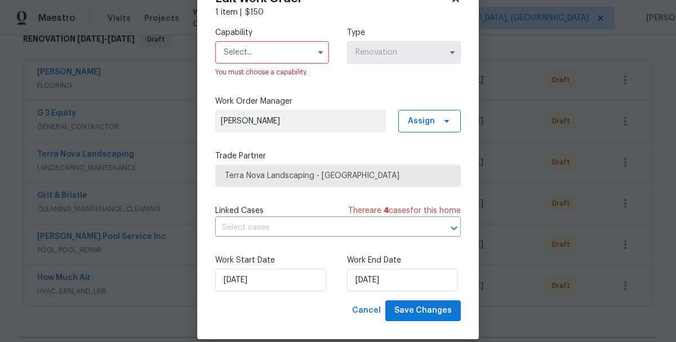
click at [263, 48] on input "text" at bounding box center [272, 52] width 114 height 23
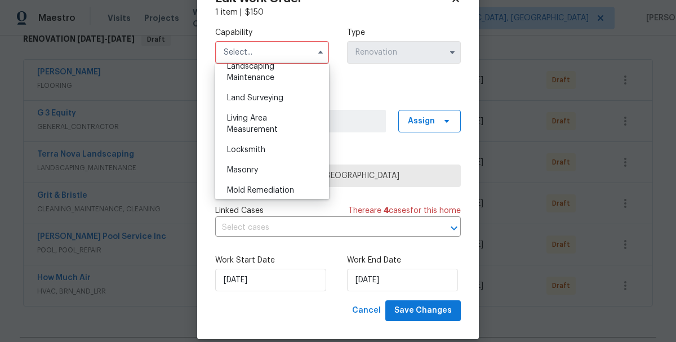
scroll to position [752, 0]
click at [251, 74] on span "Landscaping Maintenance" at bounding box center [250, 71] width 47 height 19
type input "Landscaping Maintenance"
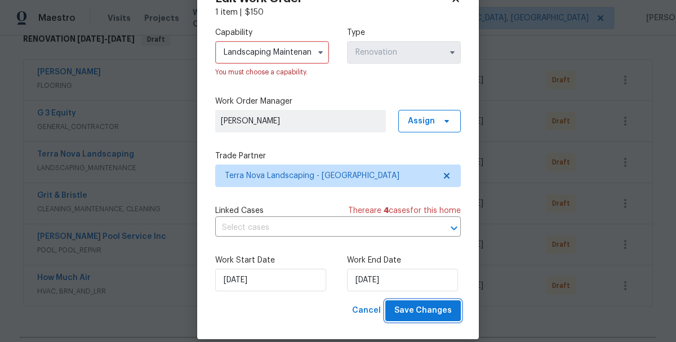
click at [421, 312] on span "Save Changes" at bounding box center [422, 310] width 57 height 14
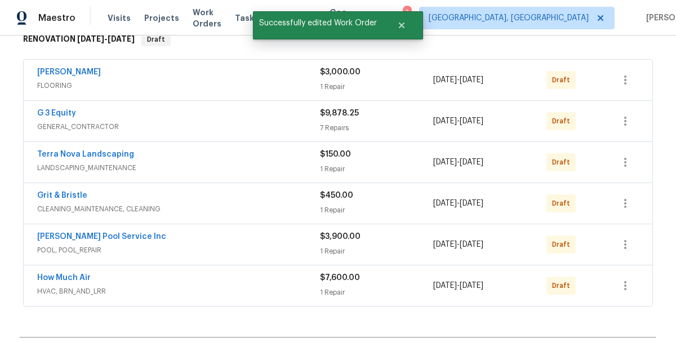
scroll to position [0, 0]
click at [624, 78] on icon "button" at bounding box center [625, 80] width 14 height 14
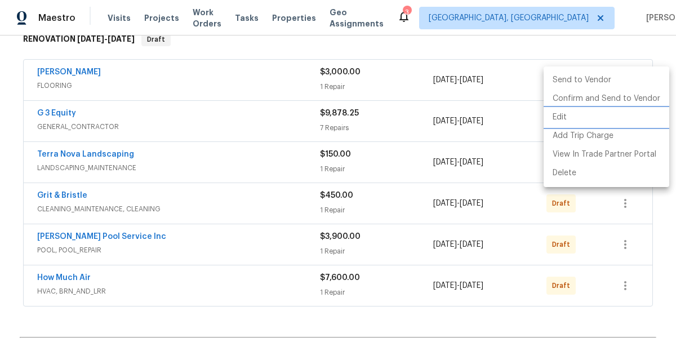
click at [563, 113] on li "Edit" at bounding box center [606, 117] width 126 height 19
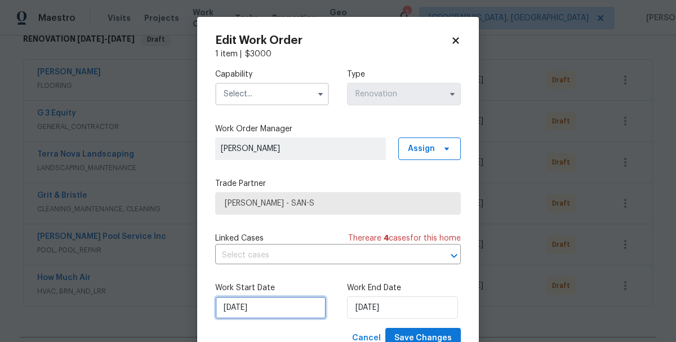
click at [267, 306] on input "9/29/2025" at bounding box center [270, 307] width 111 height 23
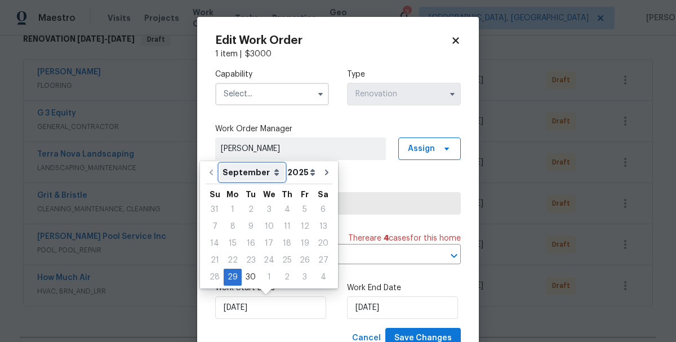
click at [251, 175] on select "September October November December" at bounding box center [252, 172] width 65 height 17
select select "9"
click at [220, 164] on select "September October November December" at bounding box center [252, 172] width 65 height 17
type input "10/29/2025"
select select "9"
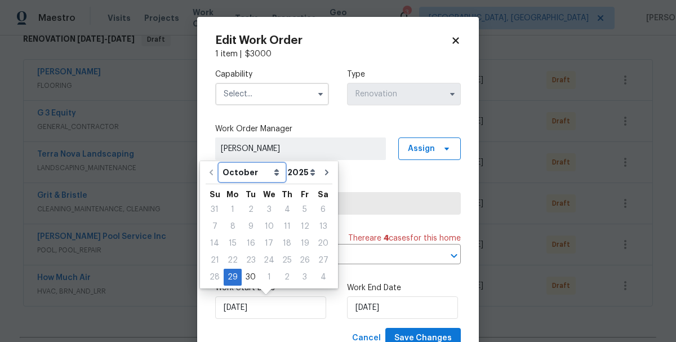
type input "10/29/2025"
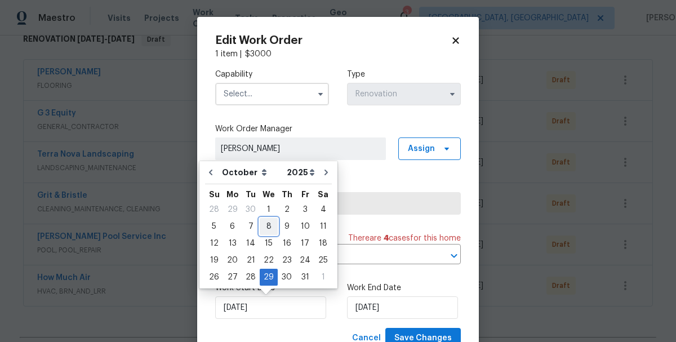
click at [261, 226] on div "8" at bounding box center [269, 226] width 18 height 16
type input "10/8/2025"
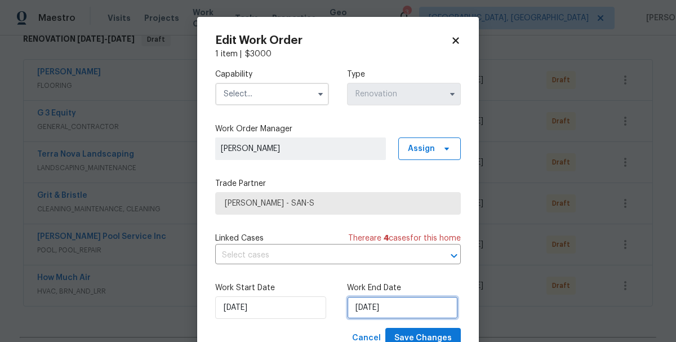
click at [395, 314] on input "10/29/2025" at bounding box center [402, 307] width 111 height 23
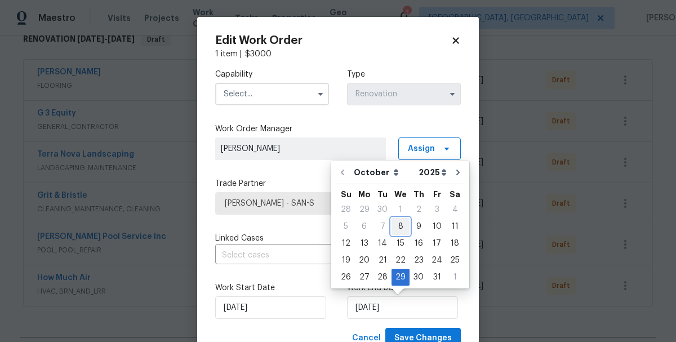
click at [397, 223] on div "8" at bounding box center [400, 226] width 18 height 16
type input "10/8/2025"
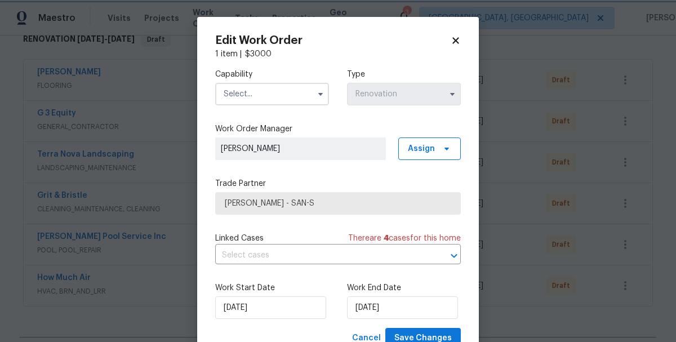
scroll to position [42, 0]
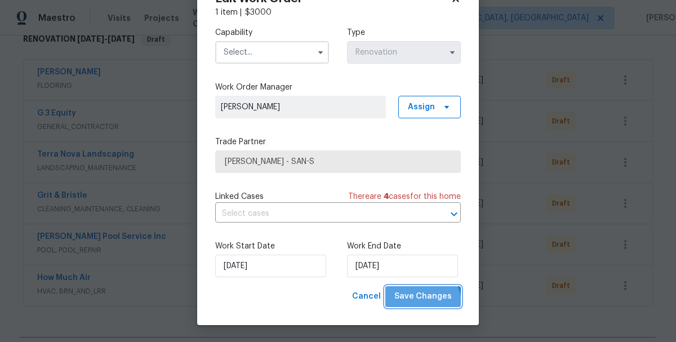
click at [419, 303] on button "Save Changes" at bounding box center [422, 296] width 75 height 21
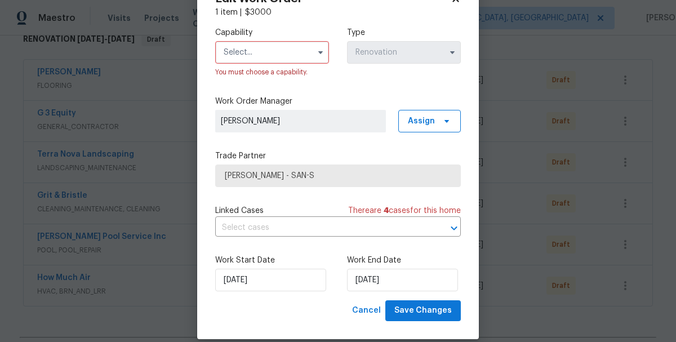
click at [252, 60] on input "text" at bounding box center [272, 52] width 114 height 23
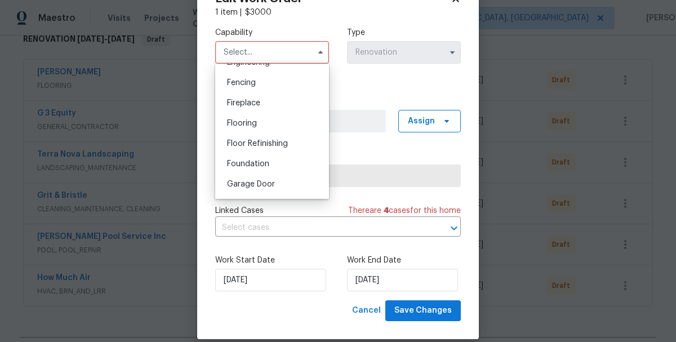
scroll to position [410, 0]
click at [247, 108] on div "Flooring" at bounding box center [272, 103] width 108 height 20
type input "Flooring"
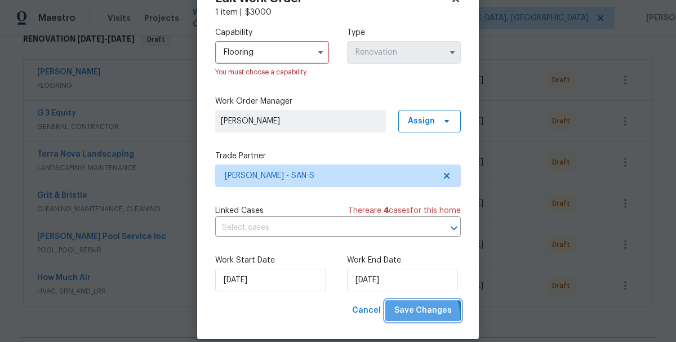
click at [416, 316] on span "Save Changes" at bounding box center [422, 310] width 57 height 14
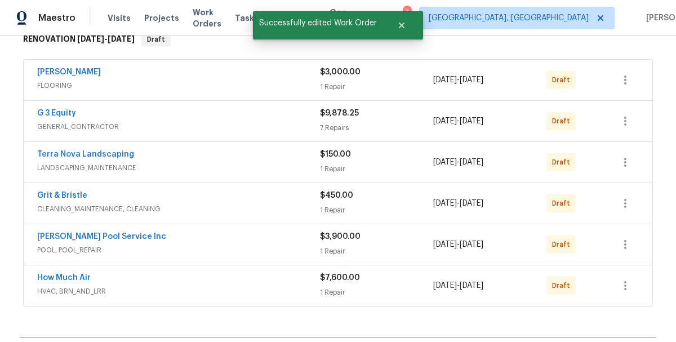
scroll to position [0, 0]
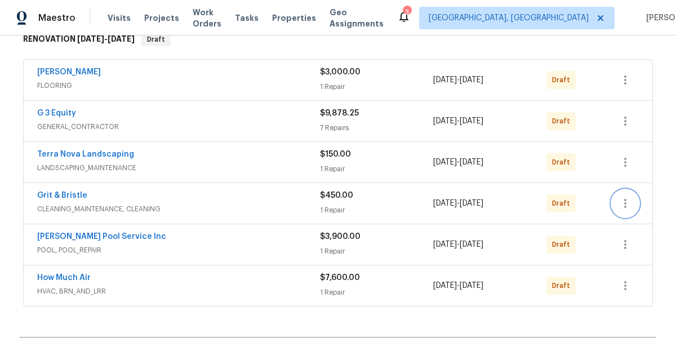
click at [621, 203] on icon "button" at bounding box center [625, 204] width 14 height 14
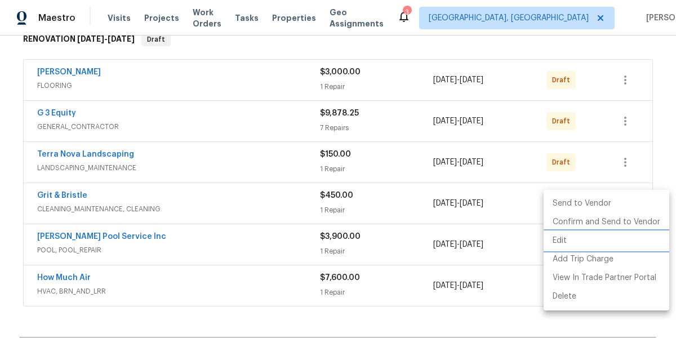
click at [561, 245] on li "Edit" at bounding box center [606, 240] width 126 height 19
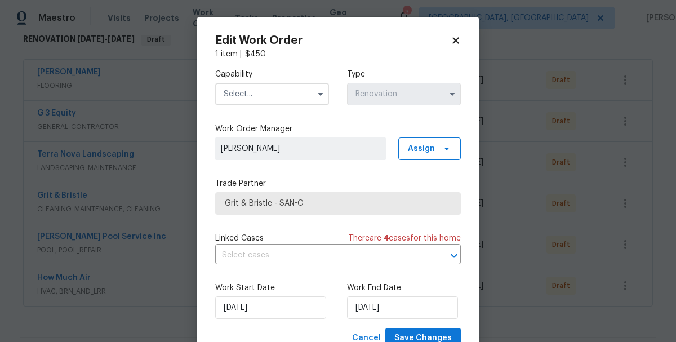
click at [260, 93] on input "text" at bounding box center [272, 94] width 114 height 23
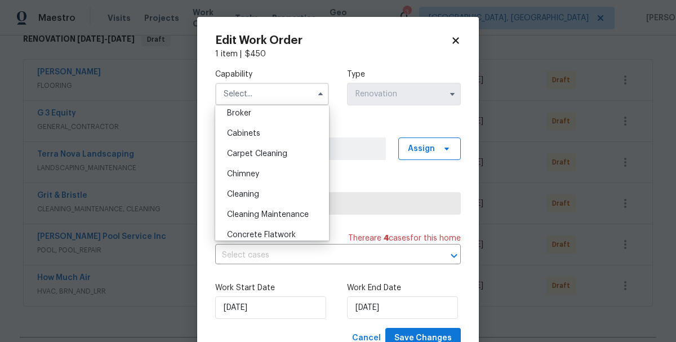
scroll to position [87, 0]
click at [248, 195] on span "Cleaning" at bounding box center [243, 193] width 32 height 8
type input "Cleaning"
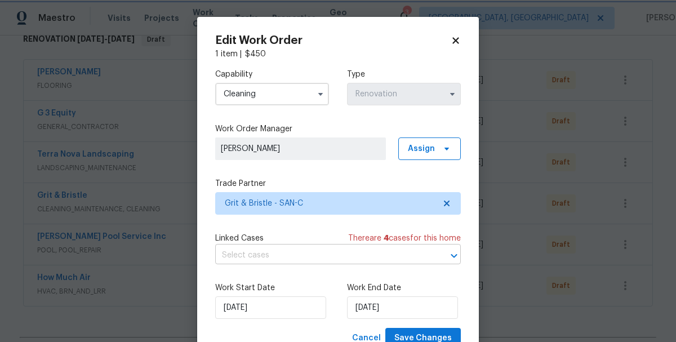
scroll to position [42, 0]
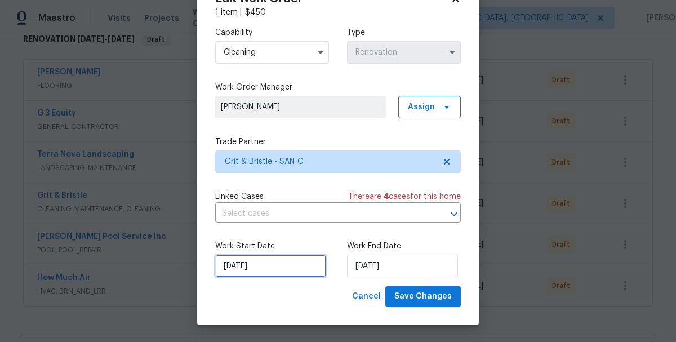
click at [266, 271] on input "9/29/2025" at bounding box center [270, 266] width 111 height 23
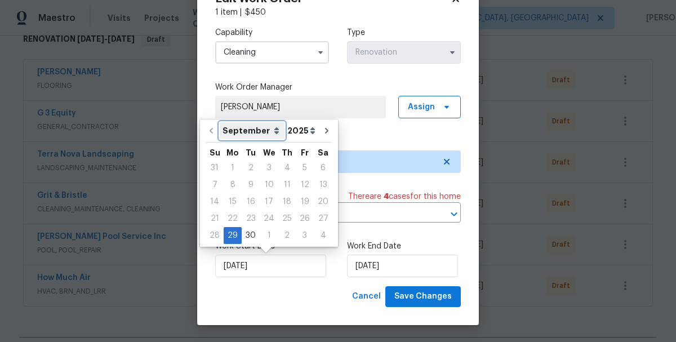
click at [238, 126] on select "September October November December" at bounding box center [252, 130] width 65 height 17
select select "9"
click at [220, 122] on select "September October November December" at bounding box center [252, 130] width 65 height 17
type input "10/29/2025"
select select "9"
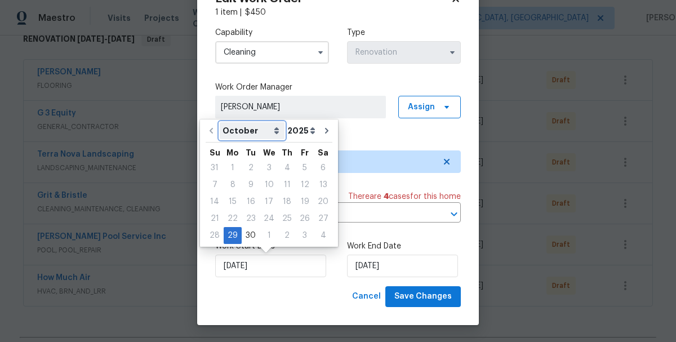
type input "10/29/2025"
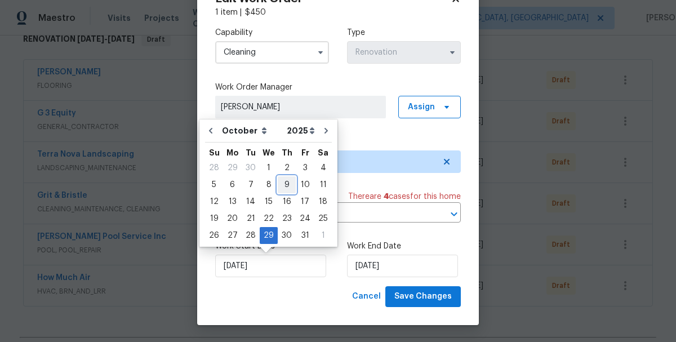
click at [279, 186] on div "9" at bounding box center [287, 185] width 18 height 16
type input "10/9/2025"
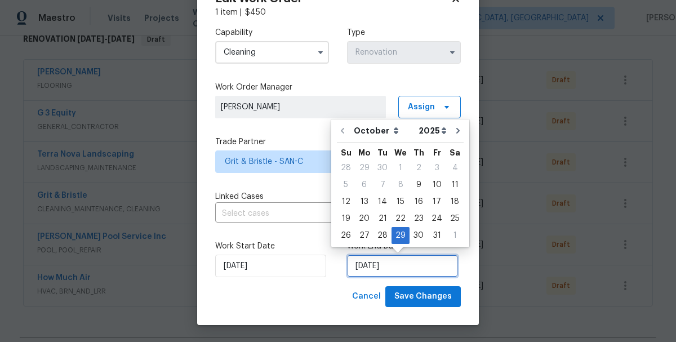
click at [372, 261] on input "10/29/2025" at bounding box center [402, 266] width 111 height 23
click at [414, 189] on div "9" at bounding box center [418, 185] width 18 height 16
type input "10/9/2025"
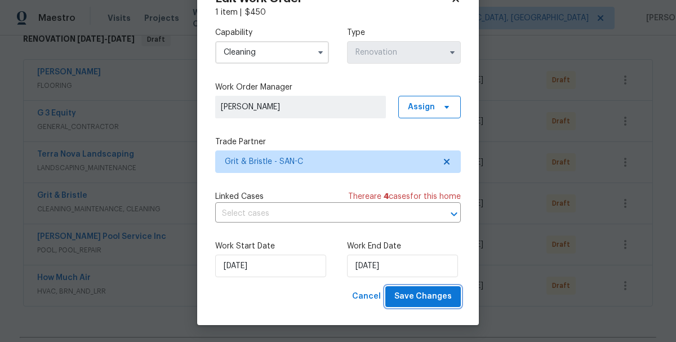
click at [422, 301] on span "Save Changes" at bounding box center [422, 296] width 57 height 14
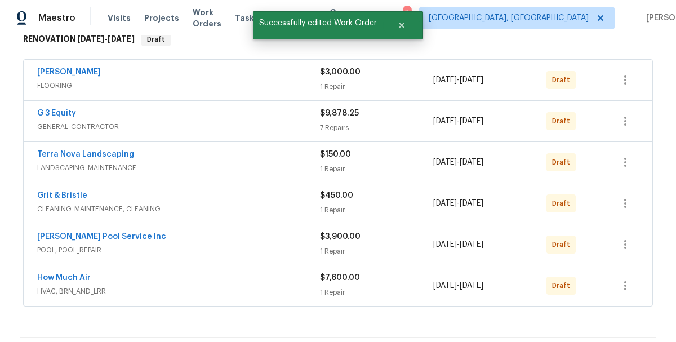
scroll to position [0, 0]
click at [622, 248] on icon "button" at bounding box center [625, 245] width 14 height 14
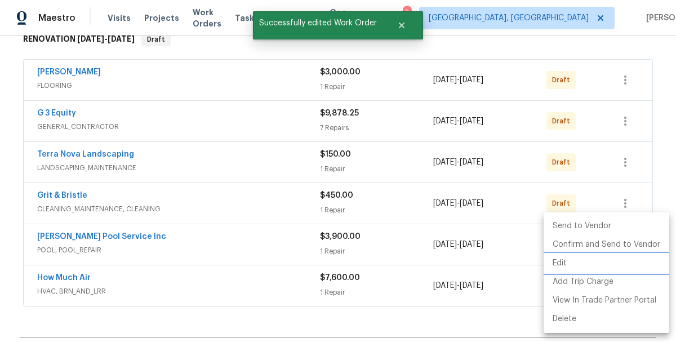
click at [562, 265] on li "Edit" at bounding box center [606, 263] width 126 height 19
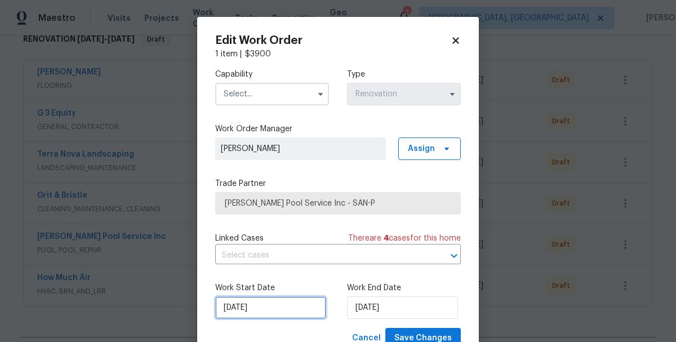
click at [267, 315] on input "9/29/2025" at bounding box center [270, 307] width 111 height 23
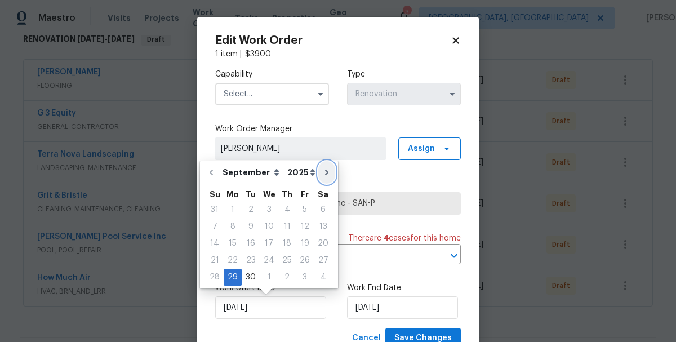
click at [322, 171] on icon "Go to next month" at bounding box center [326, 172] width 9 height 9
type input "10/29/2025"
select select "9"
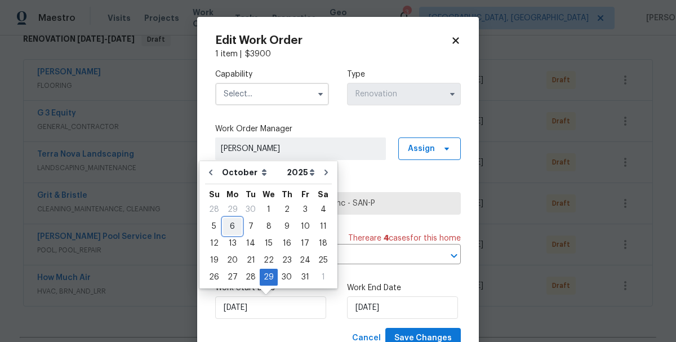
click at [235, 227] on div "6" at bounding box center [232, 226] width 19 height 16
type input "10/6/2025"
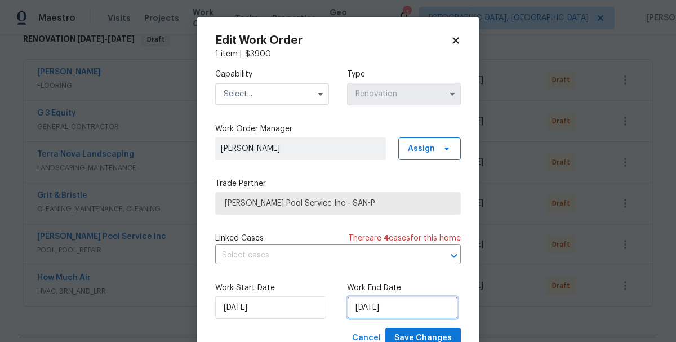
click at [389, 310] on input "10/29/2025" at bounding box center [402, 307] width 111 height 23
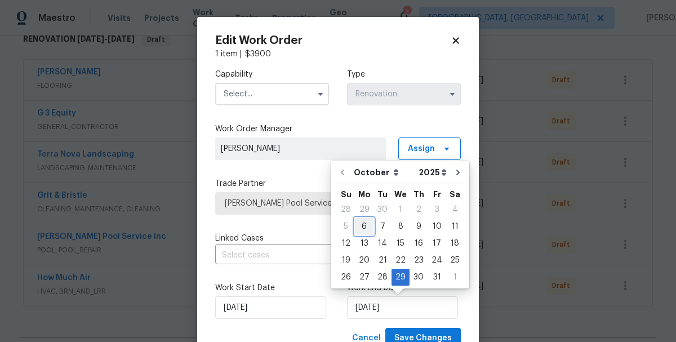
click at [359, 226] on div "6" at bounding box center [364, 226] width 19 height 16
type input "10/6/2025"
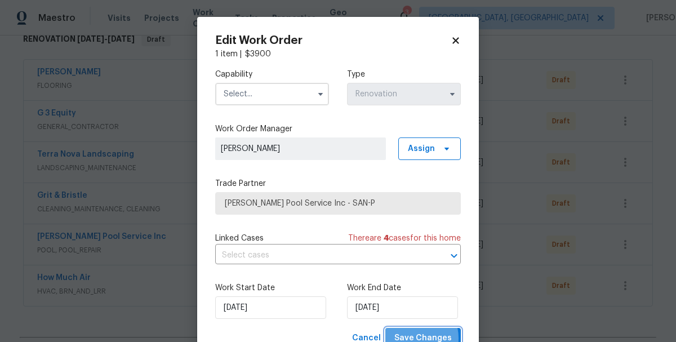
click at [413, 338] on span "Save Changes" at bounding box center [422, 338] width 57 height 14
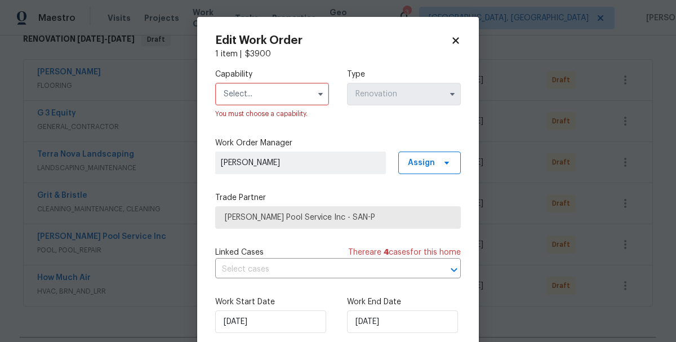
click at [235, 99] on input "text" at bounding box center [272, 94] width 114 height 23
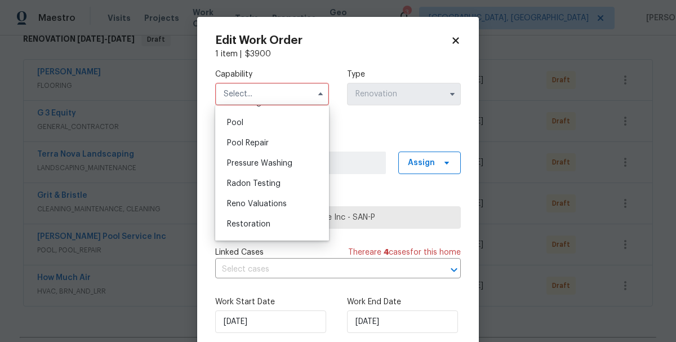
scroll to position [1004, 0]
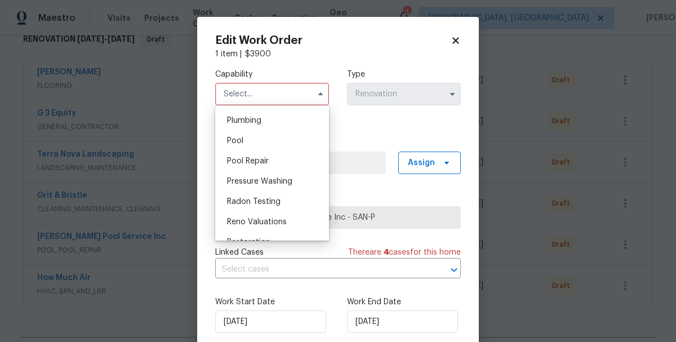
click at [249, 154] on div "Pool Repair" at bounding box center [272, 161] width 108 height 20
type input "Pool Repair"
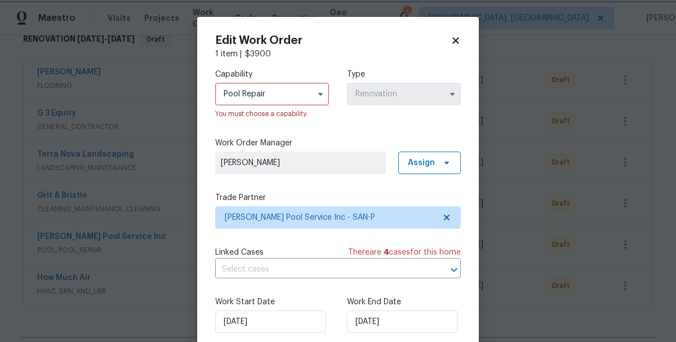
scroll to position [56, 0]
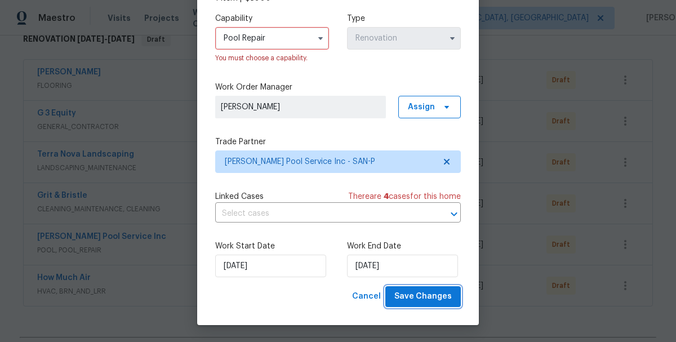
click at [418, 298] on span "Save Changes" at bounding box center [422, 296] width 57 height 14
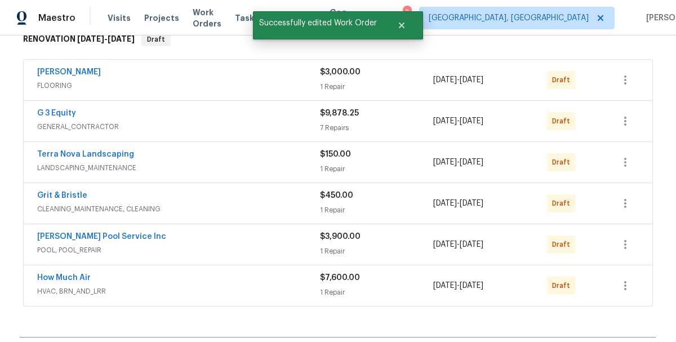
scroll to position [0, 0]
click at [624, 286] on icon "button" at bounding box center [625, 285] width 2 height 9
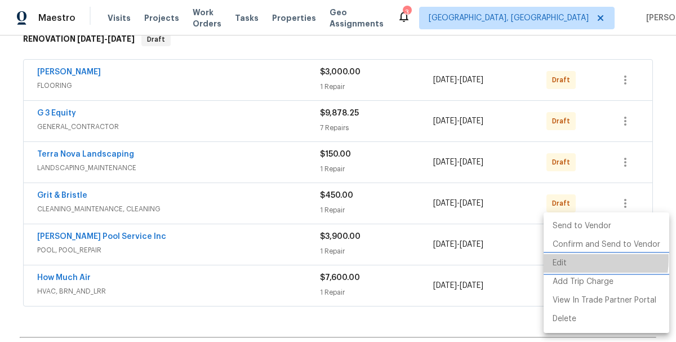
click at [570, 258] on li "Edit" at bounding box center [606, 263] width 126 height 19
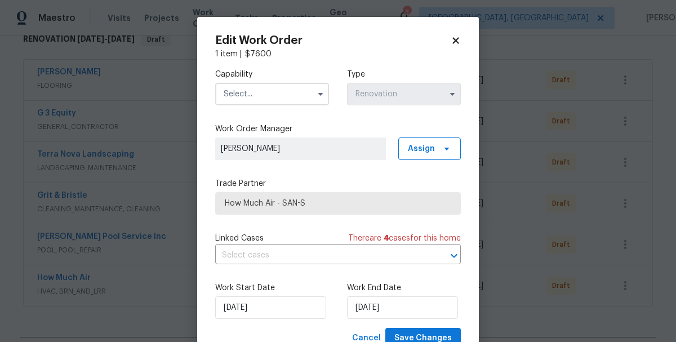
scroll to position [42, 0]
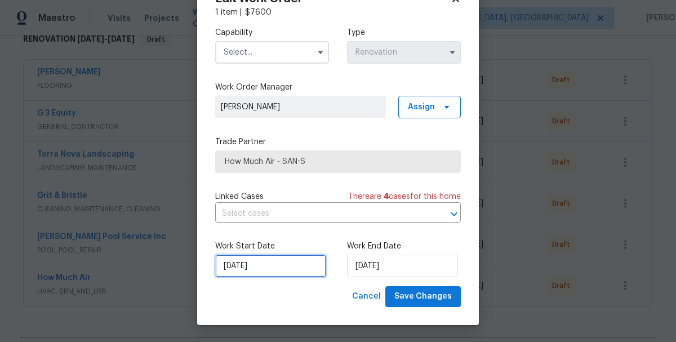
click at [267, 262] on input "9/29/2025" at bounding box center [270, 266] width 111 height 23
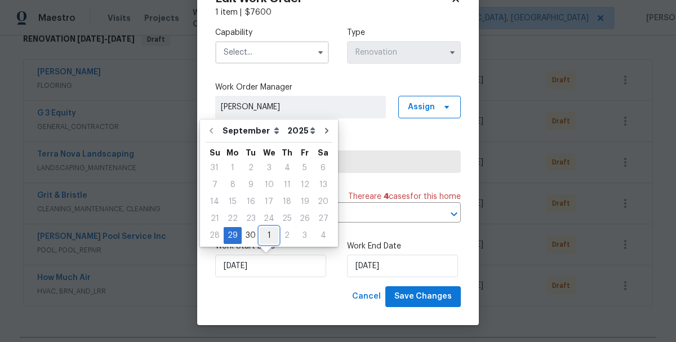
click at [266, 237] on div "1" at bounding box center [269, 235] width 19 height 16
type input "10/1/2025"
select select "9"
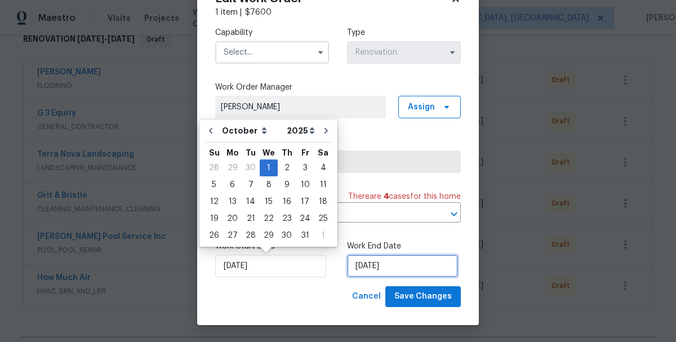
click at [389, 265] on input "10/1/2025" at bounding box center [402, 266] width 111 height 23
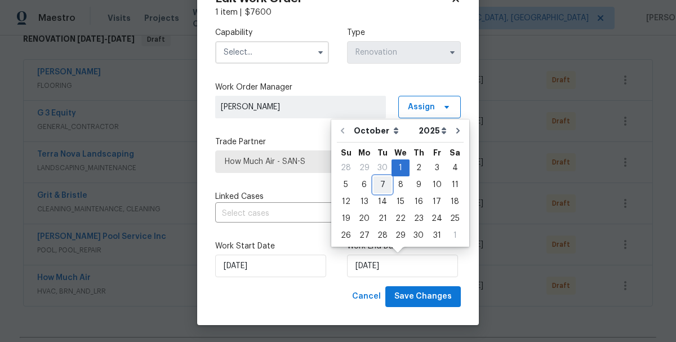
click at [381, 189] on div "7" at bounding box center [382, 185] width 18 height 16
type input "10/7/2025"
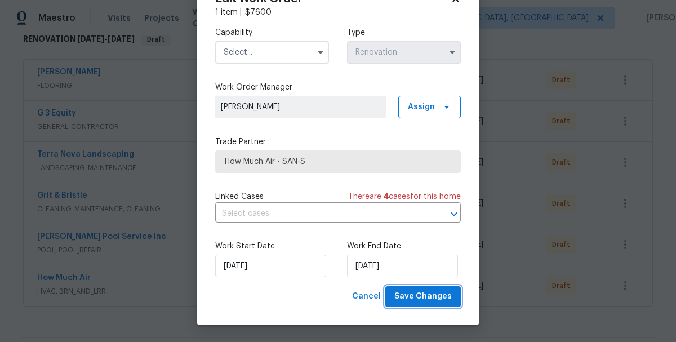
click at [404, 296] on span "Save Changes" at bounding box center [422, 296] width 57 height 14
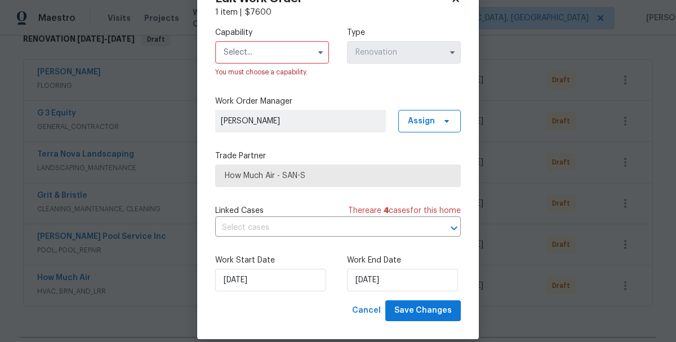
click at [257, 56] on input "text" at bounding box center [272, 52] width 114 height 23
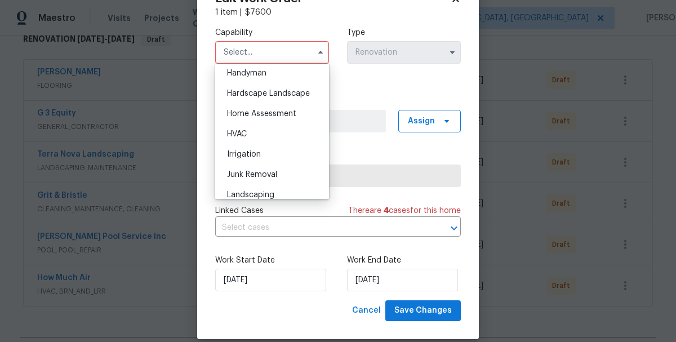
scroll to position [621, 0]
click at [242, 141] on div "HVAC" at bounding box center [272, 136] width 108 height 20
type input "HVAC"
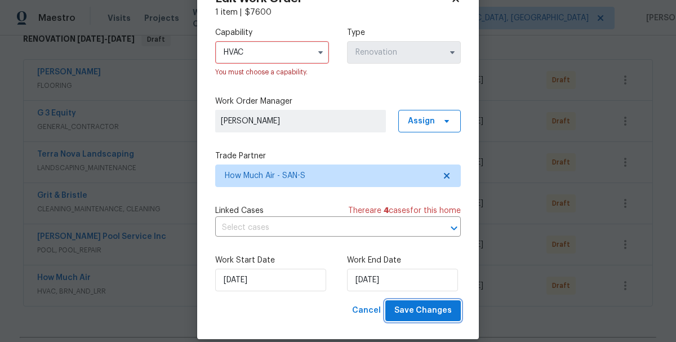
click at [423, 312] on span "Save Changes" at bounding box center [422, 310] width 57 height 14
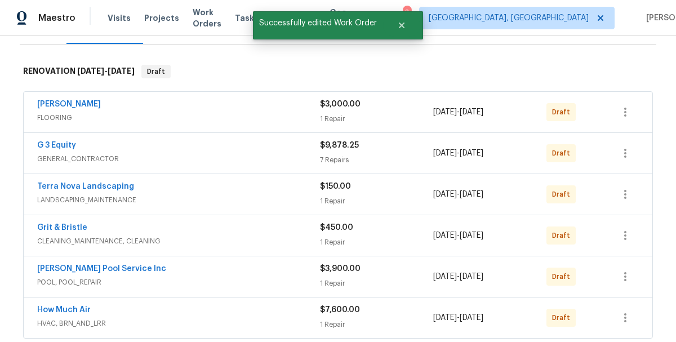
scroll to position [159, 0]
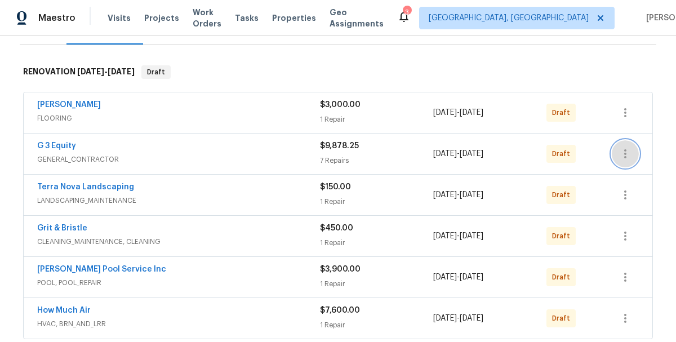
click at [623, 156] on icon "button" at bounding box center [625, 154] width 14 height 14
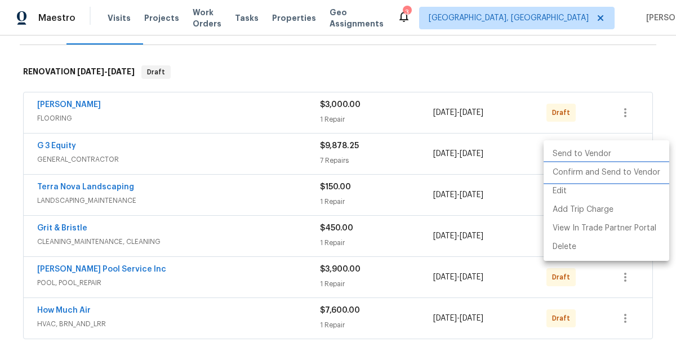
click at [584, 175] on li "Confirm and Send to Vendor" at bounding box center [606, 172] width 126 height 19
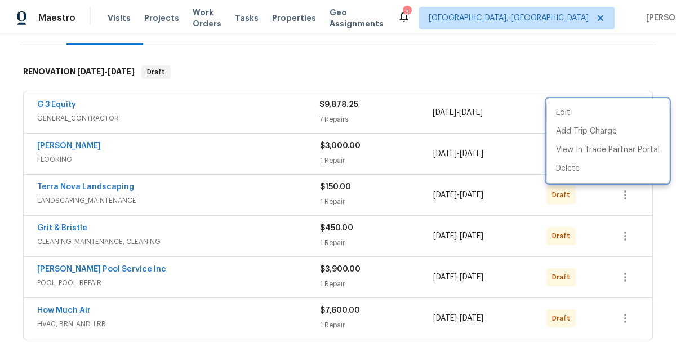
click at [416, 106] on div at bounding box center [338, 171] width 676 height 342
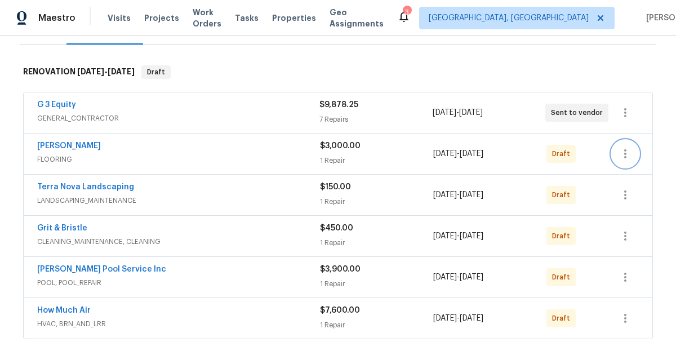
click at [624, 160] on button "button" at bounding box center [624, 153] width 27 height 27
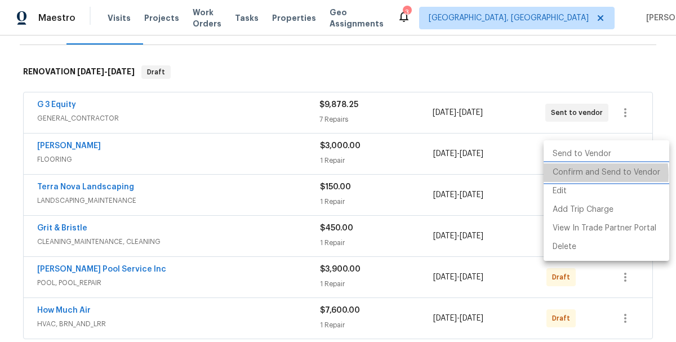
click at [587, 175] on li "Confirm and Send to Vendor" at bounding box center [606, 172] width 126 height 19
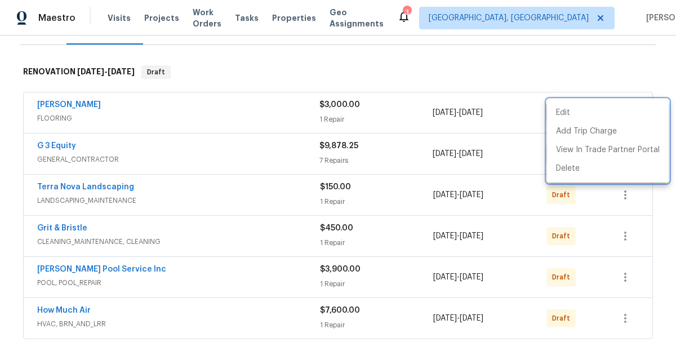
click at [630, 197] on div at bounding box center [338, 171] width 676 height 342
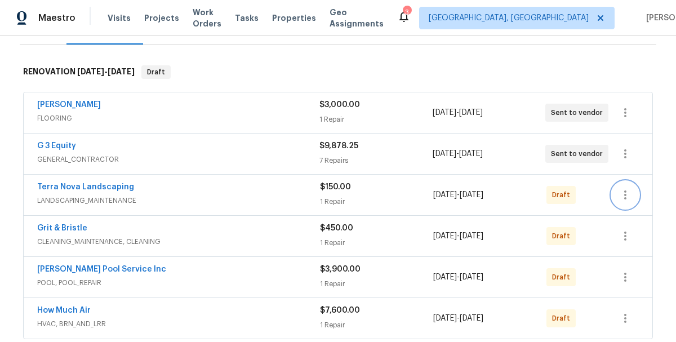
click at [627, 196] on icon "button" at bounding box center [625, 195] width 14 height 14
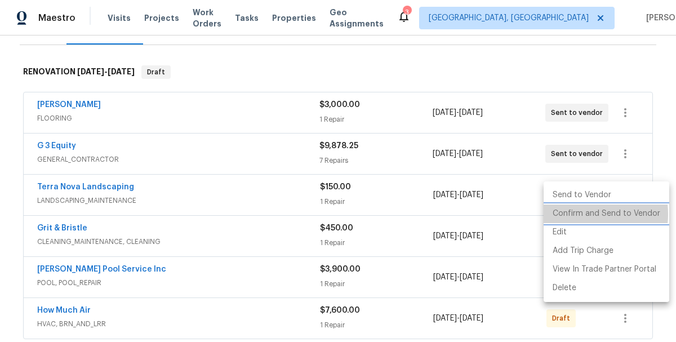
click at [579, 214] on li "Confirm and Send to Vendor" at bounding box center [606, 213] width 126 height 19
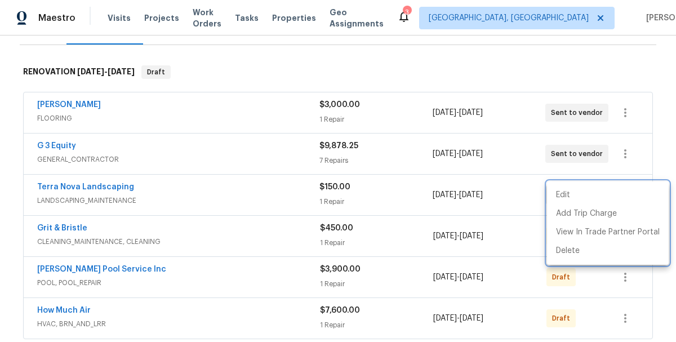
click at [433, 220] on div at bounding box center [338, 171] width 676 height 342
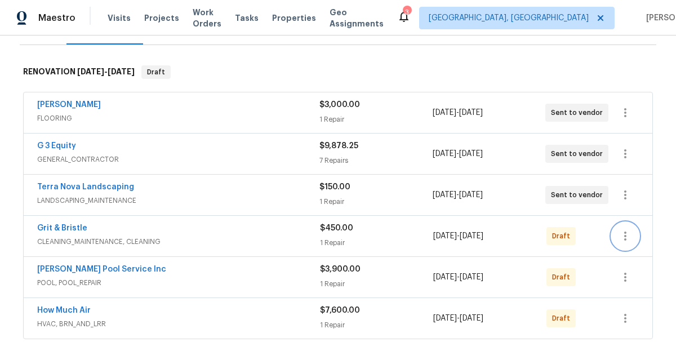
click at [627, 235] on icon "button" at bounding box center [625, 236] width 14 height 14
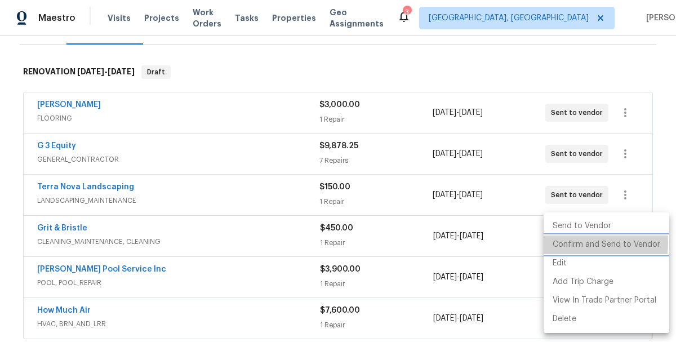
click at [571, 243] on li "Confirm and Send to Vendor" at bounding box center [606, 244] width 126 height 19
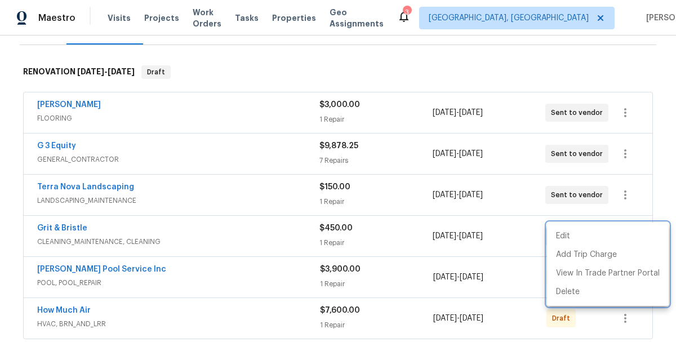
click at [418, 276] on div at bounding box center [338, 171] width 676 height 342
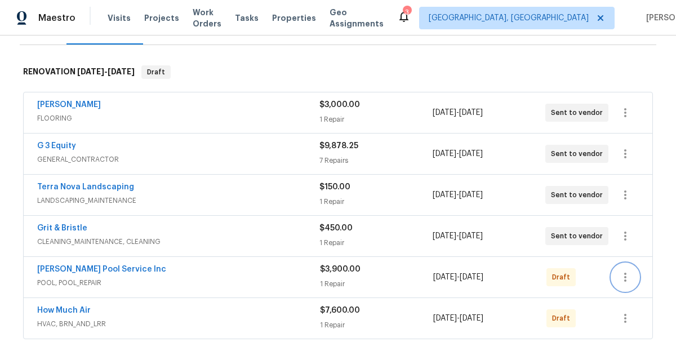
click at [624, 276] on icon "button" at bounding box center [625, 277] width 14 height 14
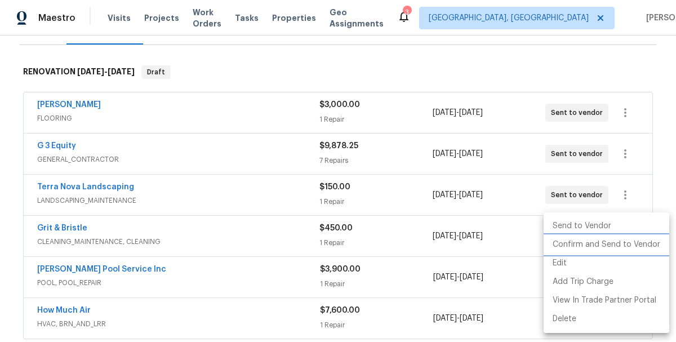
click at [566, 243] on li "Confirm and Send to Vendor" at bounding box center [606, 244] width 126 height 19
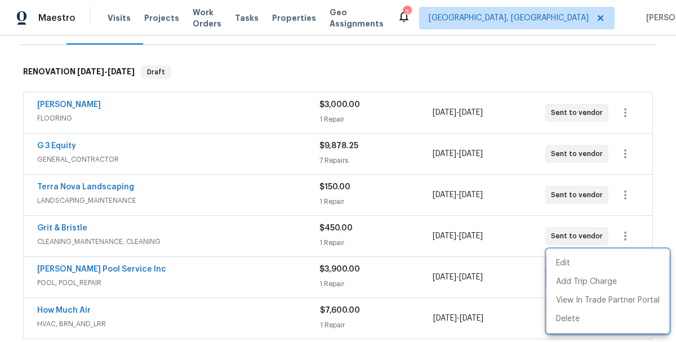
click at [401, 262] on div at bounding box center [338, 171] width 676 height 342
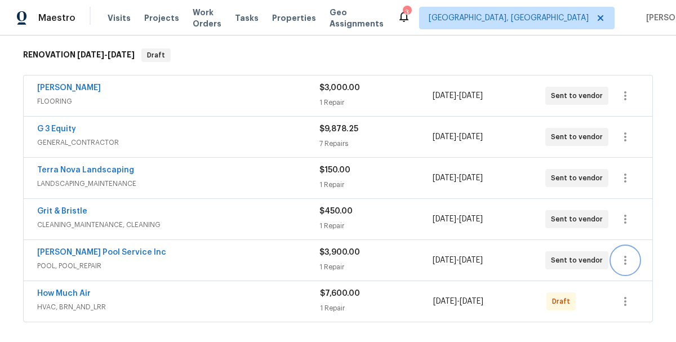
scroll to position [0, 0]
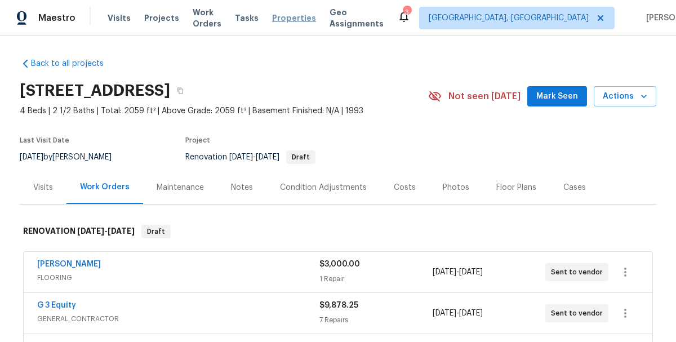
click at [307, 15] on span "Properties" at bounding box center [294, 17] width 44 height 11
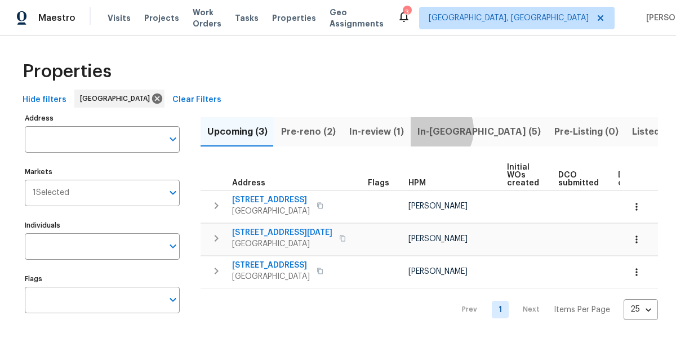
click at [426, 130] on span "In-reno (5)" at bounding box center [478, 132] width 123 height 16
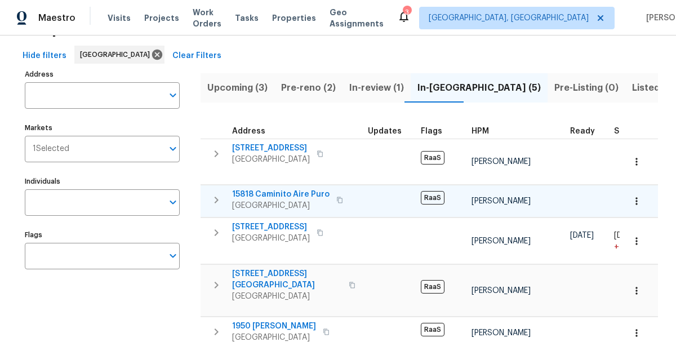
scroll to position [77, 0]
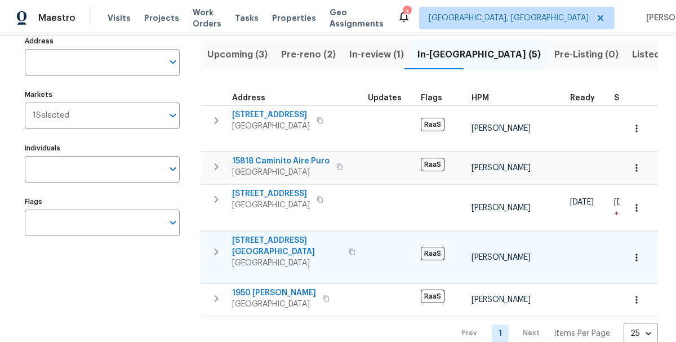
click at [268, 235] on span "2243 Avenida Del Diablo" at bounding box center [287, 246] width 110 height 23
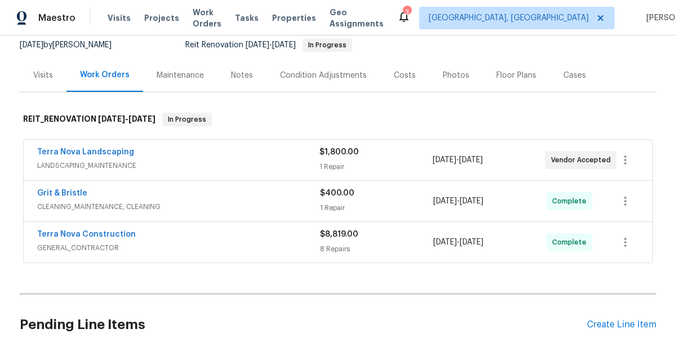
scroll to position [113, 0]
